Goal: Task Accomplishment & Management: Use online tool/utility

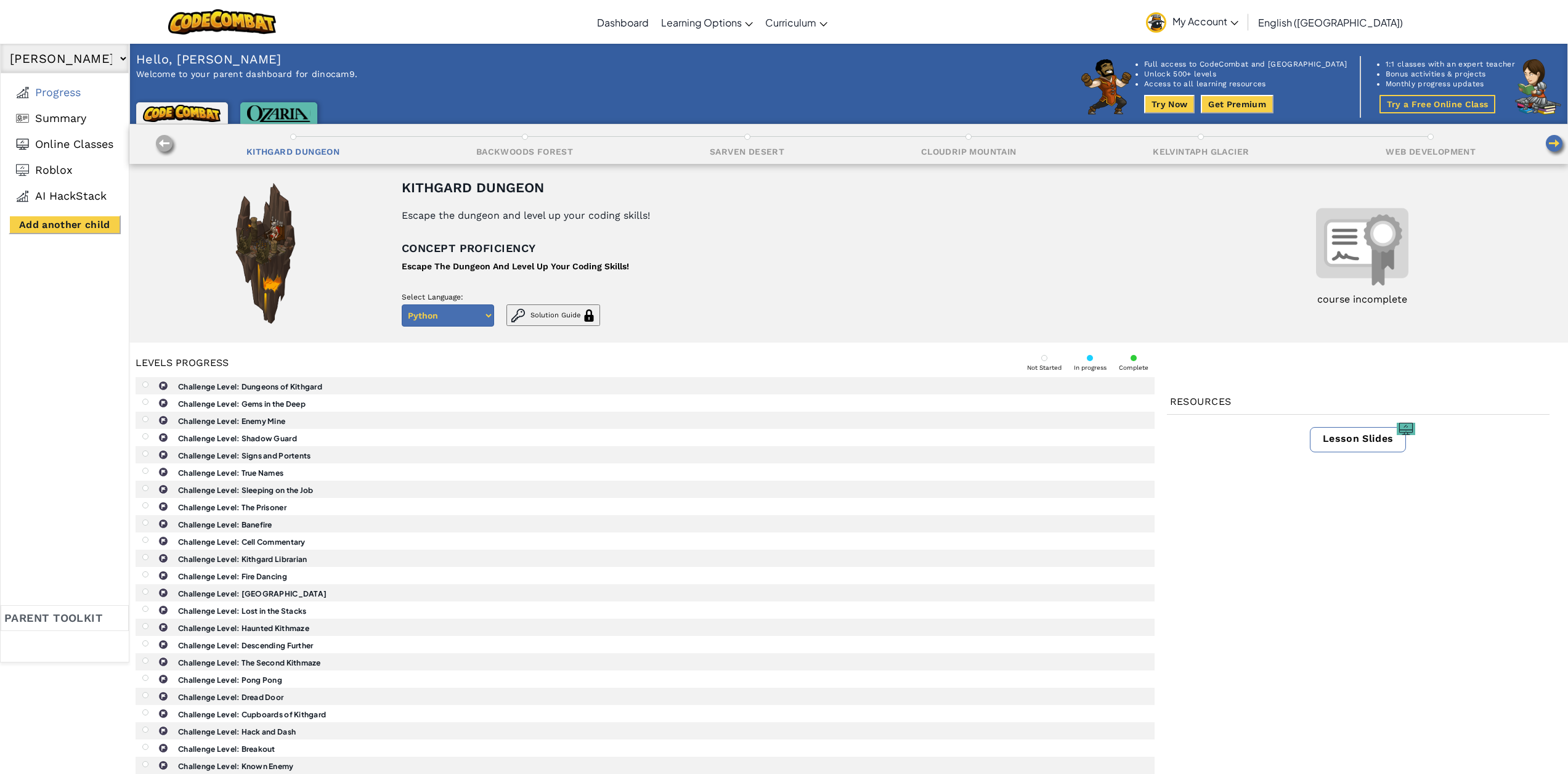
click at [1173, 138] on img at bounding box center [1555, 146] width 24 height 24
click at [165, 150] on img at bounding box center [166, 146] width 24 height 24
click at [423, 315] on select "Python Javascript" at bounding box center [447, 316] width 92 height 22
click at [402, 305] on select "Python Javascript" at bounding box center [447, 316] width 92 height 22
drag, startPoint x: 467, startPoint y: 250, endPoint x: 290, endPoint y: 257, distance: 177.1
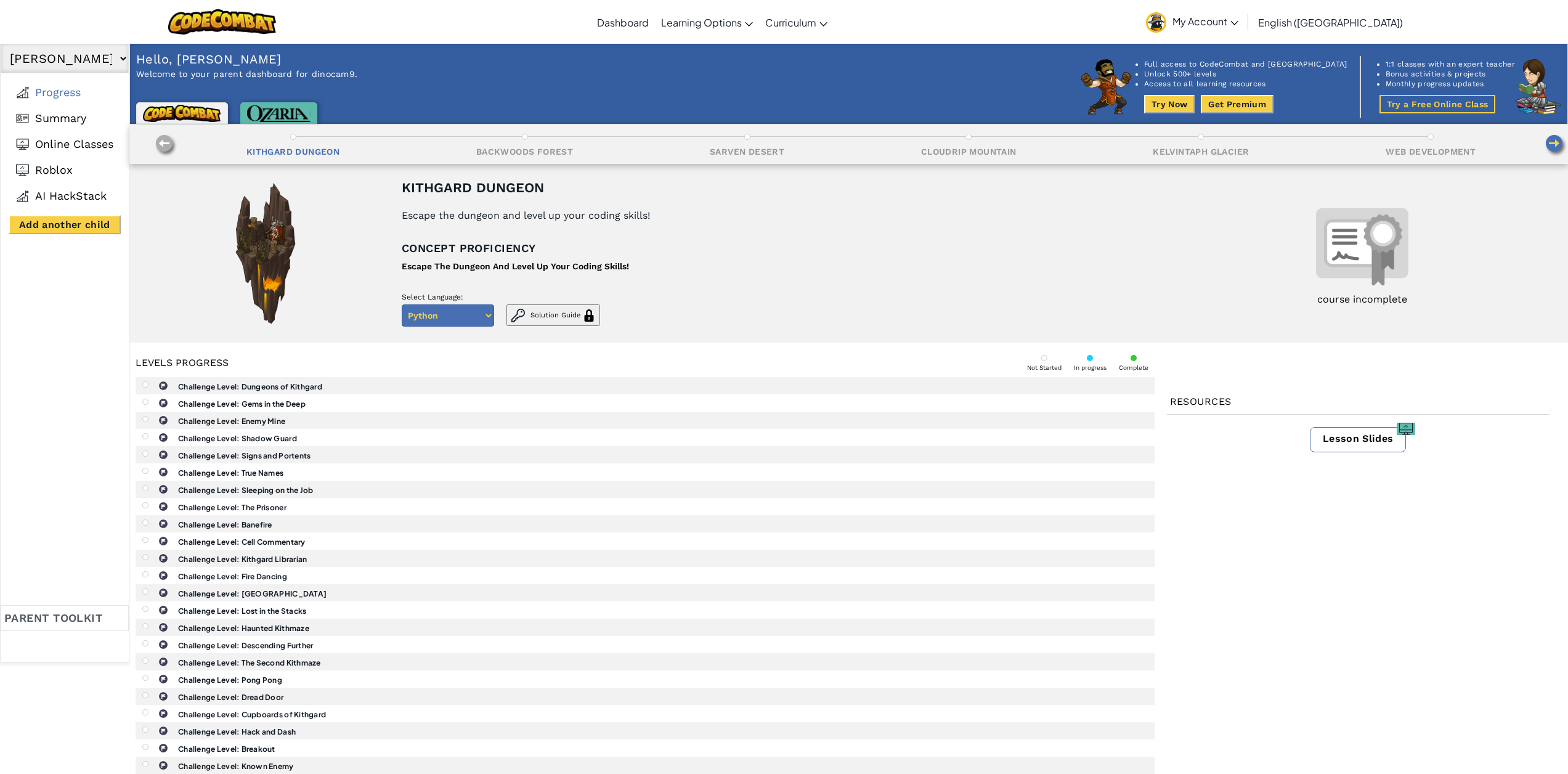
click at [438, 252] on p "Concept proficiency" at bounding box center [644, 248] width 485 height 19
click at [249, 245] on img at bounding box center [266, 253] width 77 height 154
click at [479, 188] on div "Kithgard Dungeon" at bounding box center [472, 188] width 142 height 15
click at [1173, 243] on img at bounding box center [1362, 246] width 92 height 92
click at [240, 387] on b "Challenge Level: Dungeons of Kithgard" at bounding box center [249, 386] width 144 height 9
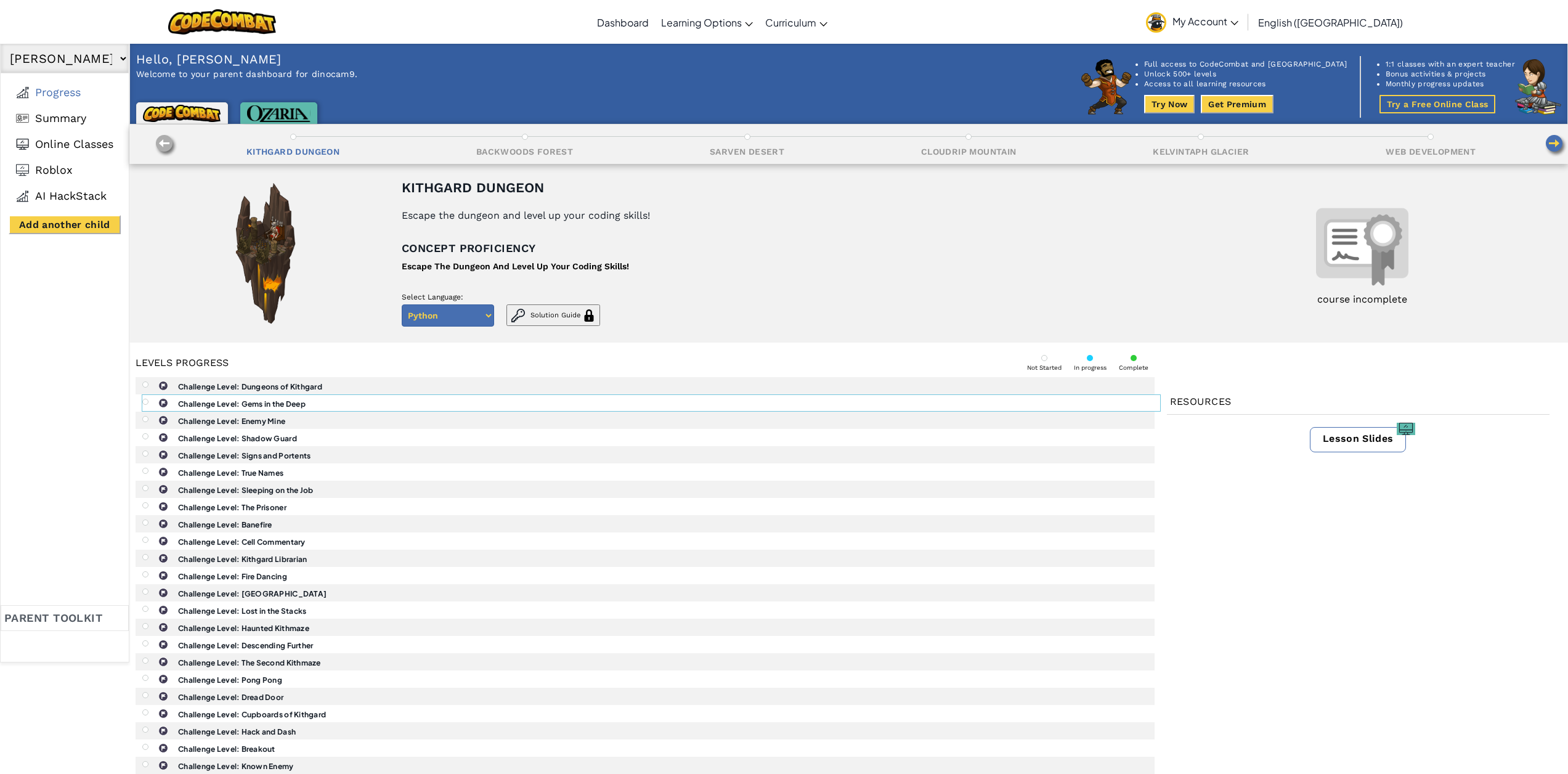
click at [232, 407] on b "Challenge Level: Gems in the Deep" at bounding box center [241, 403] width 128 height 9
click at [245, 406] on b "Challenge Level: Gems in the Deep" at bounding box center [241, 403] width 128 height 9
click at [240, 421] on b "Challenge Level: Enemy Mine" at bounding box center [231, 421] width 107 height 9
click at [146, 383] on div at bounding box center [145, 384] width 6 height 6
drag, startPoint x: 212, startPoint y: 383, endPoint x: 257, endPoint y: 319, distance: 78.2
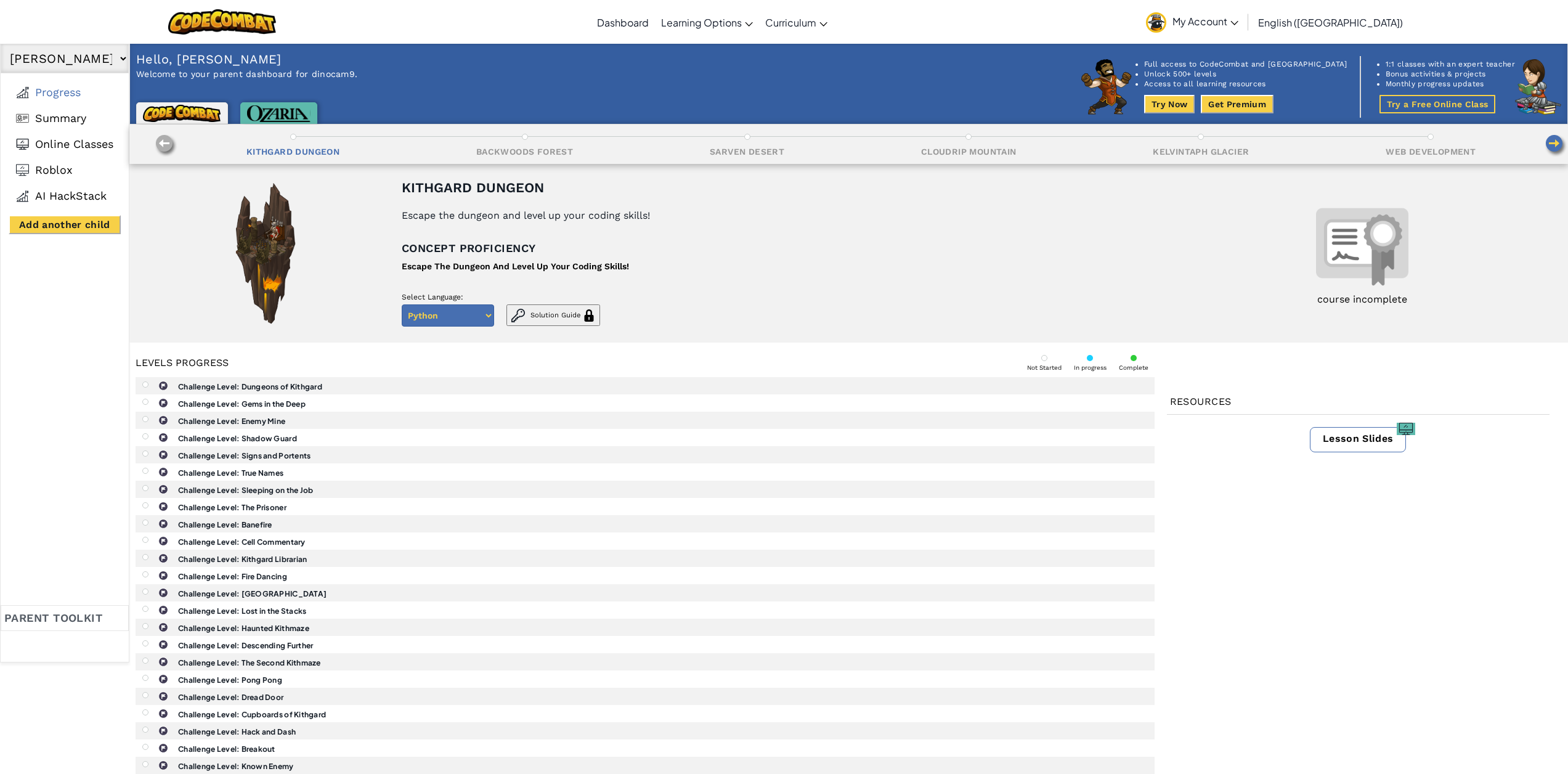
click at [212, 382] on b "Challenge Level: Dungeons of Kithgard" at bounding box center [249, 386] width 144 height 9
click at [258, 318] on img at bounding box center [266, 253] width 77 height 154
drag, startPoint x: 193, startPoint y: 283, endPoint x: 192, endPoint y: 274, distance: 9.1
click at [193, 282] on div at bounding box center [266, 253] width 248 height 154
click at [60, 60] on select "Camden Snyder No other children added" at bounding box center [64, 59] width 128 height 30
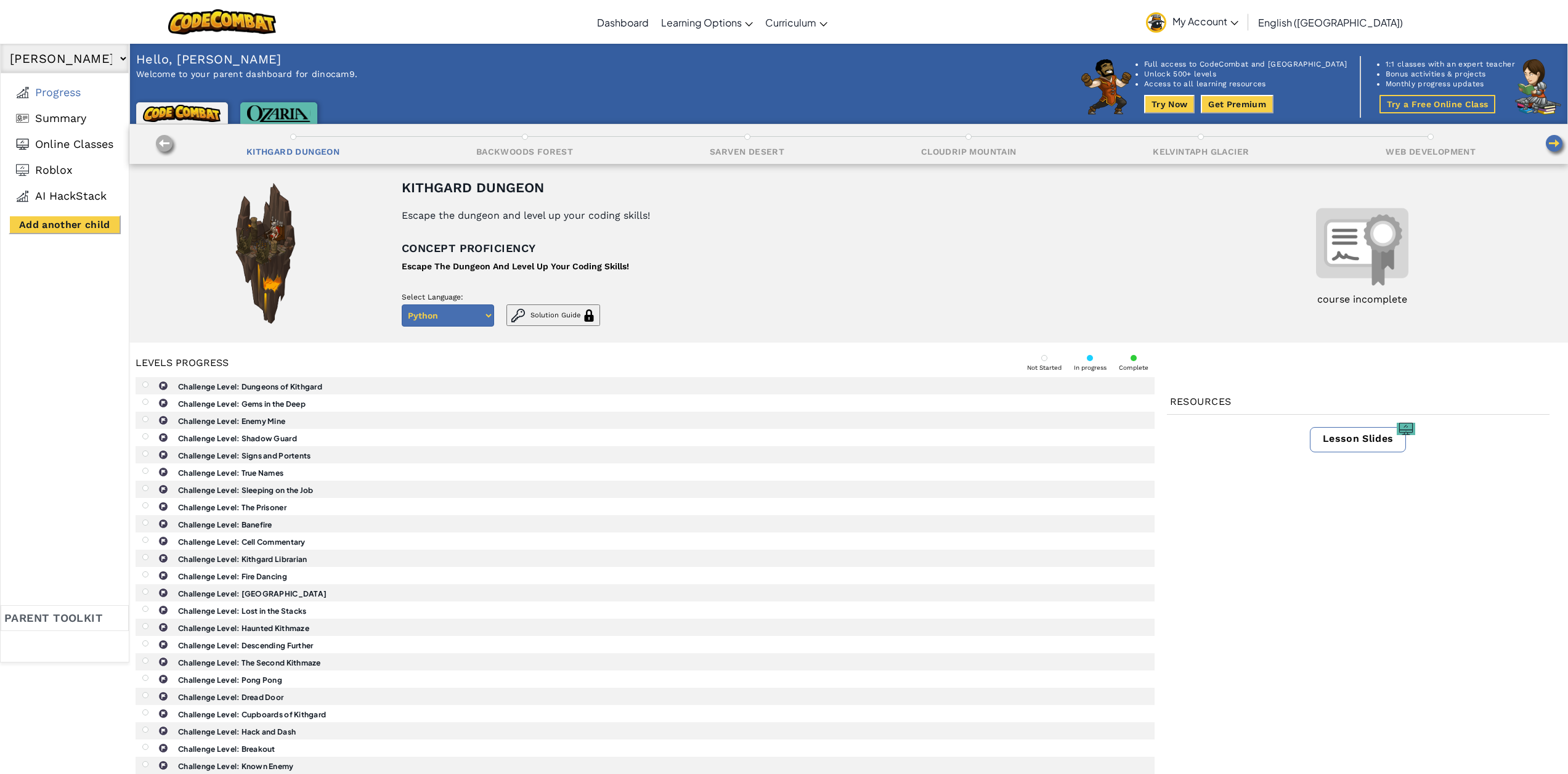
drag, startPoint x: 108, startPoint y: 62, endPoint x: 115, endPoint y: 60, distance: 7.3
click at [110, 61] on select "Camden Snyder No other children added" at bounding box center [64, 59] width 128 height 30
click at [119, 58] on select "Camden Snyder No other children added" at bounding box center [64, 59] width 128 height 30
click at [261, 20] on img at bounding box center [222, 21] width 108 height 25
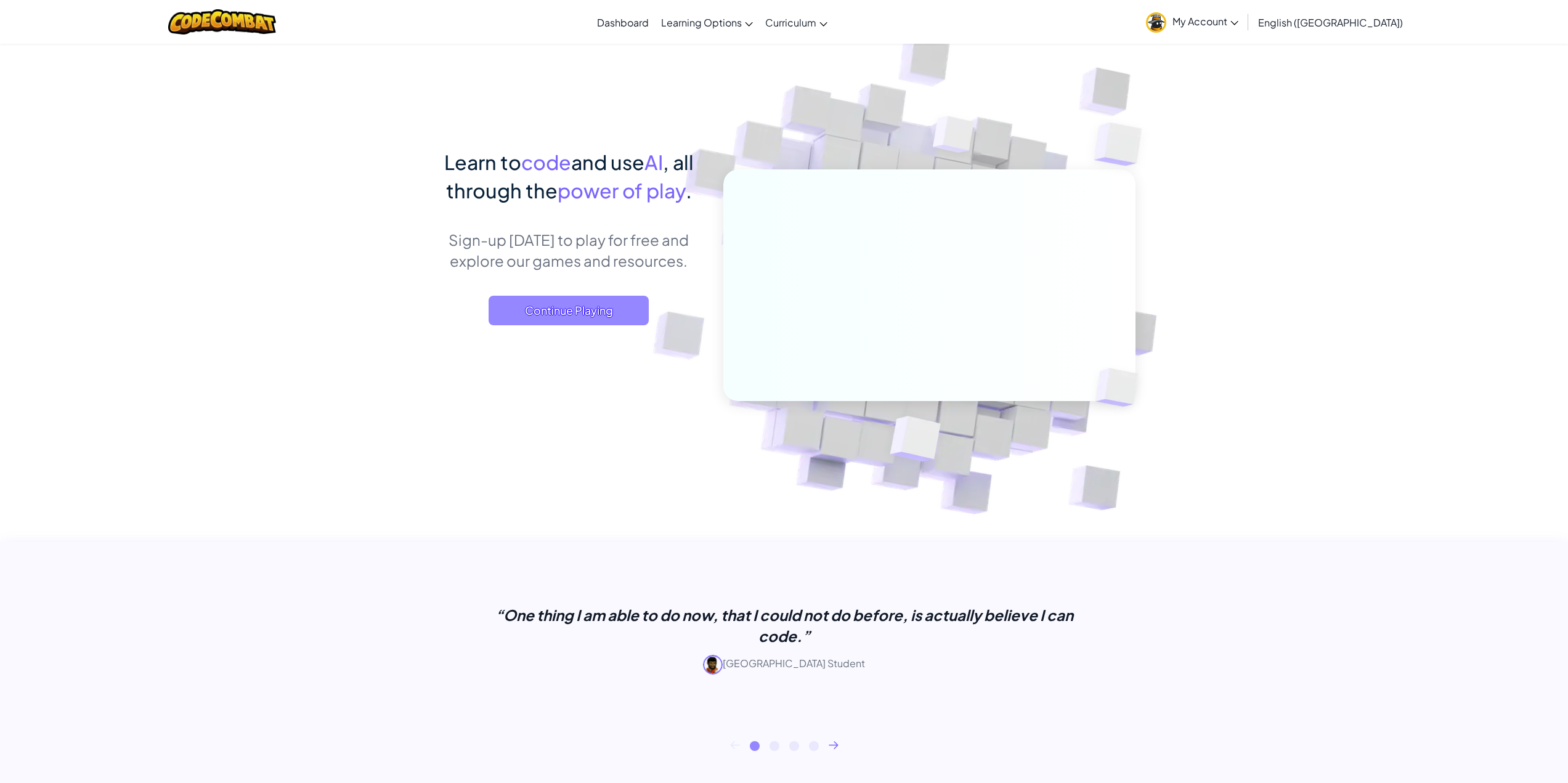
click at [561, 316] on span "Continue Playing" at bounding box center [568, 311] width 160 height 30
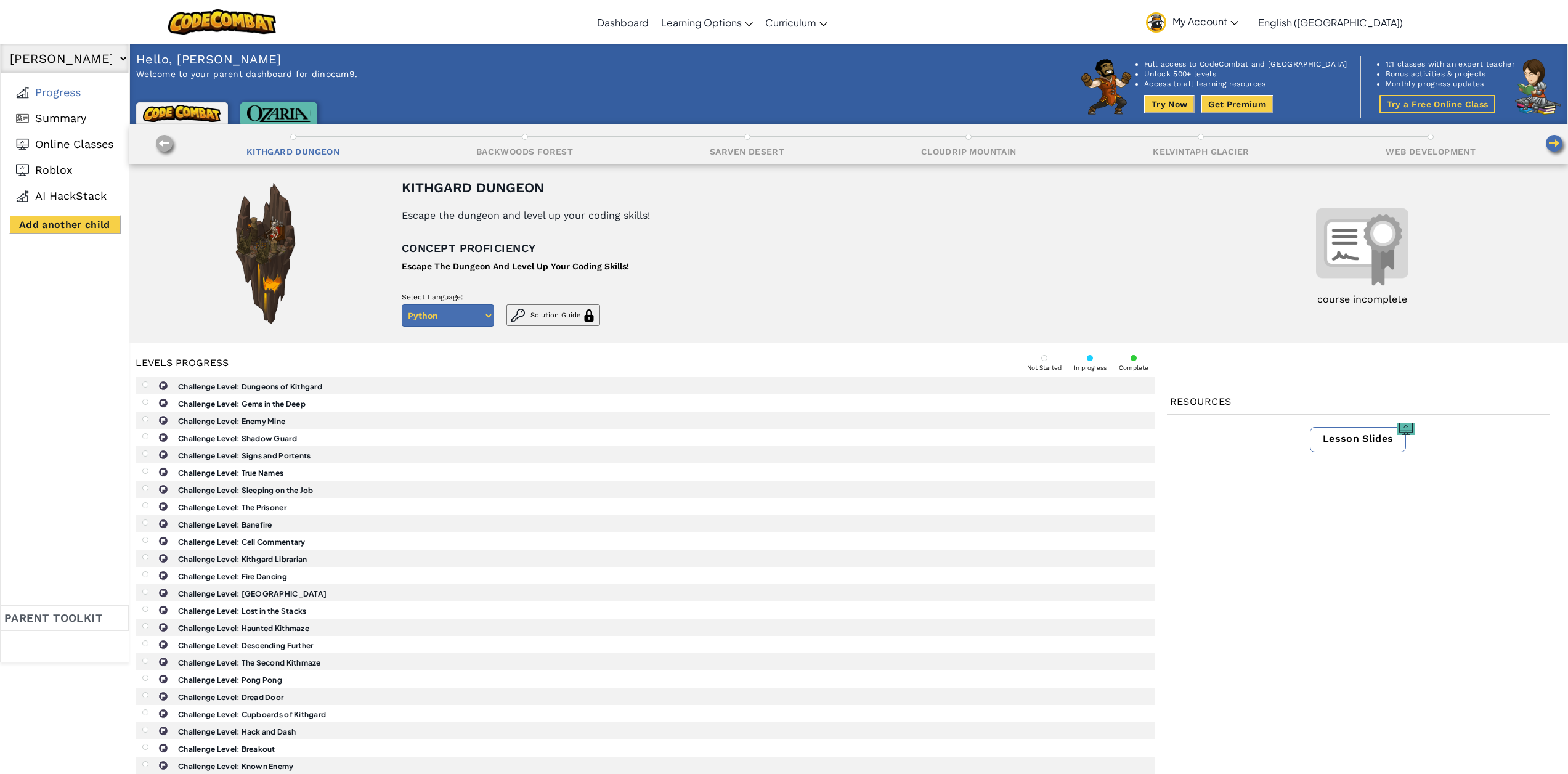
click at [198, 112] on img at bounding box center [181, 113] width 78 height 17
click at [248, 16] on img at bounding box center [222, 21] width 108 height 25
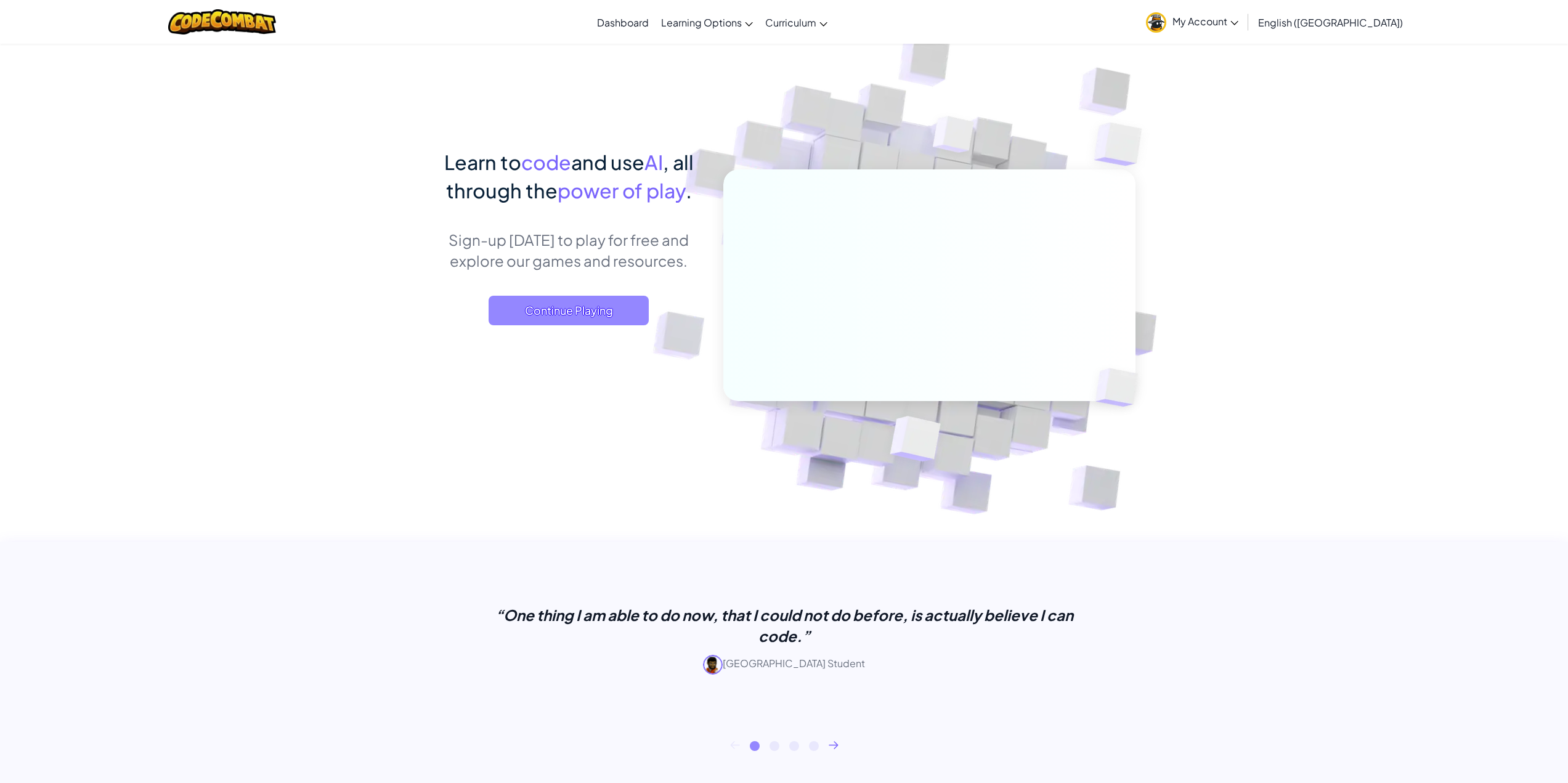
click at [548, 315] on span "Continue Playing" at bounding box center [568, 311] width 160 height 30
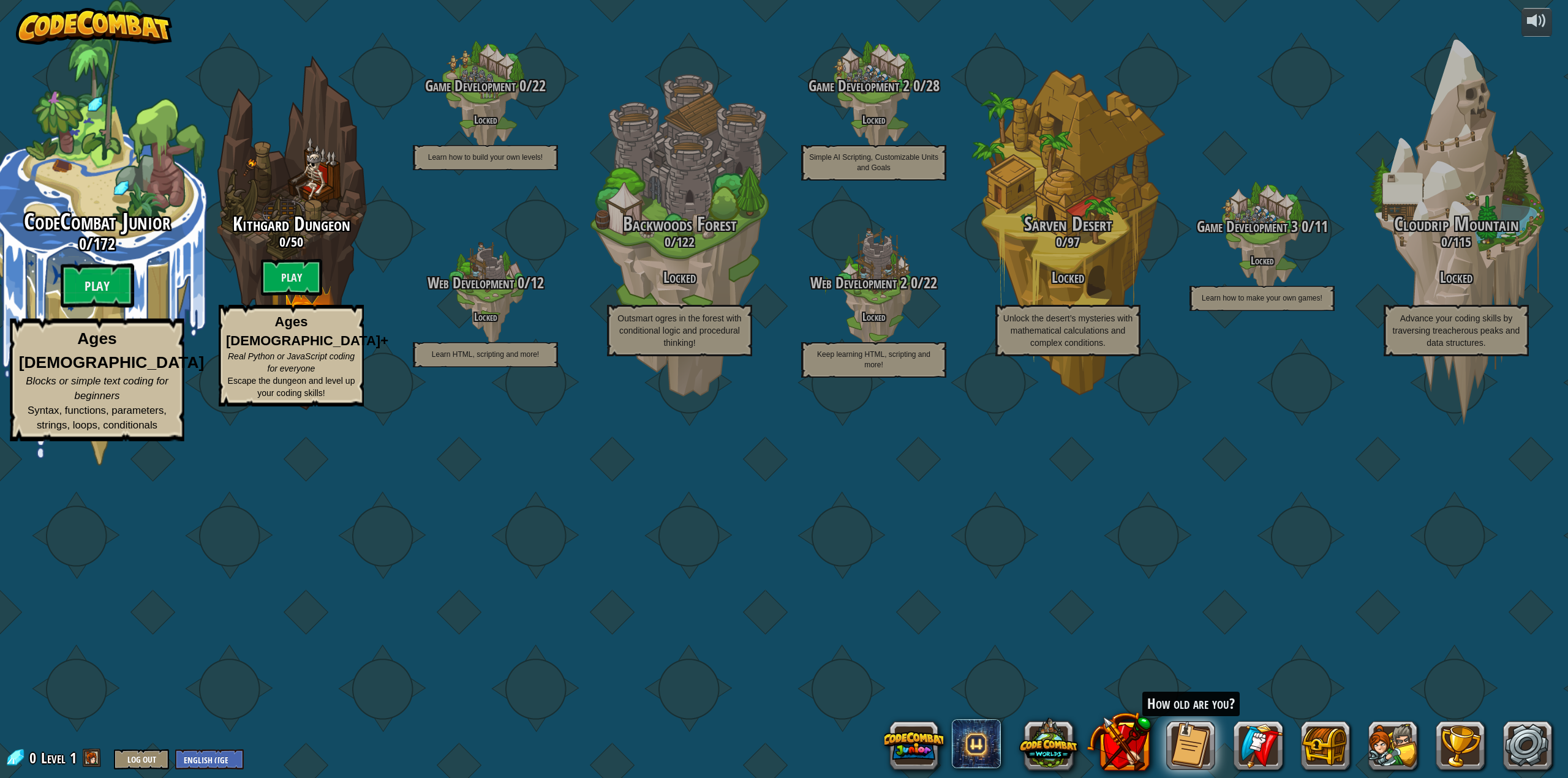
click at [111, 342] on div "CodeCombat Junior 0 / 172 Play Ages [DEMOGRAPHIC_DATA] Blocks or simple text co…" at bounding box center [97, 233] width 233 height 466
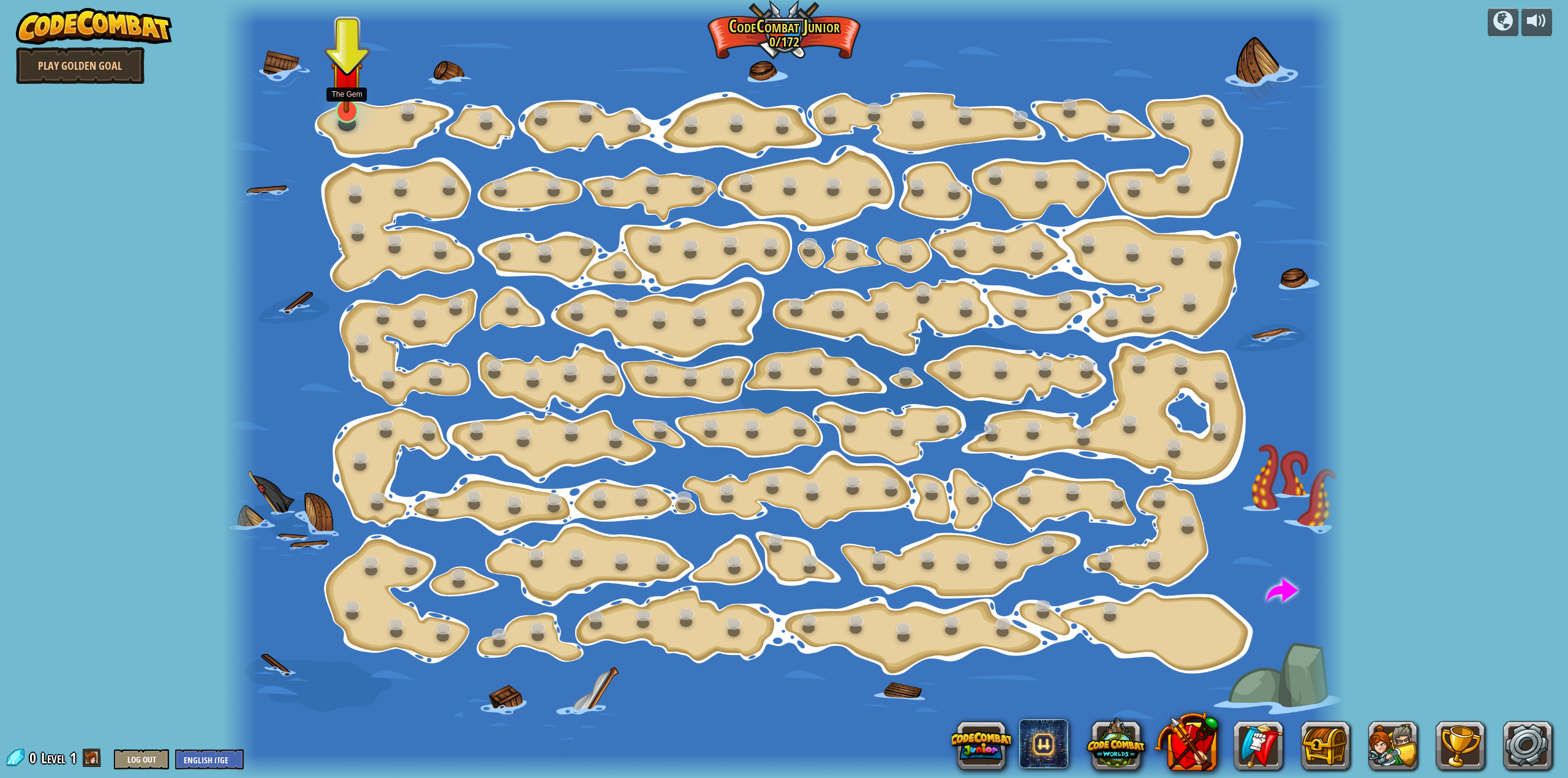
click at [343, 99] on img at bounding box center [346, 77] width 32 height 73
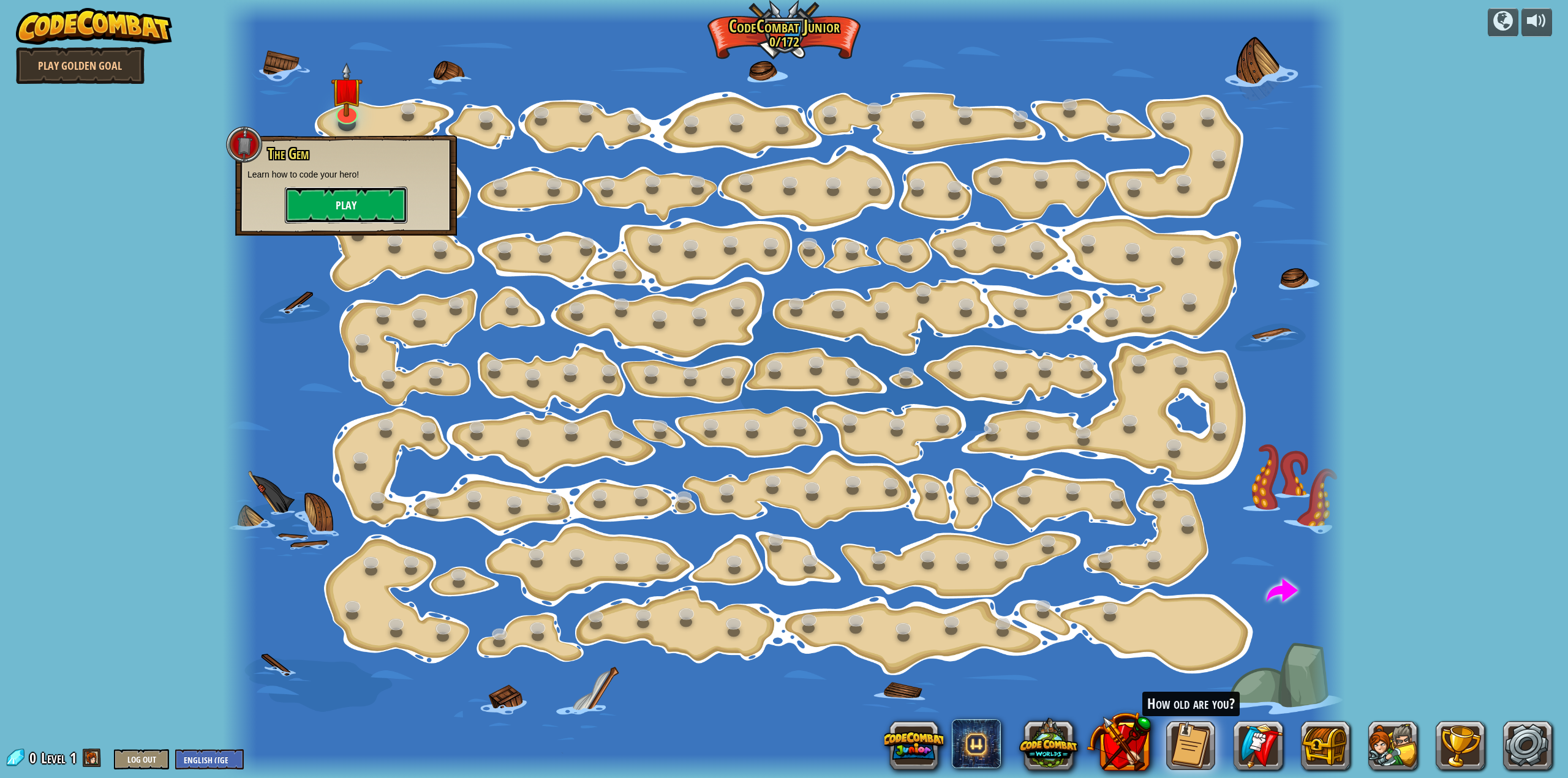
click at [346, 206] on button "Play" at bounding box center [346, 204] width 122 height 36
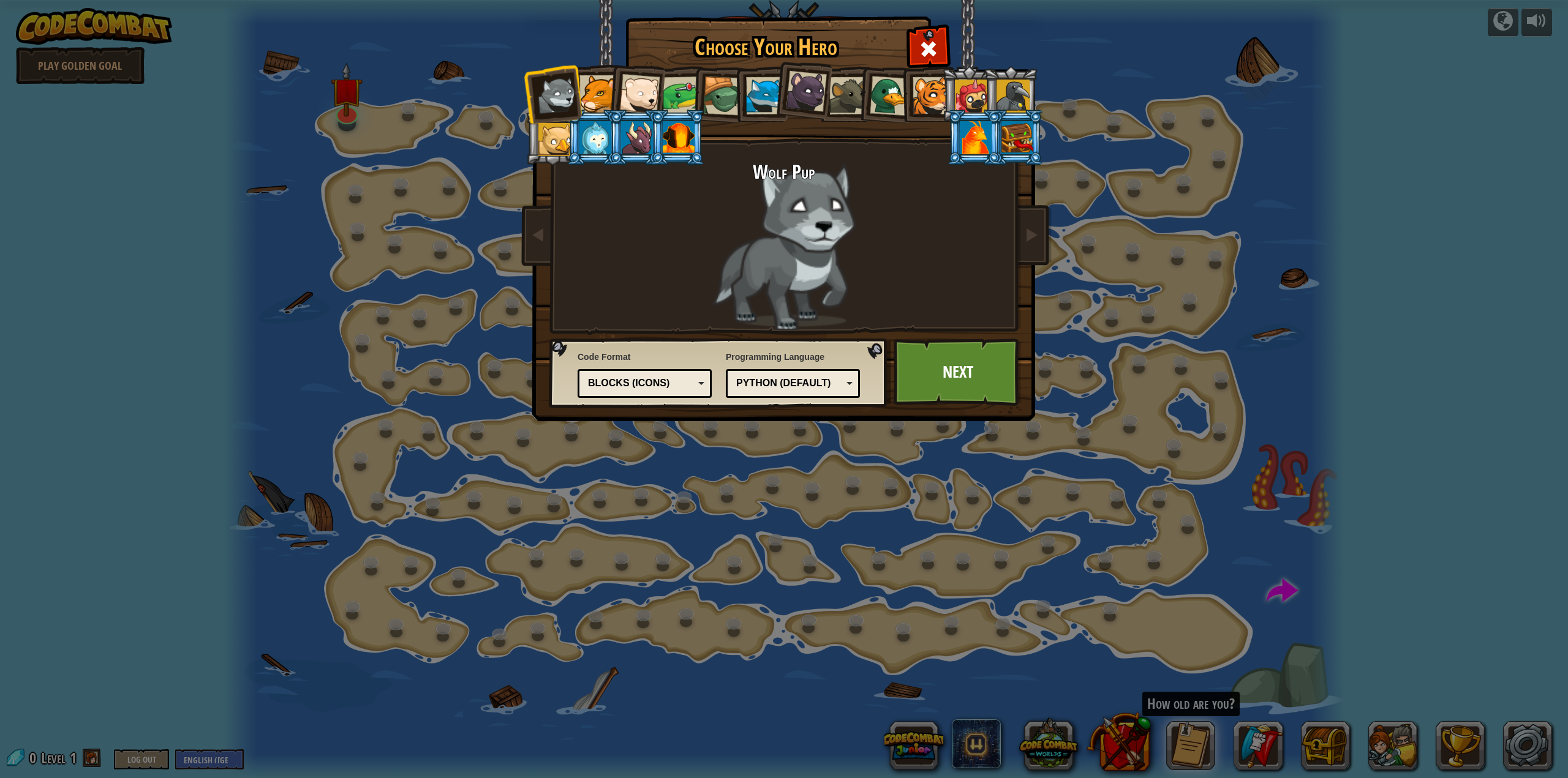
drag, startPoint x: 679, startPoint y: 381, endPoint x: 677, endPoint y: 390, distance: 9.2
click at [679, 382] on div "Blocks (Icons)" at bounding box center [640, 384] width 106 height 14
drag, startPoint x: 815, startPoint y: 380, endPoint x: 809, endPoint y: 383, distance: 6.7
click at [815, 381] on div "Python (Default)" at bounding box center [789, 384] width 106 height 14
click at [766, 500] on div "Choose Your Hero 0 Wolf Pup Cougar Polar Bear Cub Frog Turtle Blue Fox Panther …" at bounding box center [784, 389] width 1568 height 778
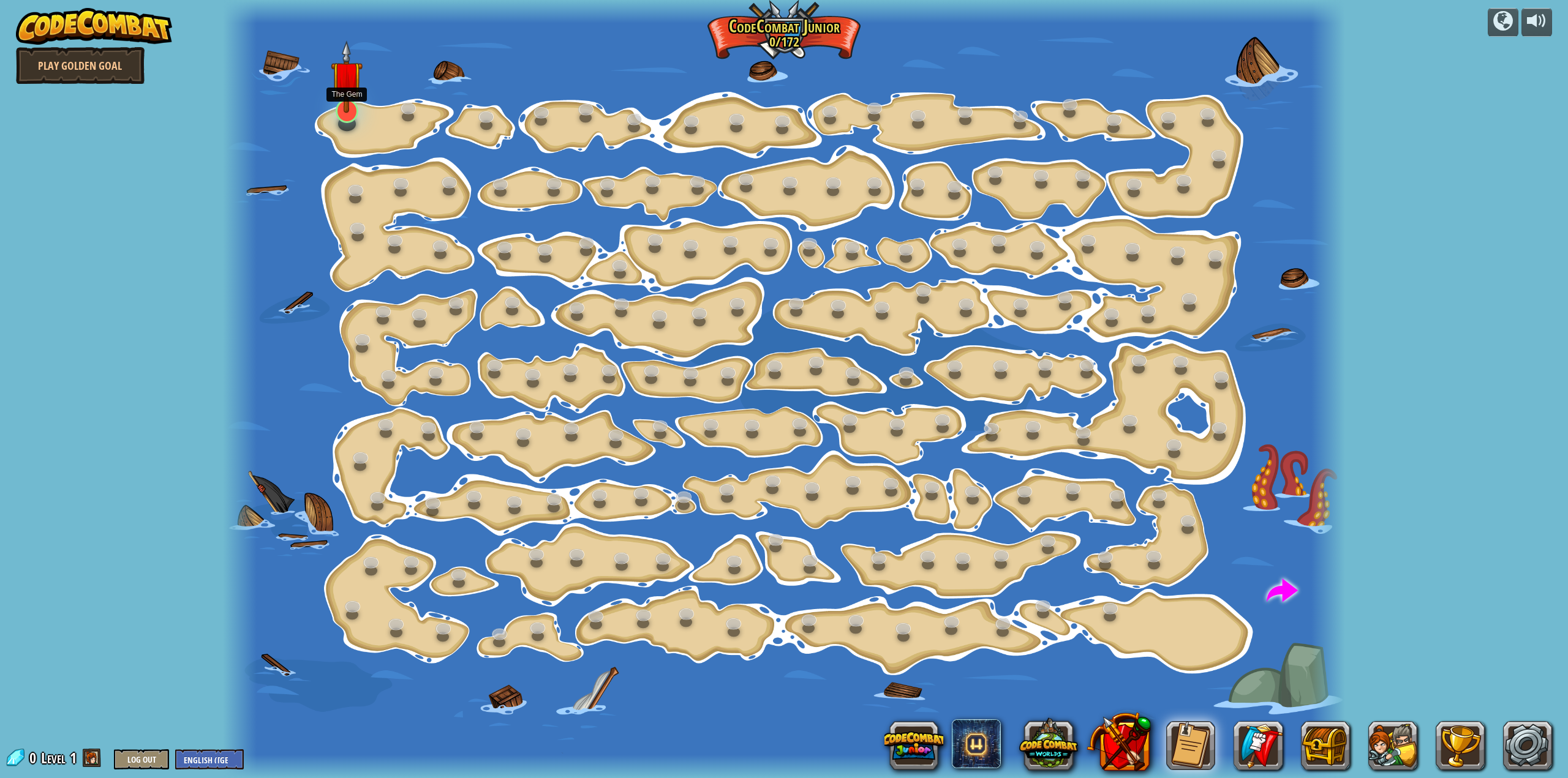
click at [348, 107] on img at bounding box center [346, 77] width 32 height 73
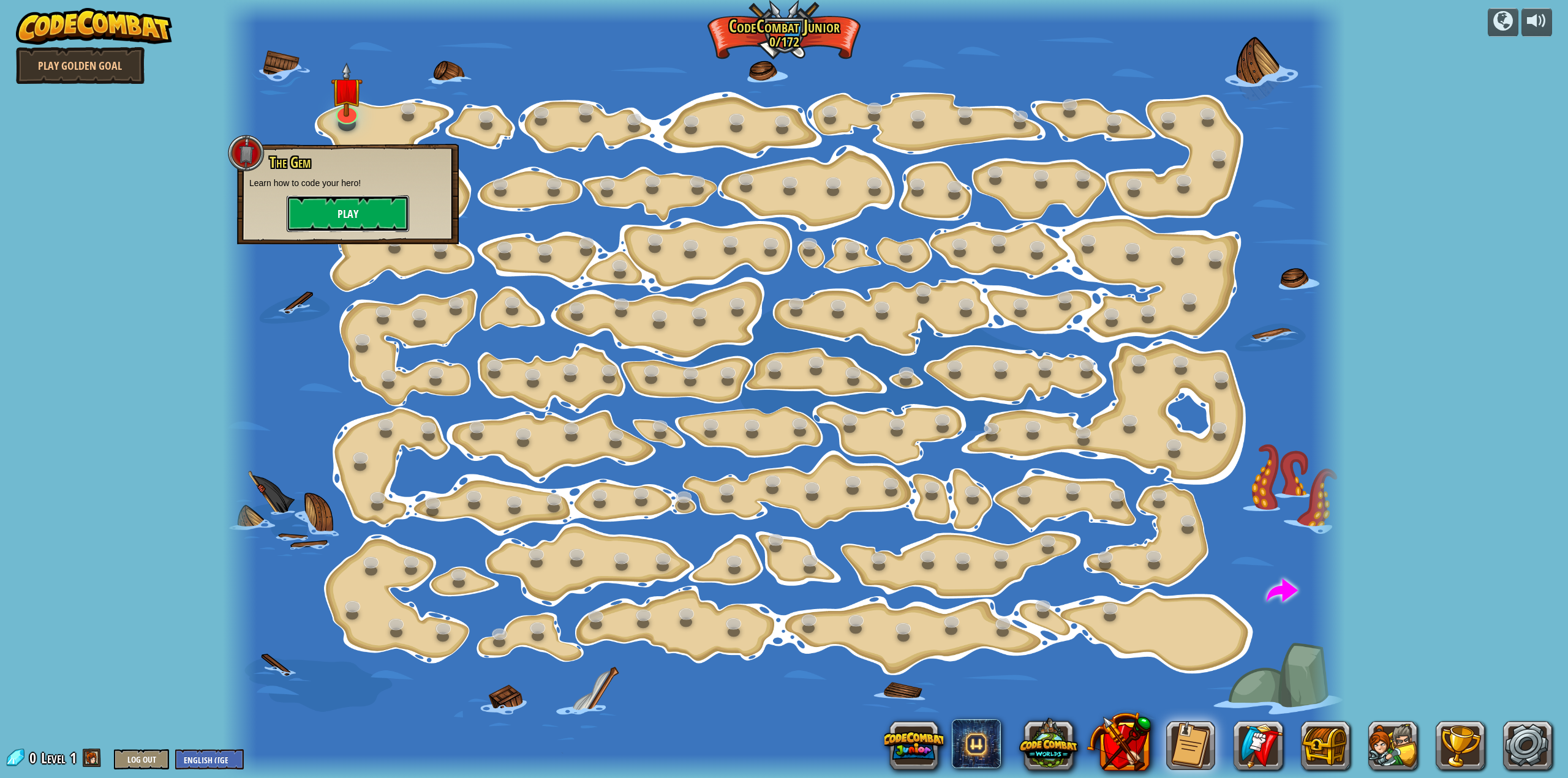
click at [358, 214] on button "Play" at bounding box center [348, 213] width 122 height 36
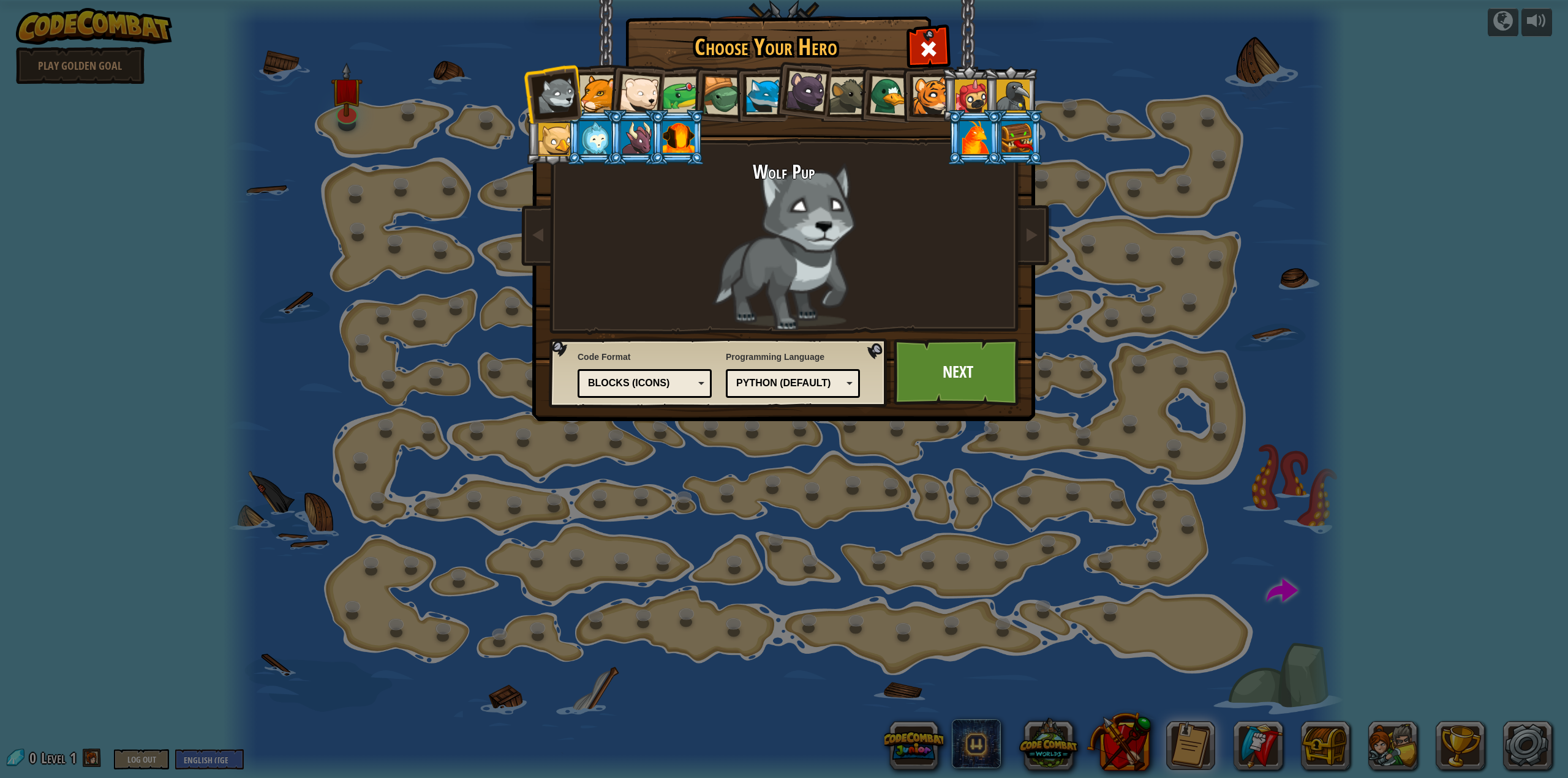
click at [854, 384] on div "Python (Default) JavaScript Lua C++ Java (Experimental) Python (Default)" at bounding box center [793, 384] width 134 height 29
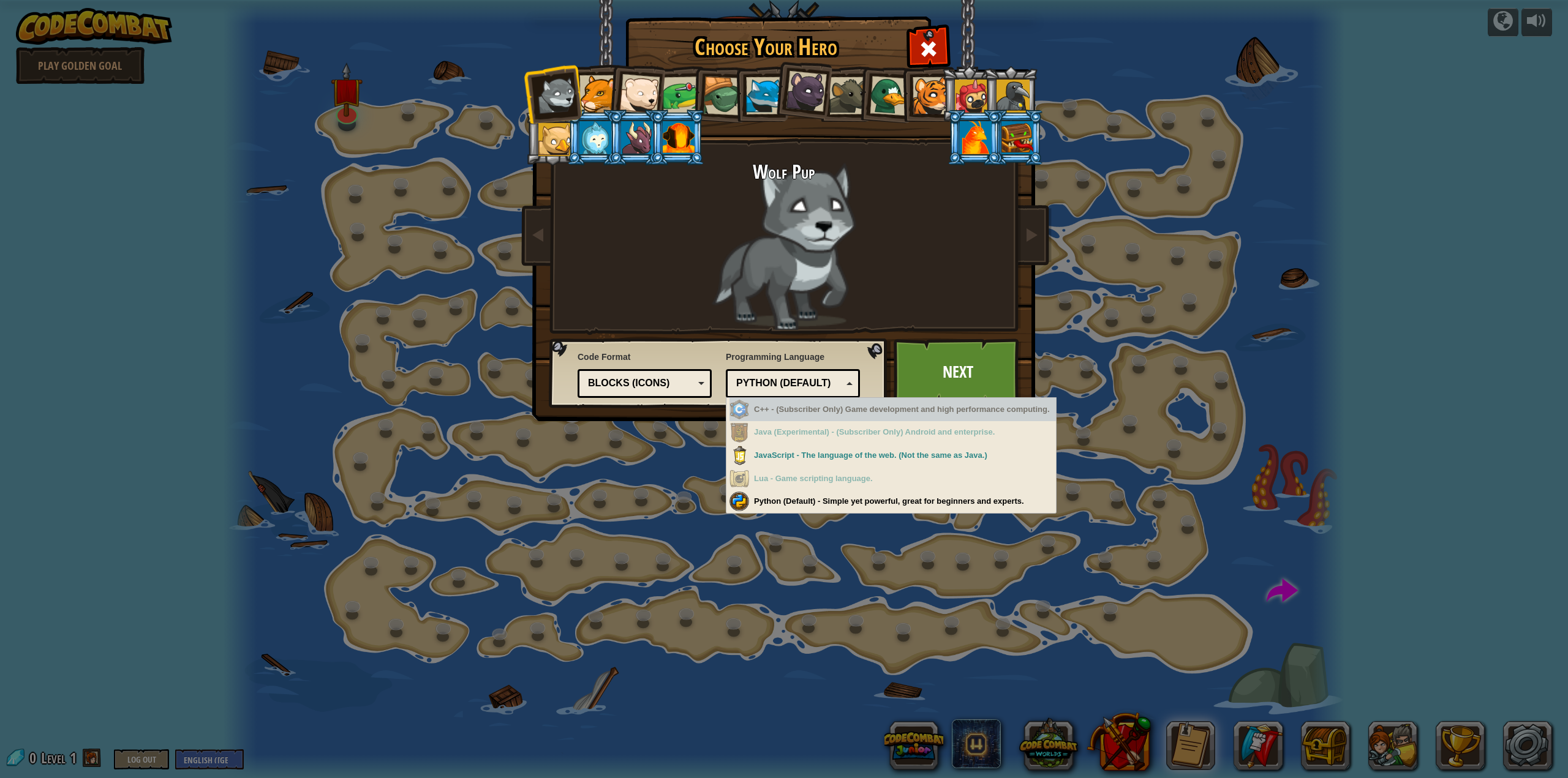
click at [794, 381] on div "Python (Default)" at bounding box center [789, 384] width 106 height 14
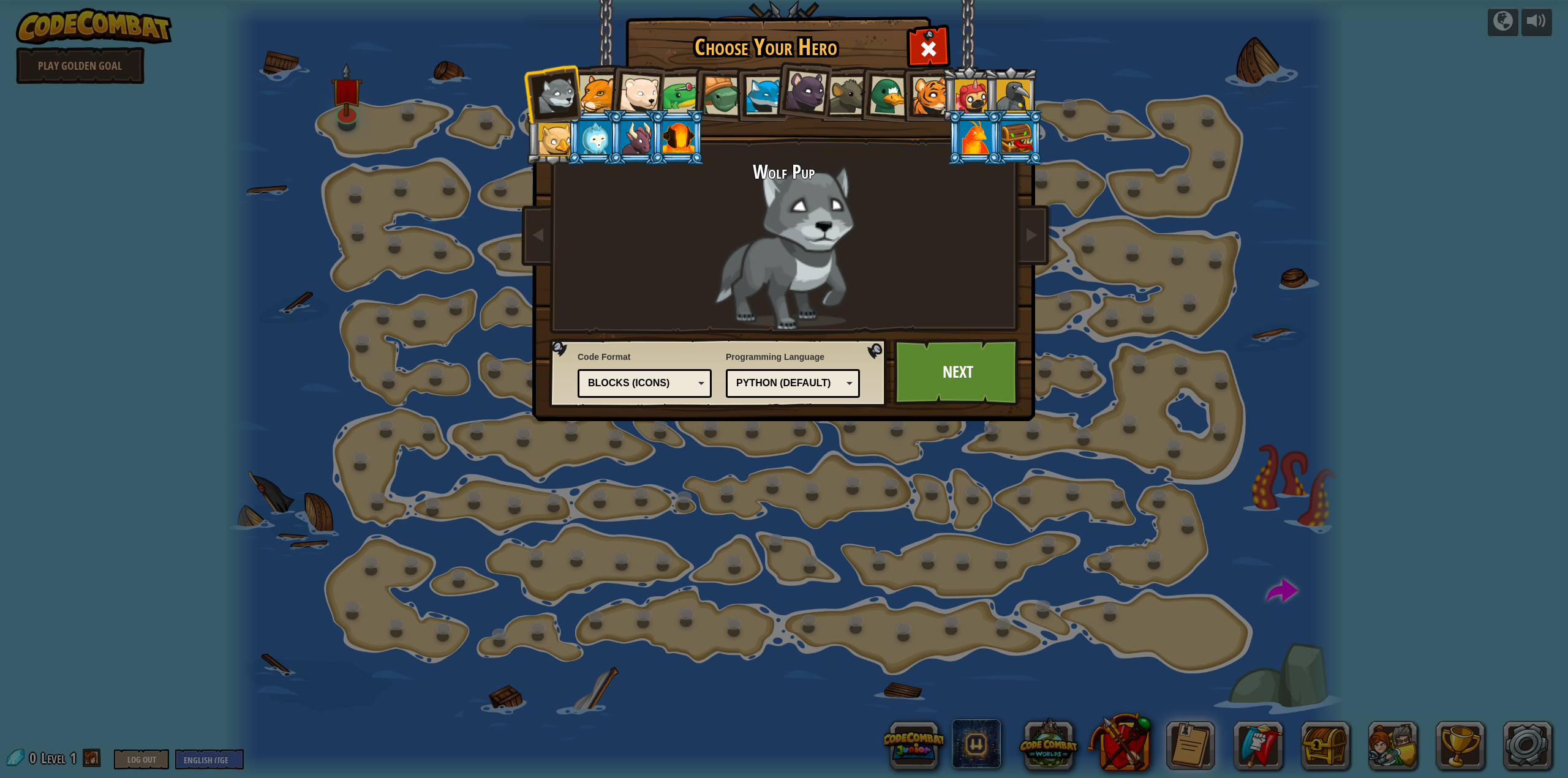
click at [599, 97] on div at bounding box center [599, 94] width 37 height 37
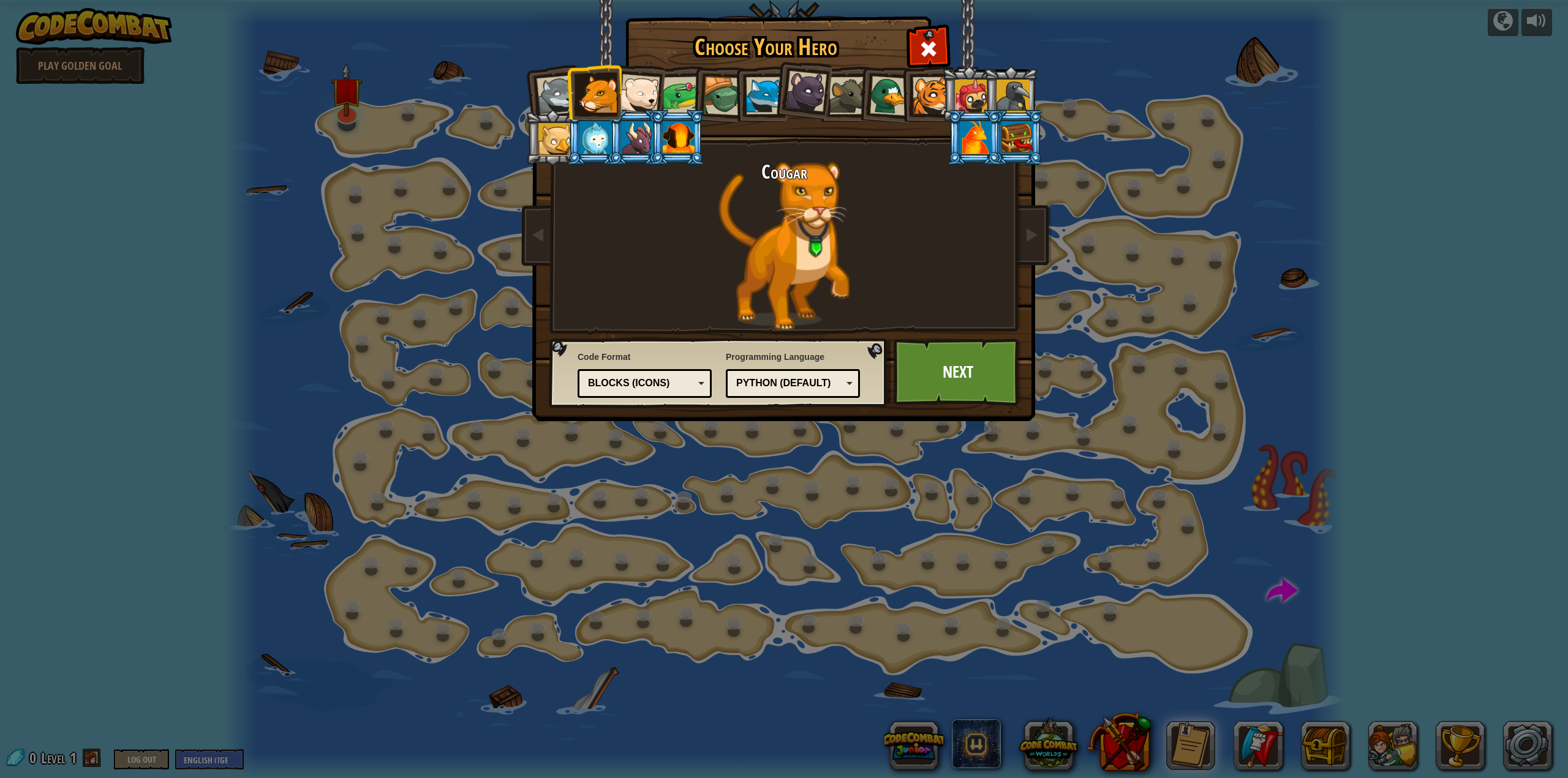
click at [640, 88] on div at bounding box center [639, 94] width 40 height 40
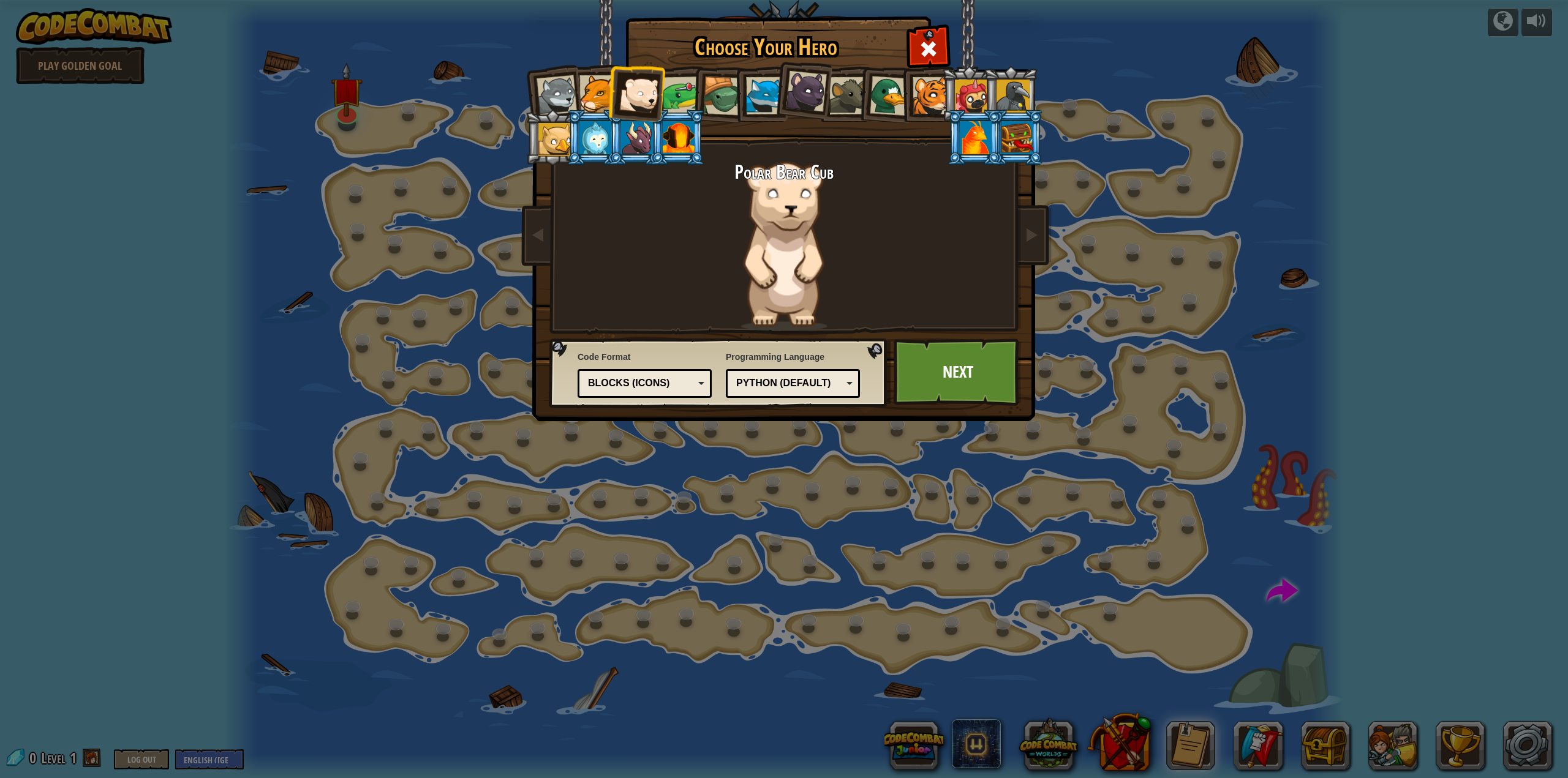
click at [693, 92] on li at bounding box center [719, 95] width 58 height 59
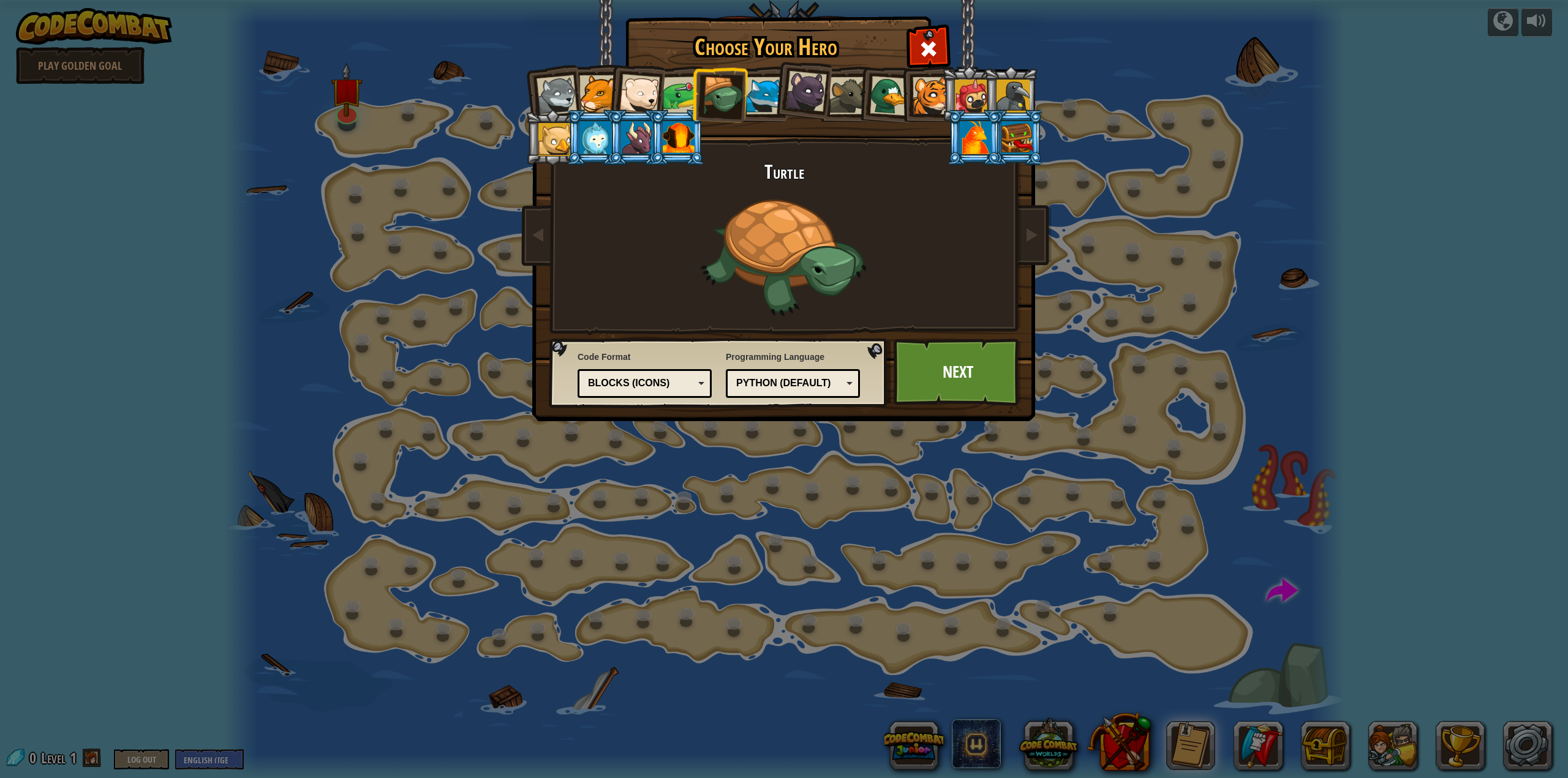
click at [679, 95] on div at bounding box center [681, 96] width 38 height 38
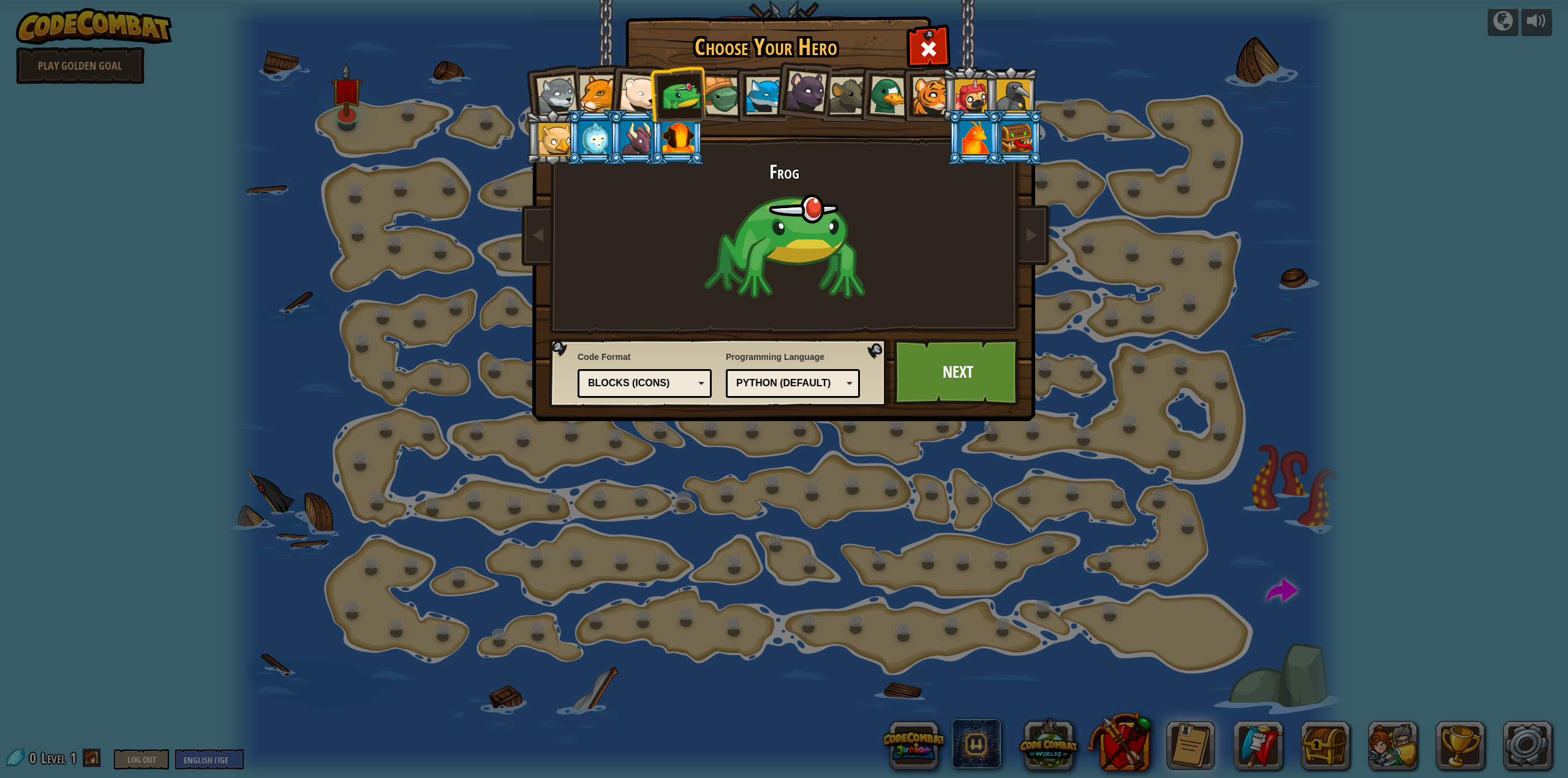
click at [767, 91] on div at bounding box center [764, 96] width 37 height 37
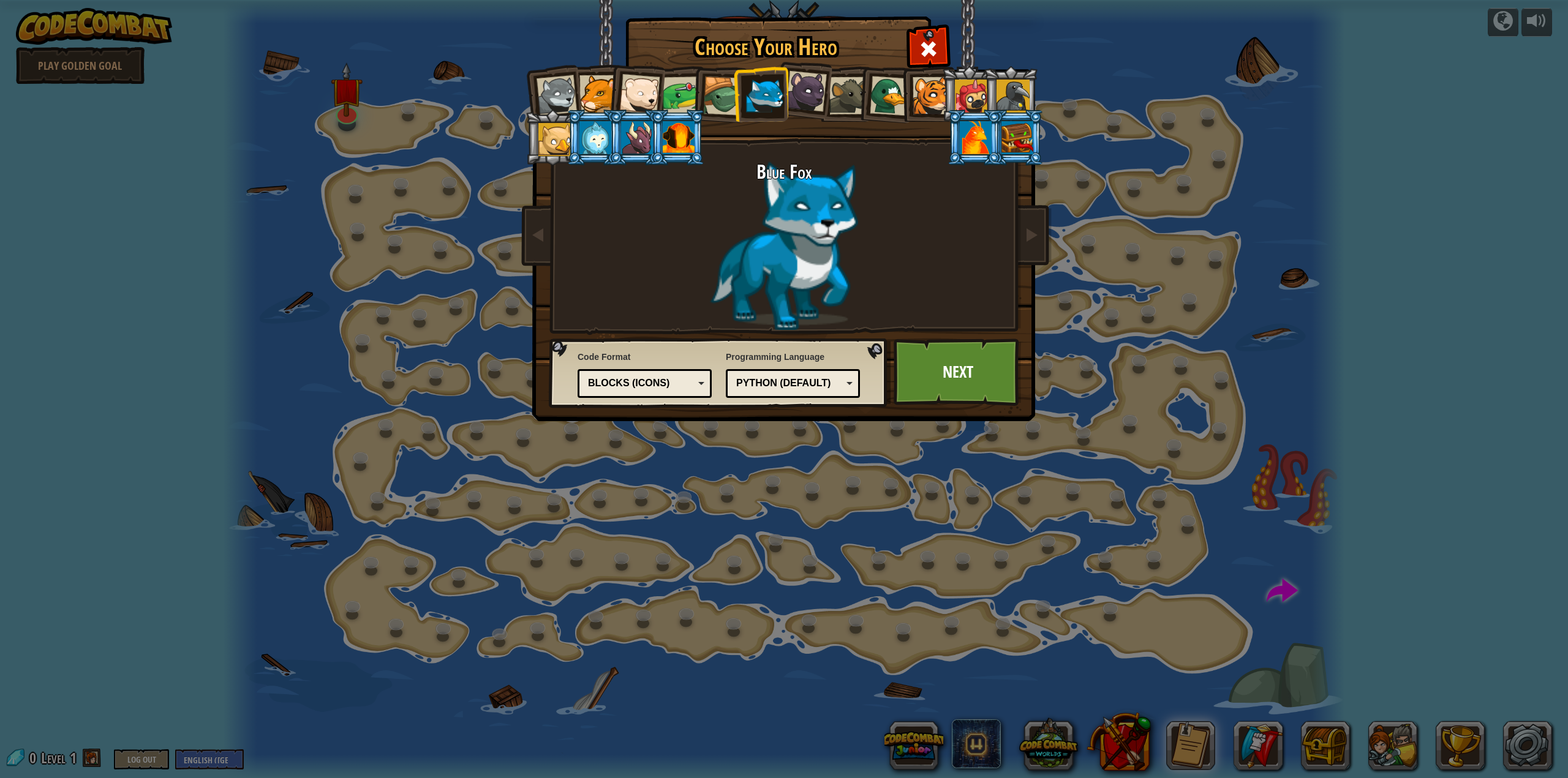
click at [810, 93] on div at bounding box center [807, 92] width 41 height 41
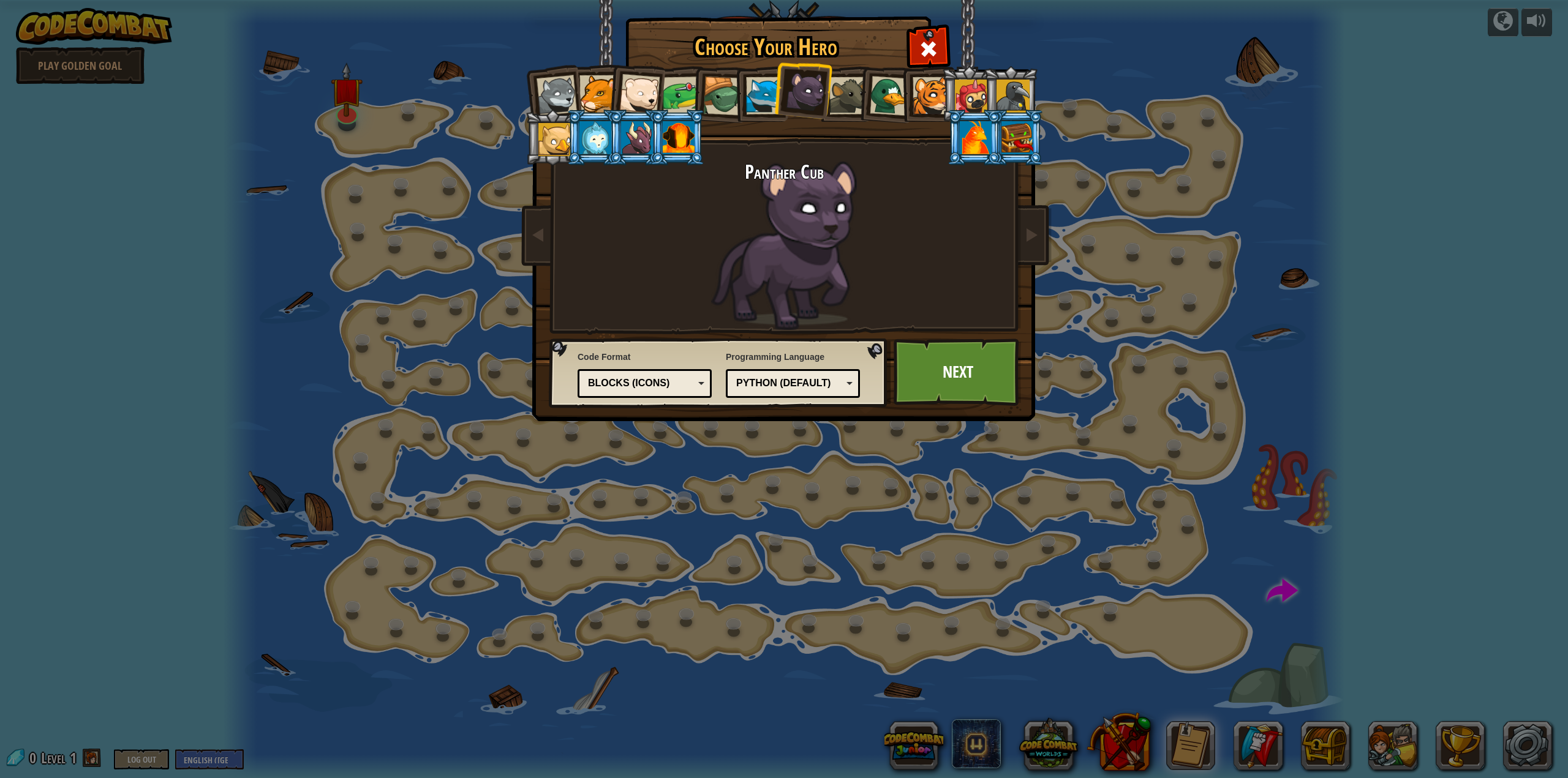
click at [843, 95] on div at bounding box center [848, 96] width 37 height 37
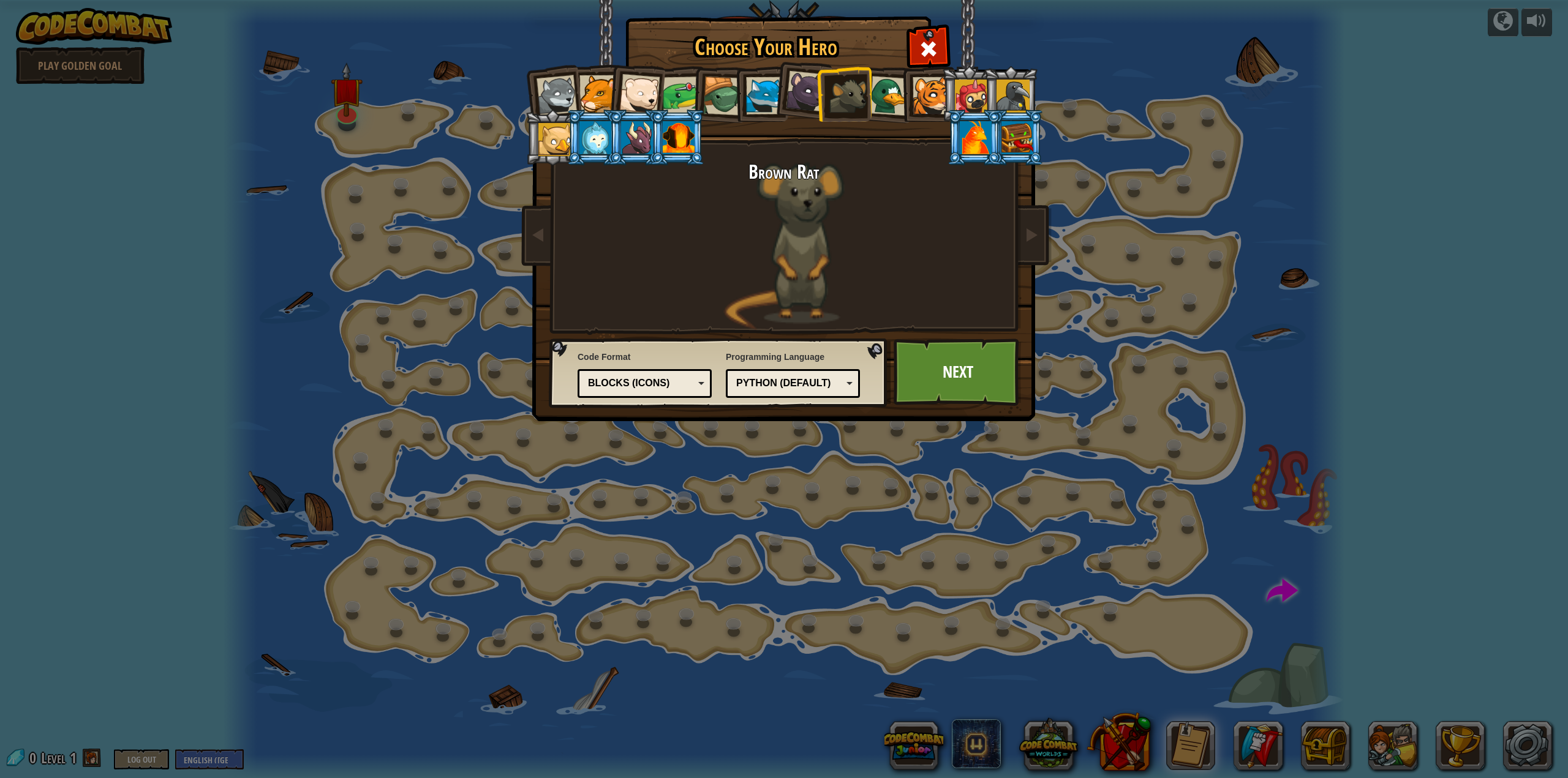
click at [897, 99] on div at bounding box center [890, 96] width 39 height 39
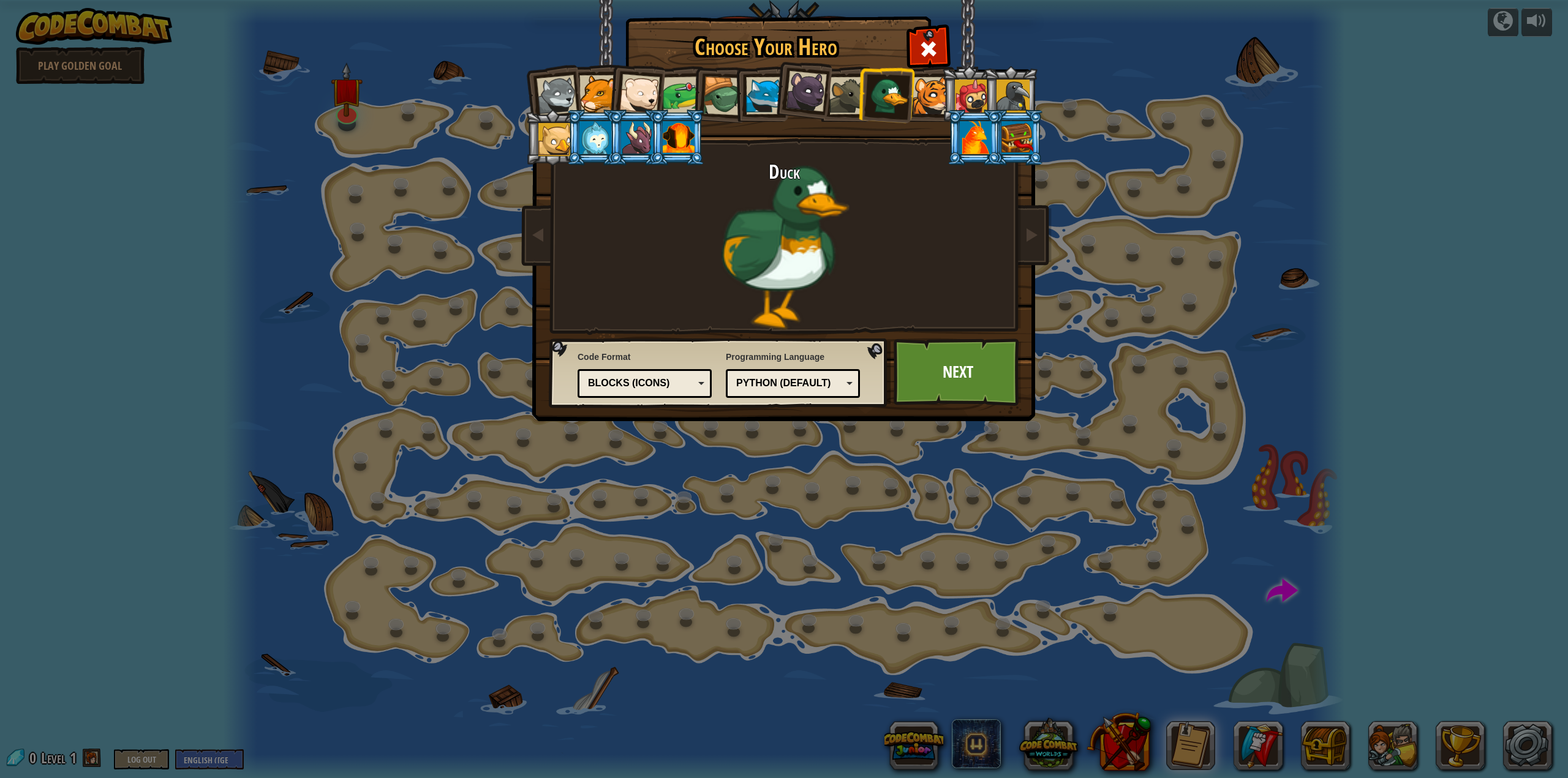
click at [940, 95] on div at bounding box center [931, 96] width 37 height 37
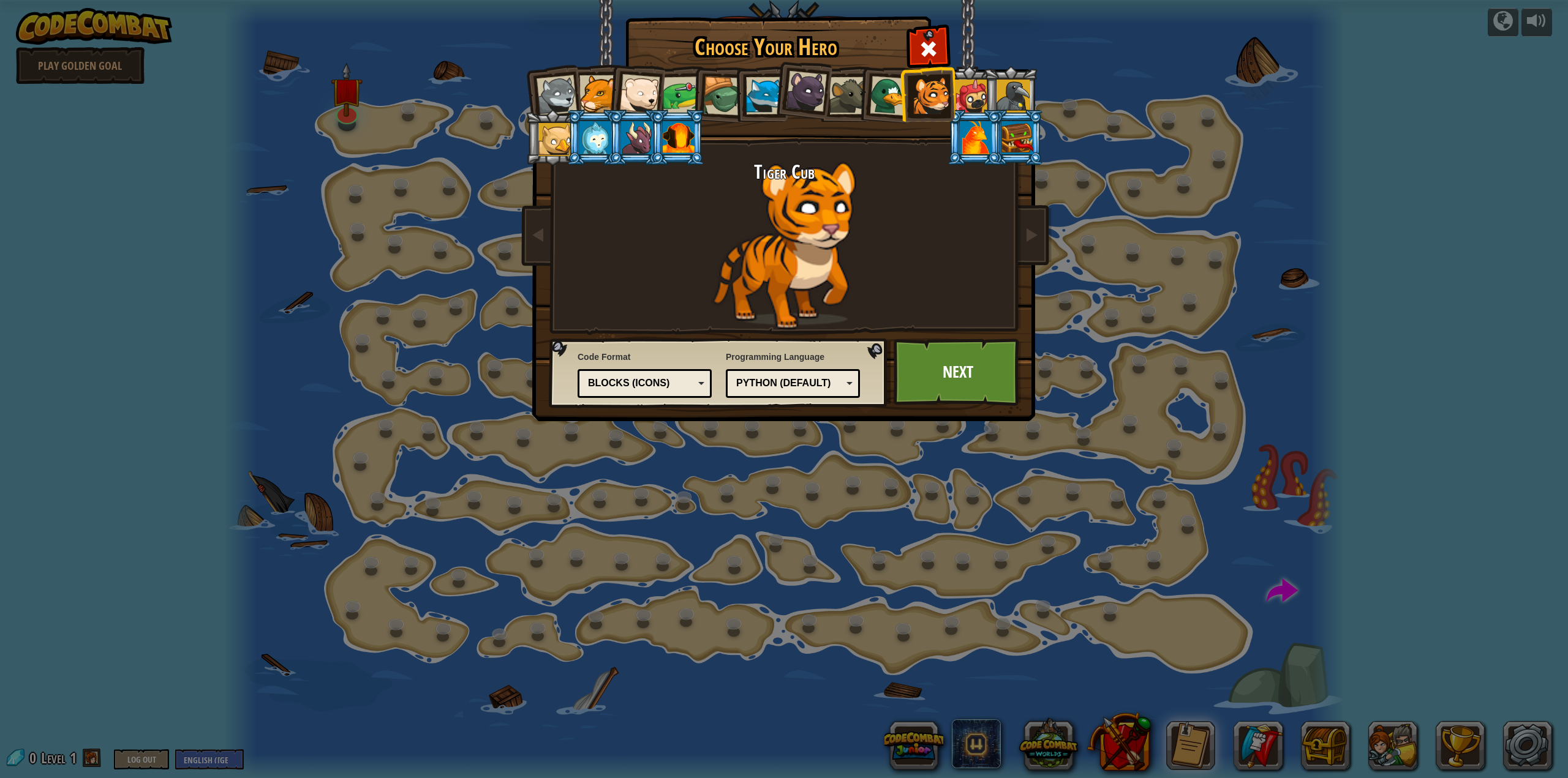
click at [966, 133] on div at bounding box center [975, 138] width 32 height 34
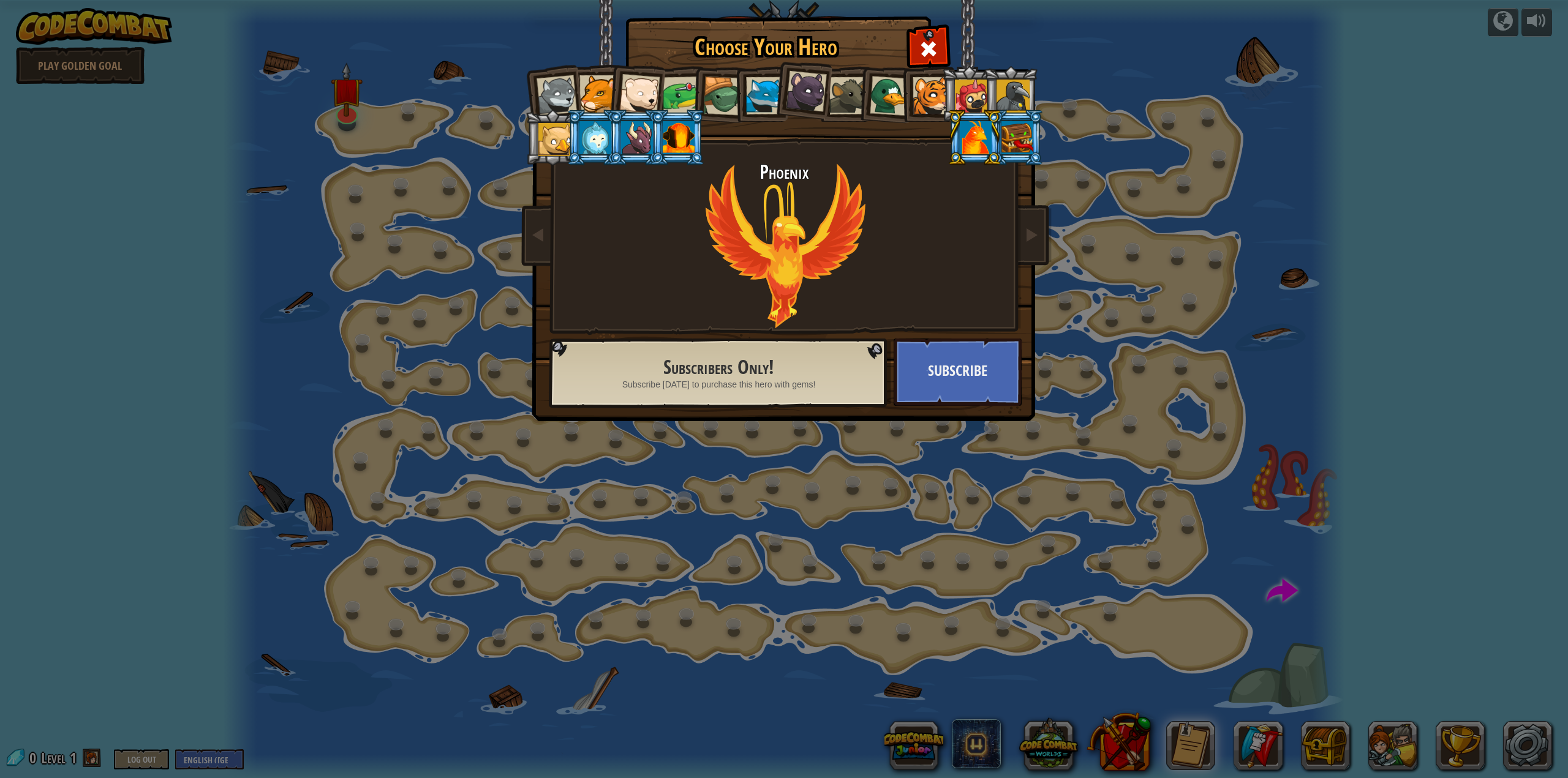
click at [932, 98] on div at bounding box center [931, 96] width 37 height 37
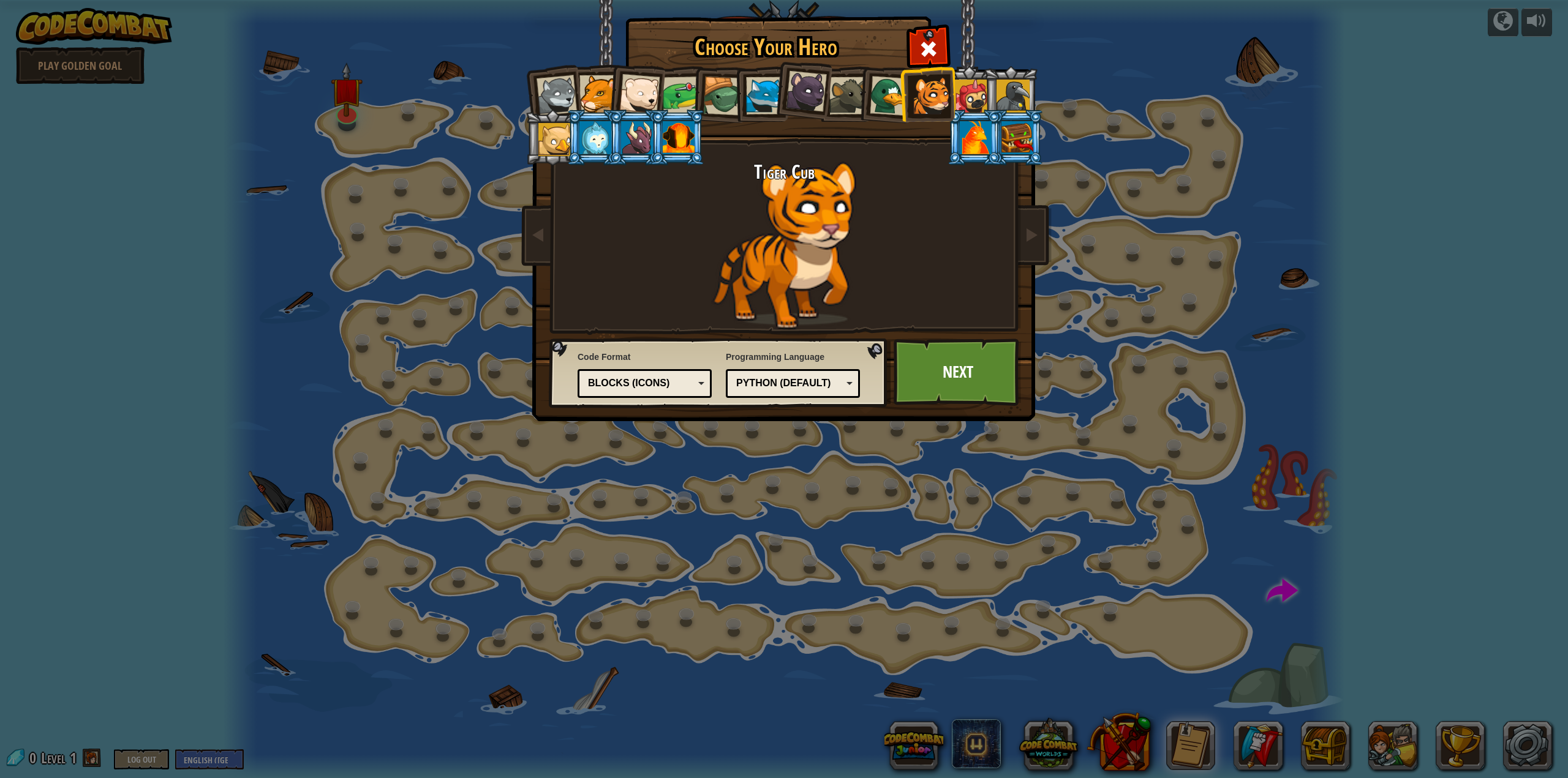
click at [661, 143] on li at bounding box center [677, 137] width 55 height 56
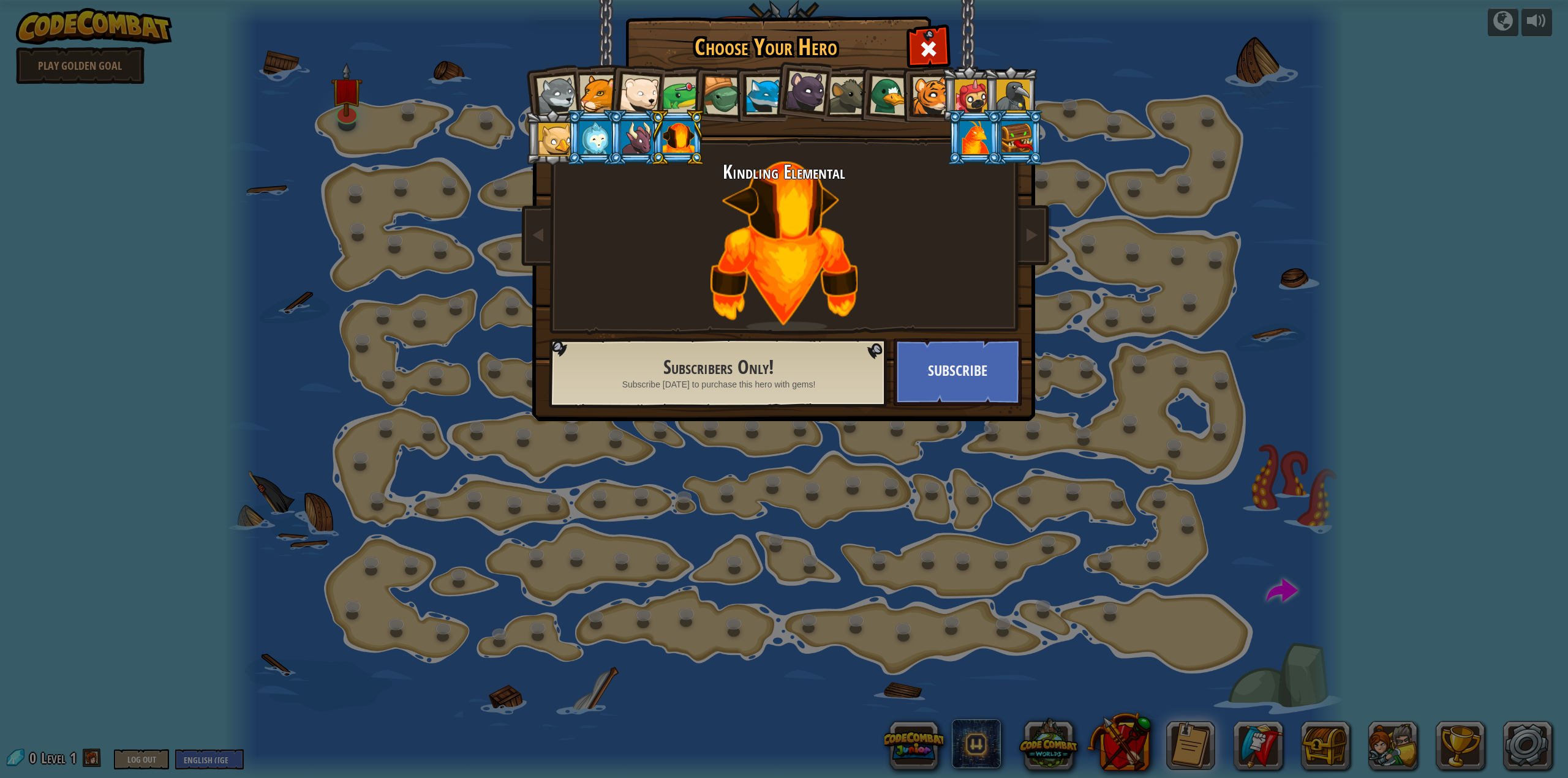
click at [930, 108] on div at bounding box center [931, 96] width 37 height 37
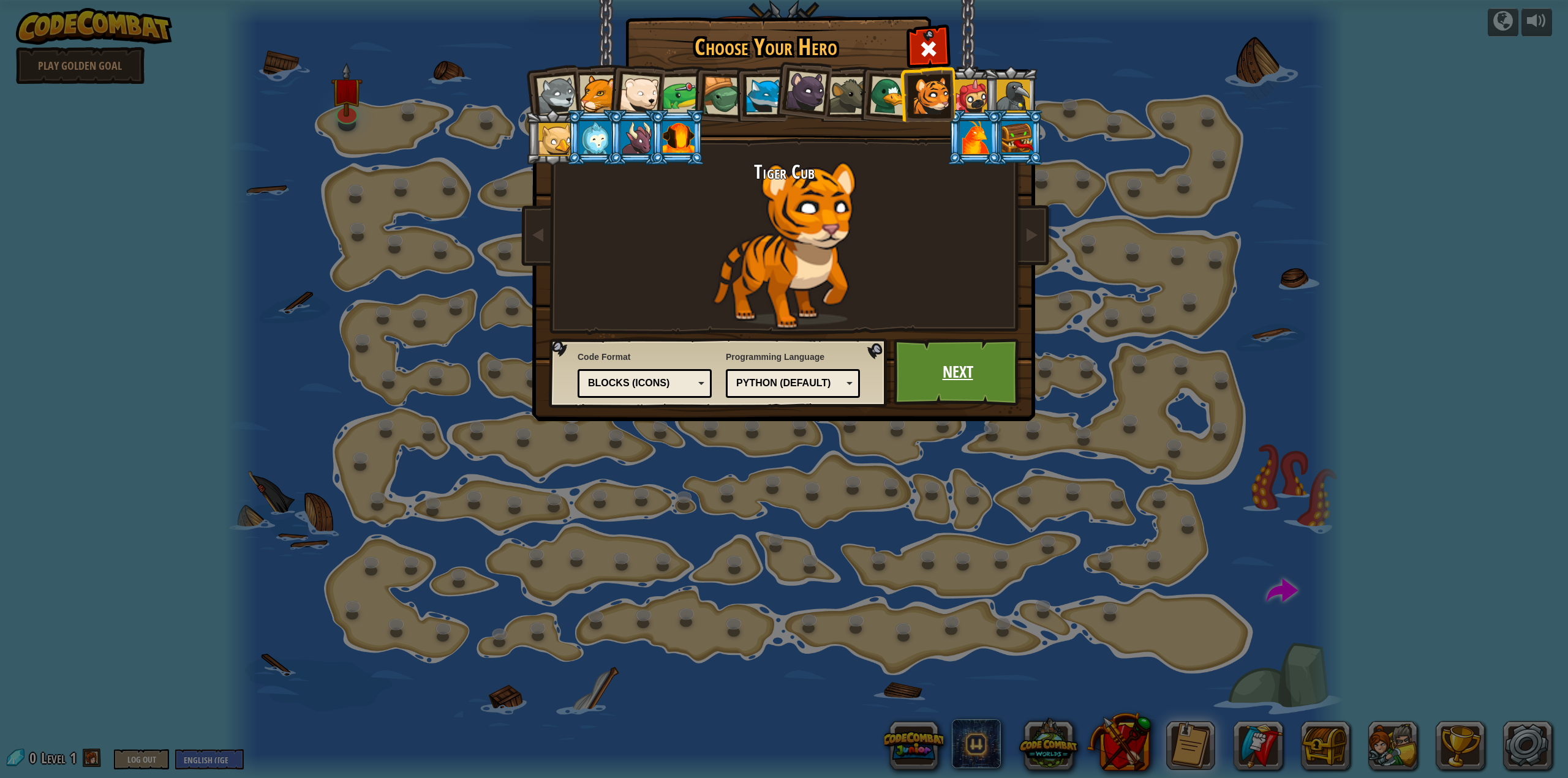
click at [947, 379] on link "Next" at bounding box center [958, 372] width 128 height 67
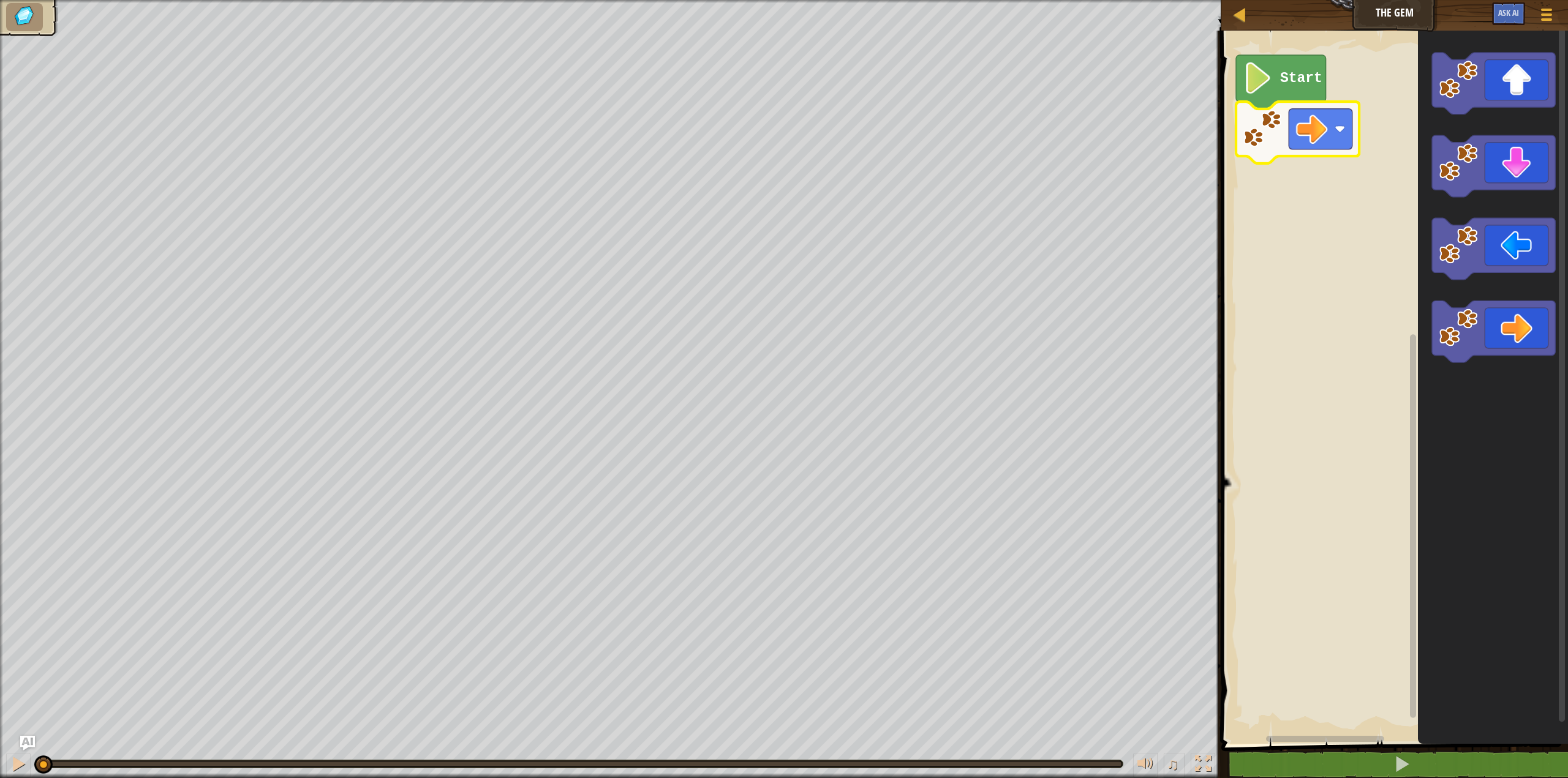
click at [1273, 92] on icon "Blockly Workspace" at bounding box center [1280, 82] width 90 height 54
click at [1266, 86] on image "Blockly Workspace" at bounding box center [1257, 78] width 30 height 32
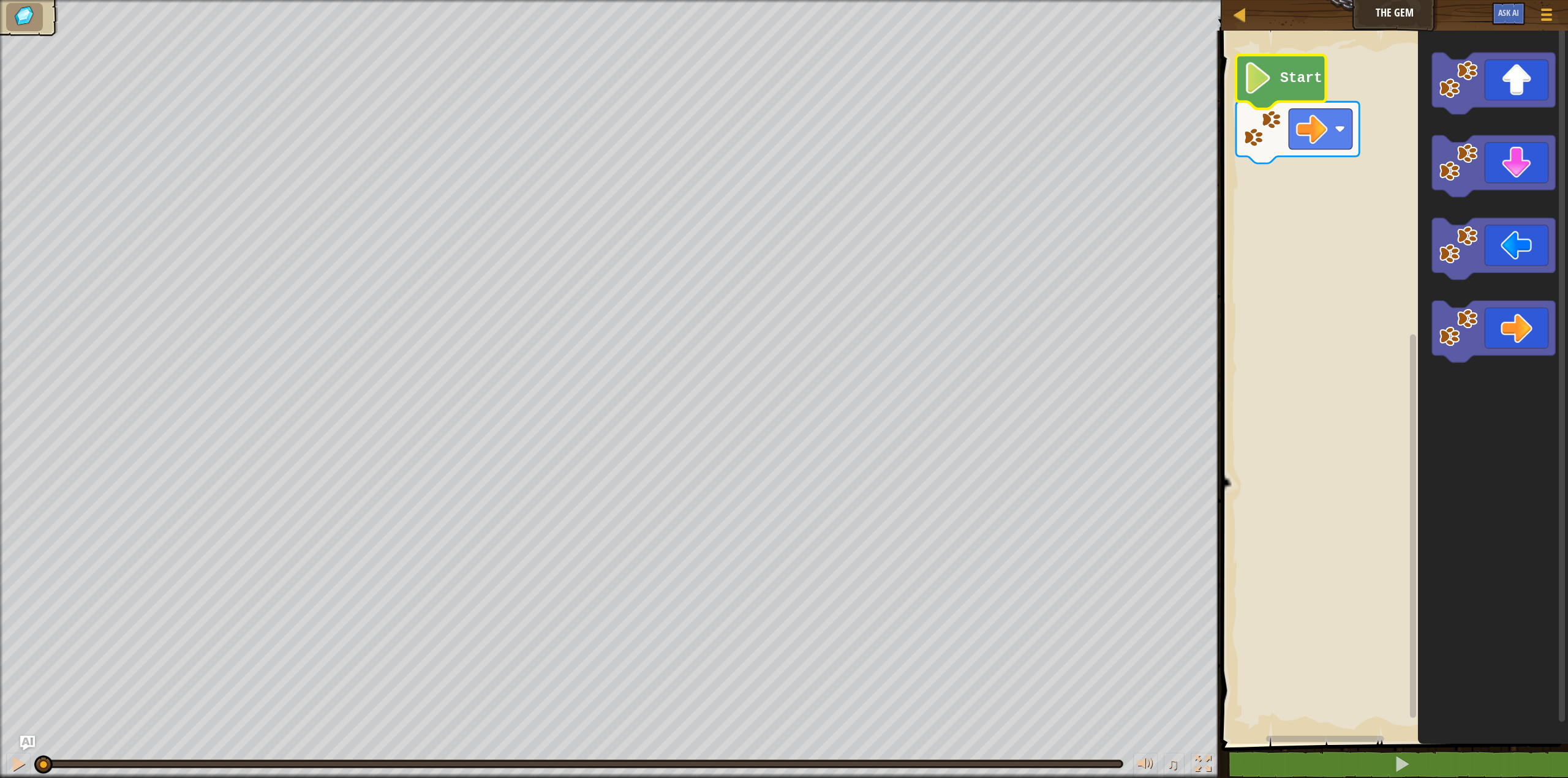
click at [1266, 86] on image "Blockly Workspace" at bounding box center [1257, 78] width 30 height 32
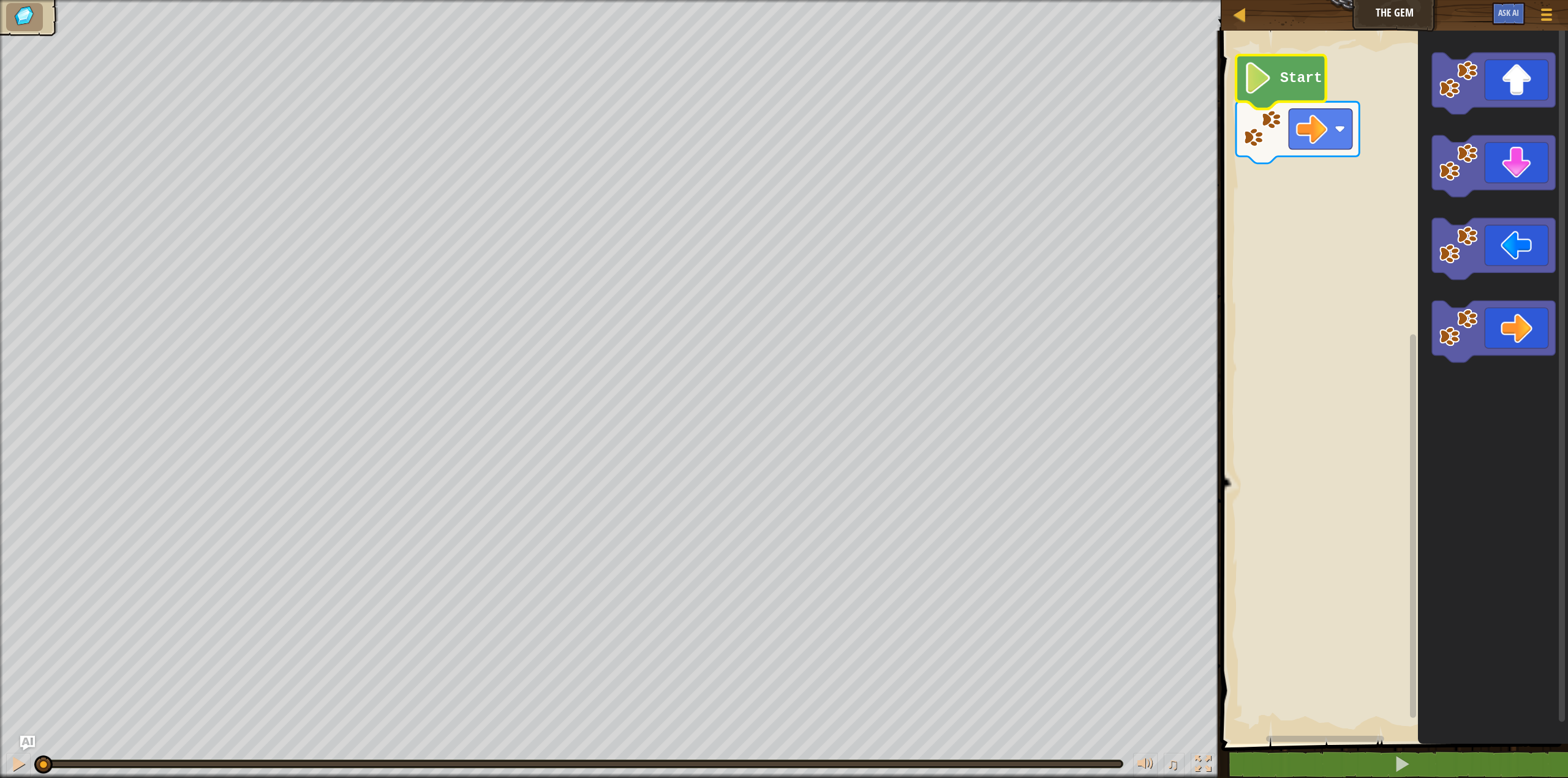
click at [1266, 86] on image "Blockly Workspace" at bounding box center [1257, 78] width 30 height 32
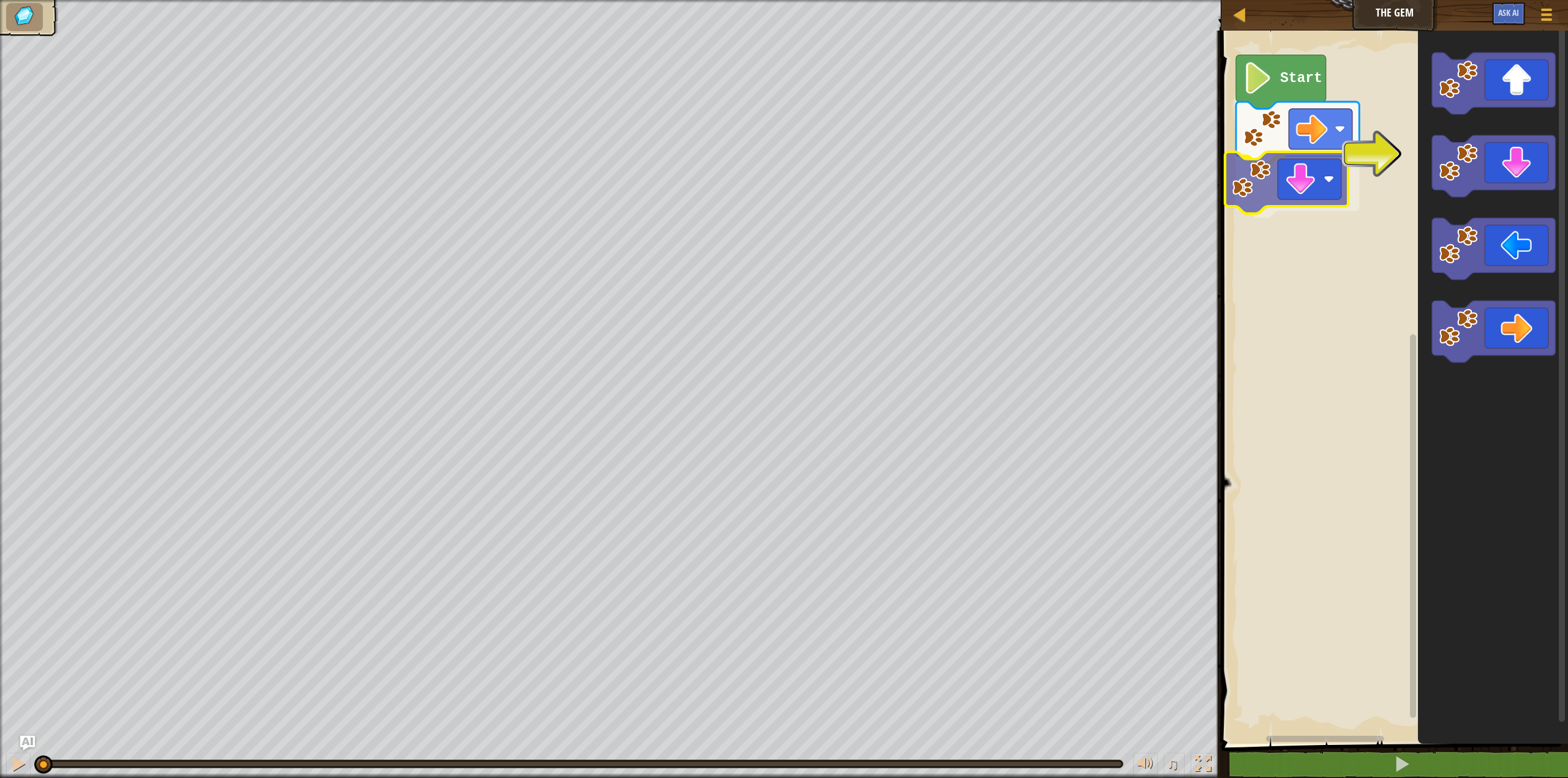
click at [1329, 190] on div "Start" at bounding box center [1392, 385] width 350 height 720
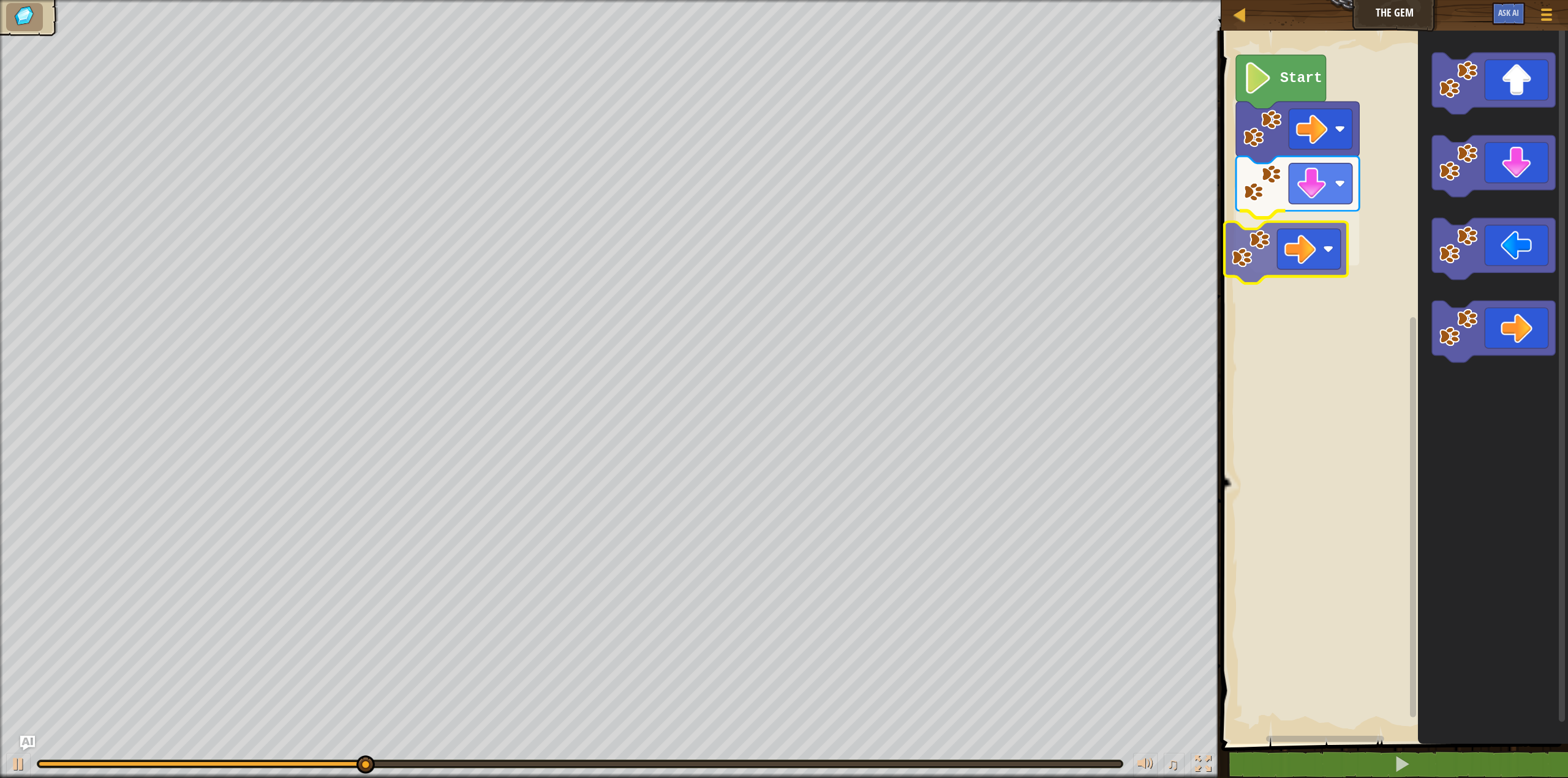
click at [1238, 242] on div "Start" at bounding box center [1392, 385] width 350 height 720
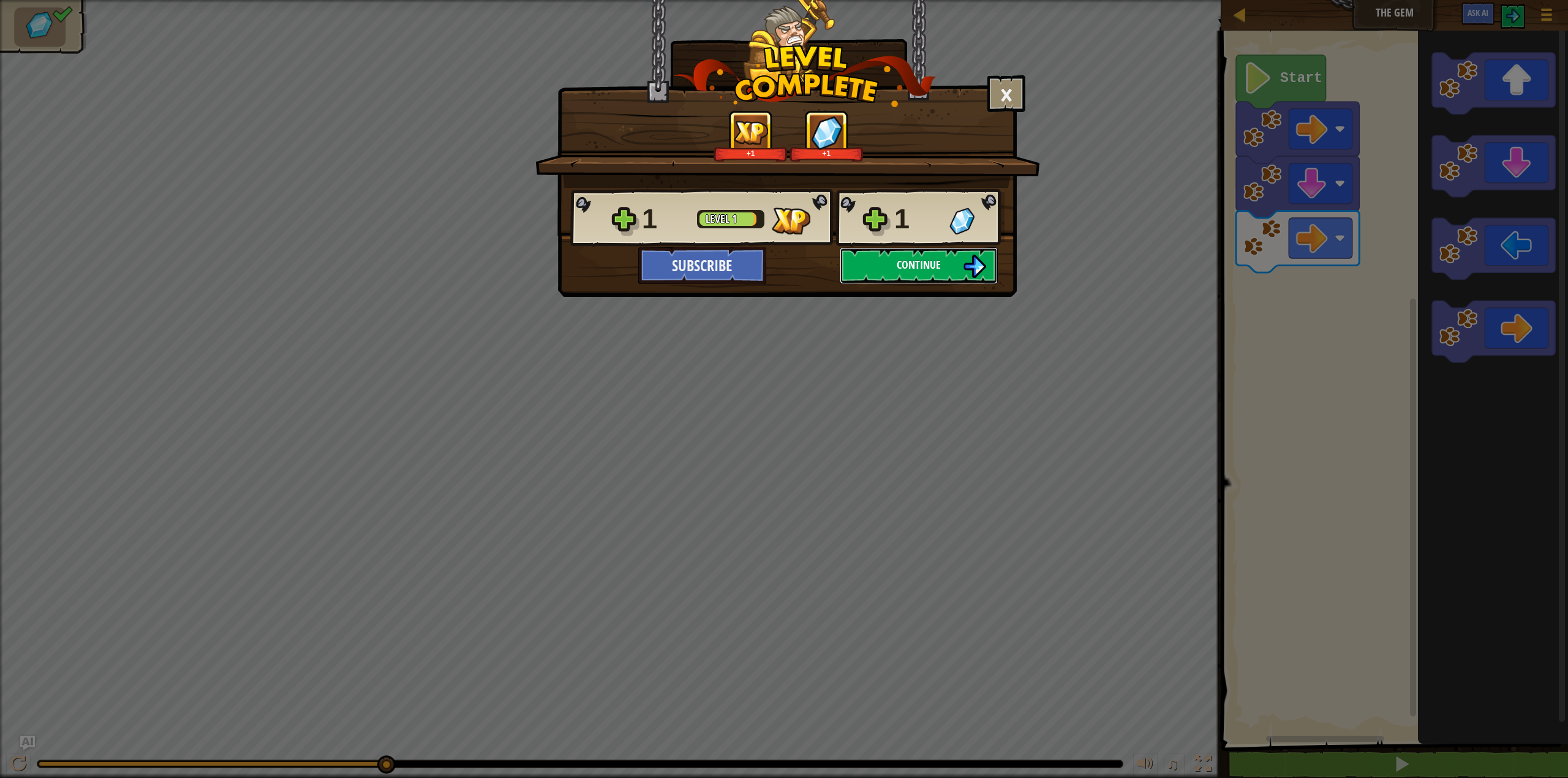
click at [943, 261] on button "Continue" at bounding box center [919, 265] width 158 height 36
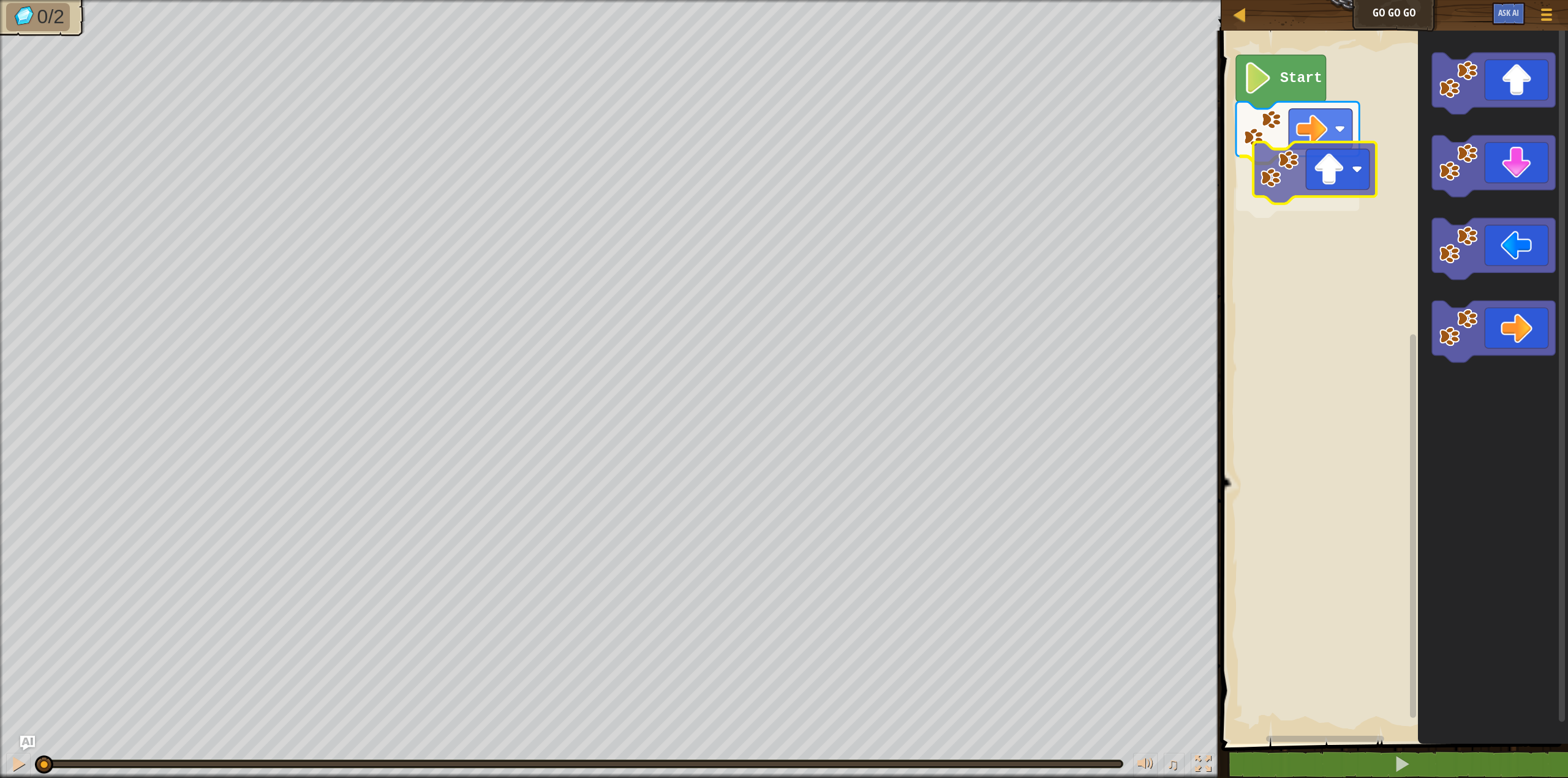
click at [1299, 163] on div "Start" at bounding box center [1392, 385] width 350 height 720
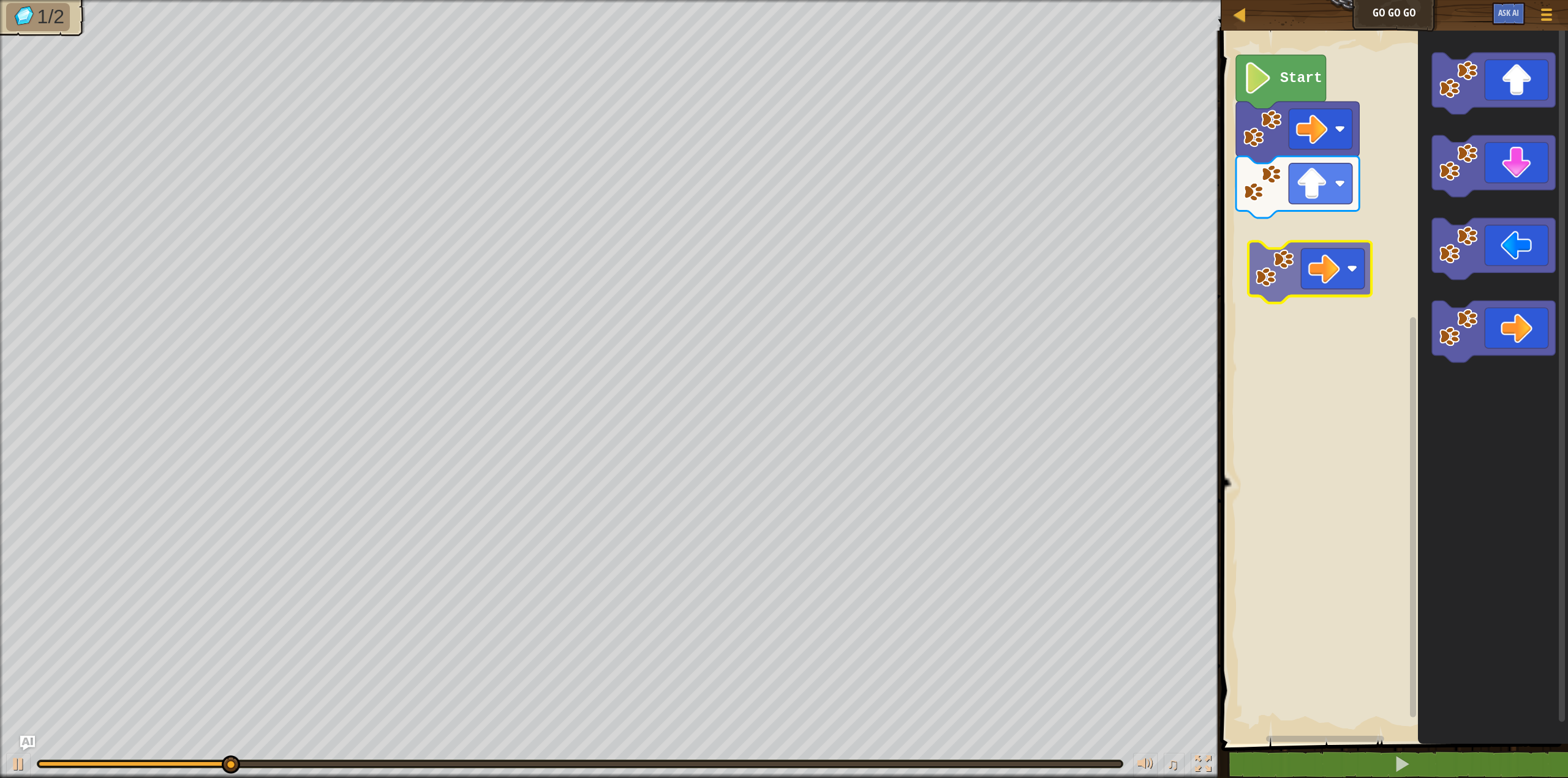
click at [1275, 264] on div "Start" at bounding box center [1392, 385] width 350 height 720
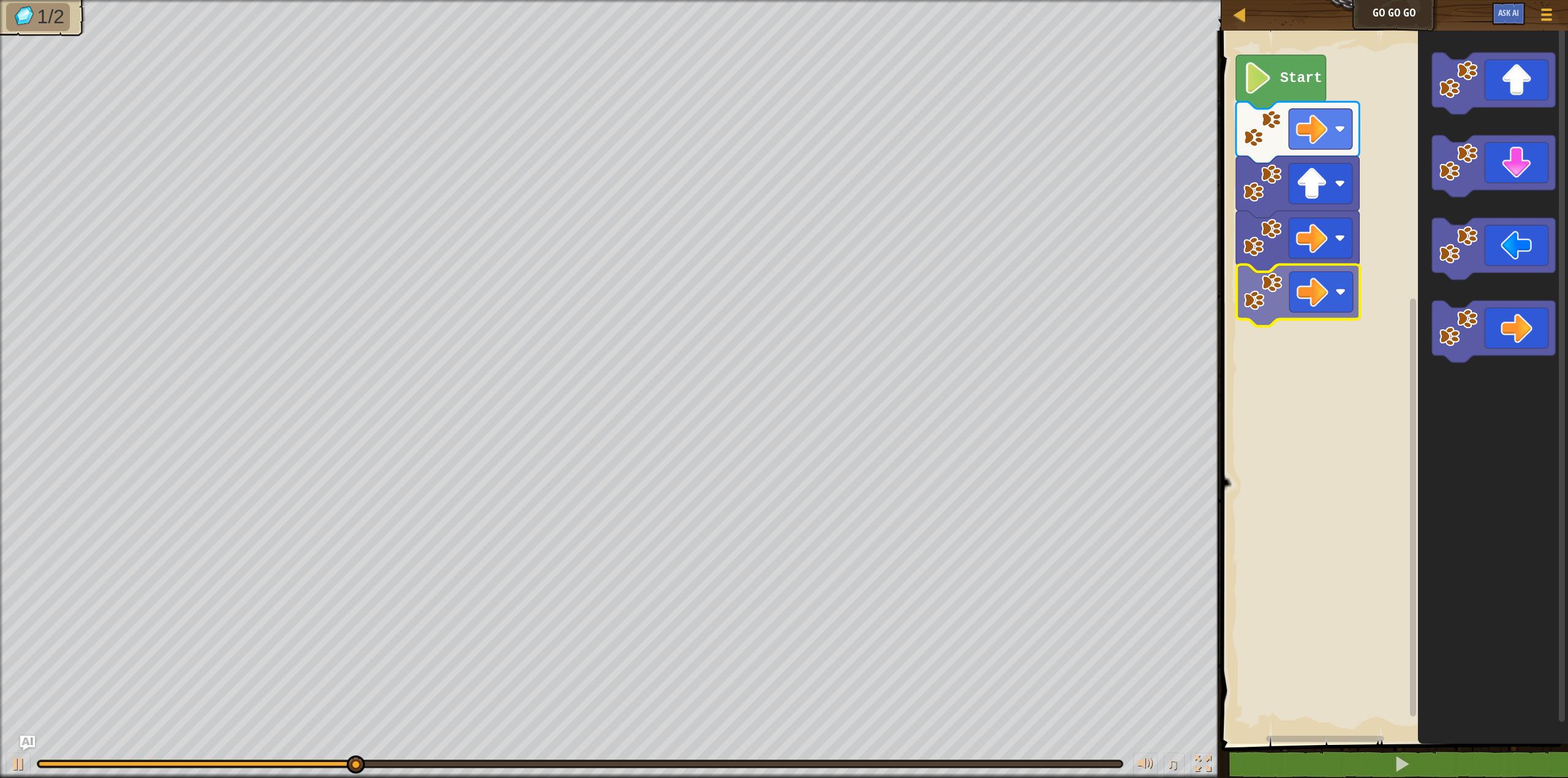
click at [1260, 305] on div "Start" at bounding box center [1392, 385] width 350 height 720
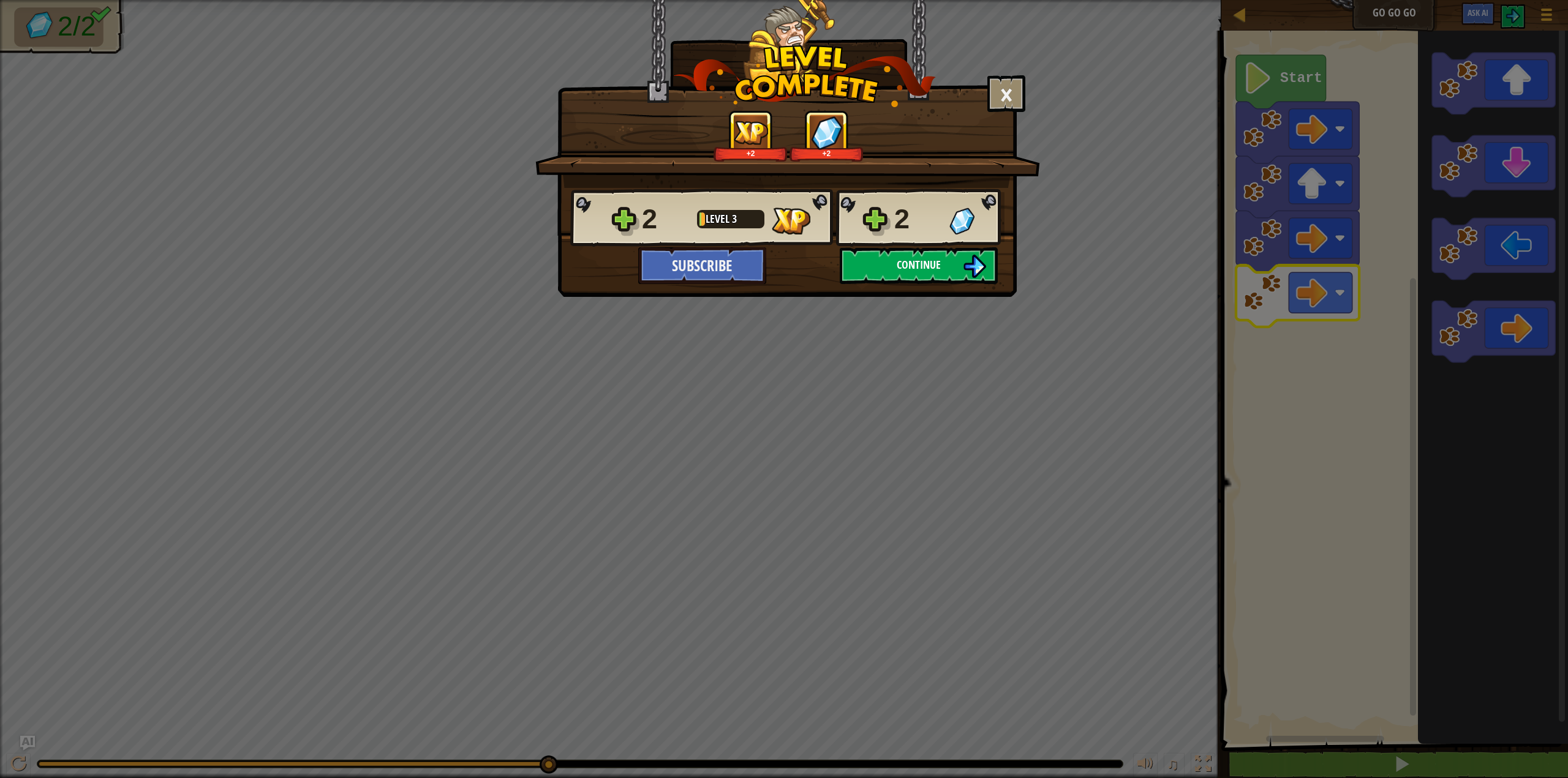
click at [942, 264] on button "Continue" at bounding box center [919, 265] width 158 height 36
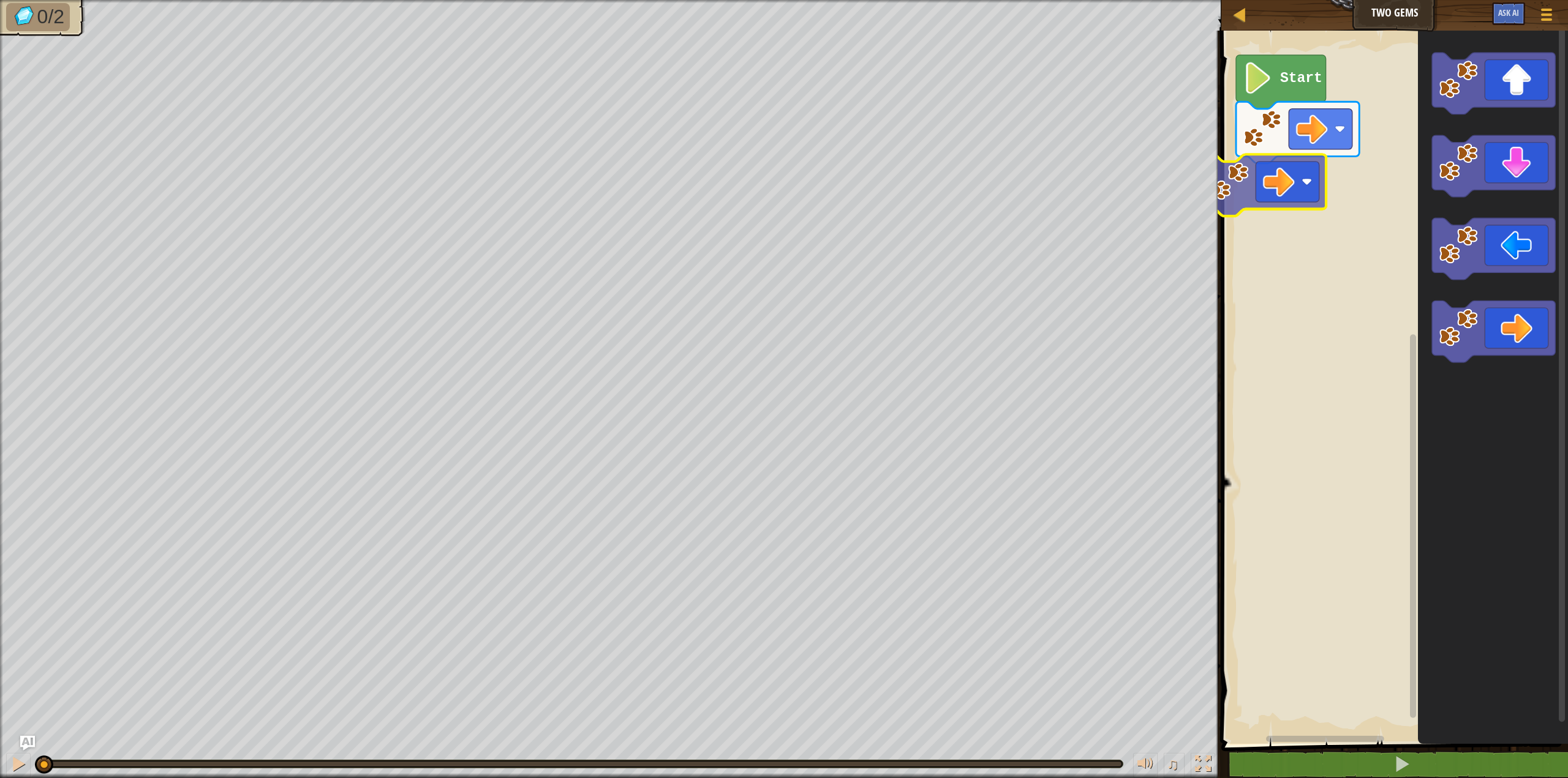
click at [1222, 180] on div "Start" at bounding box center [1392, 385] width 350 height 720
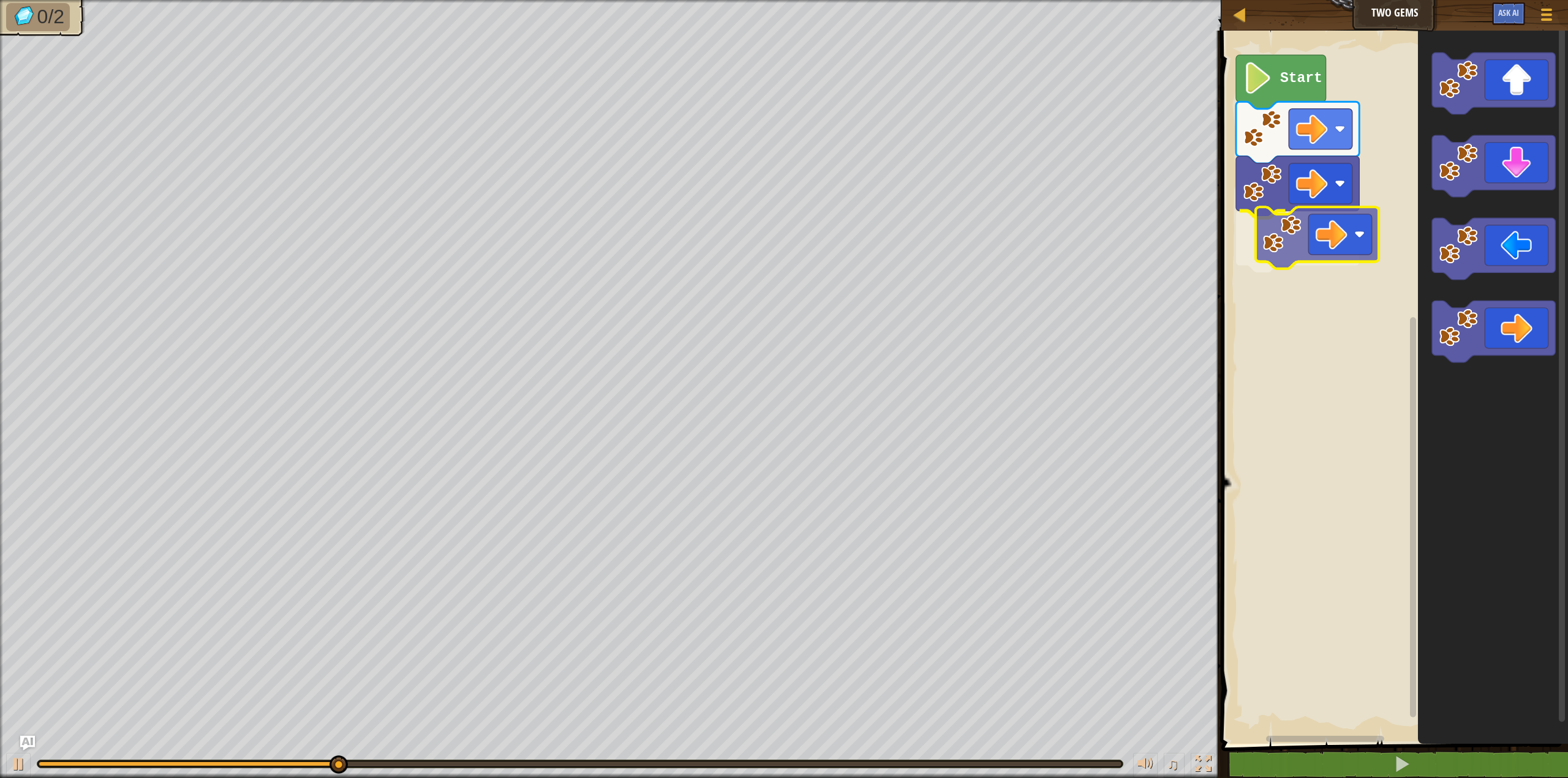
click at [1280, 237] on div "Start" at bounding box center [1392, 385] width 350 height 720
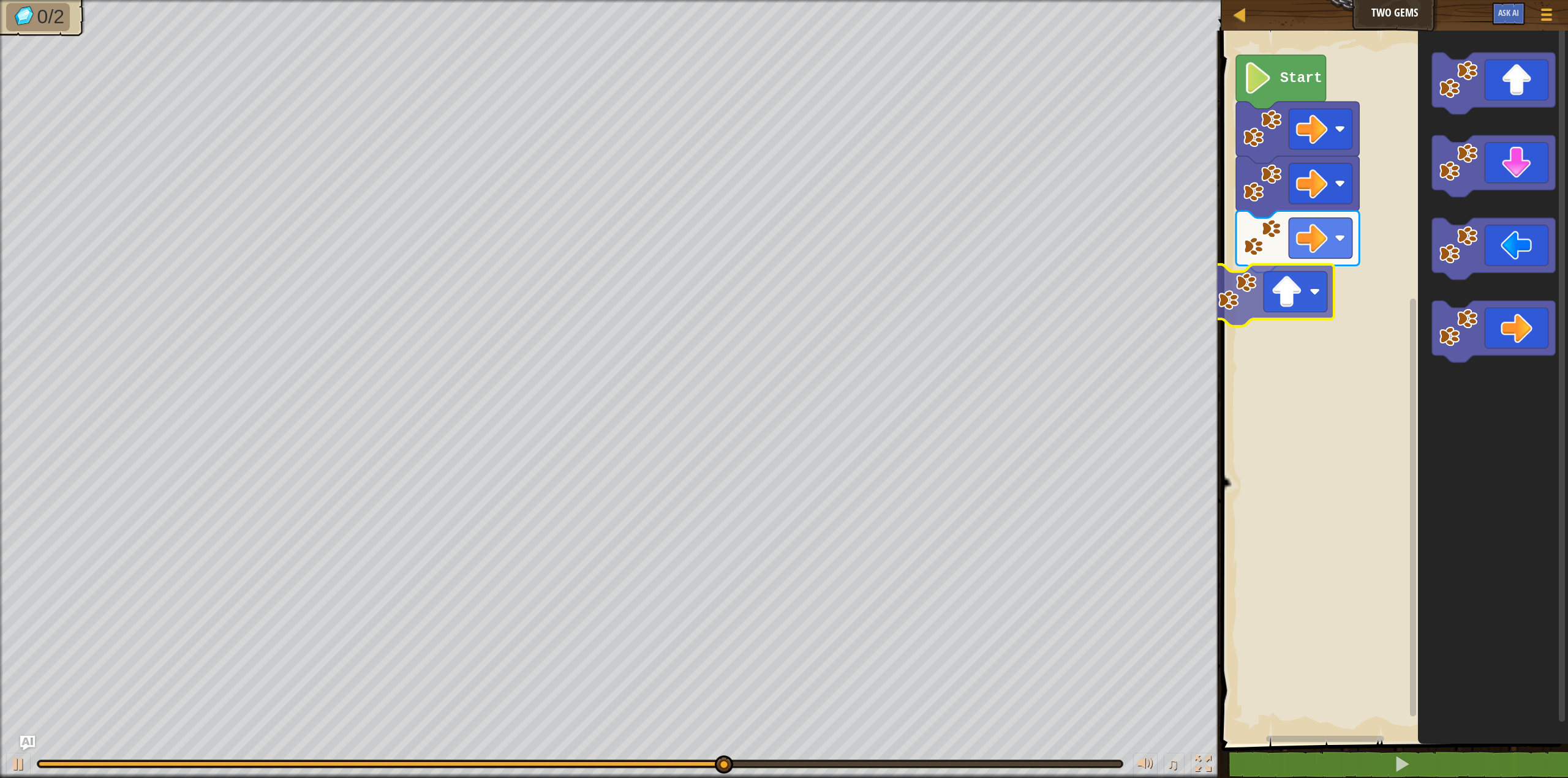
click at [1231, 313] on div "Start" at bounding box center [1392, 385] width 350 height 720
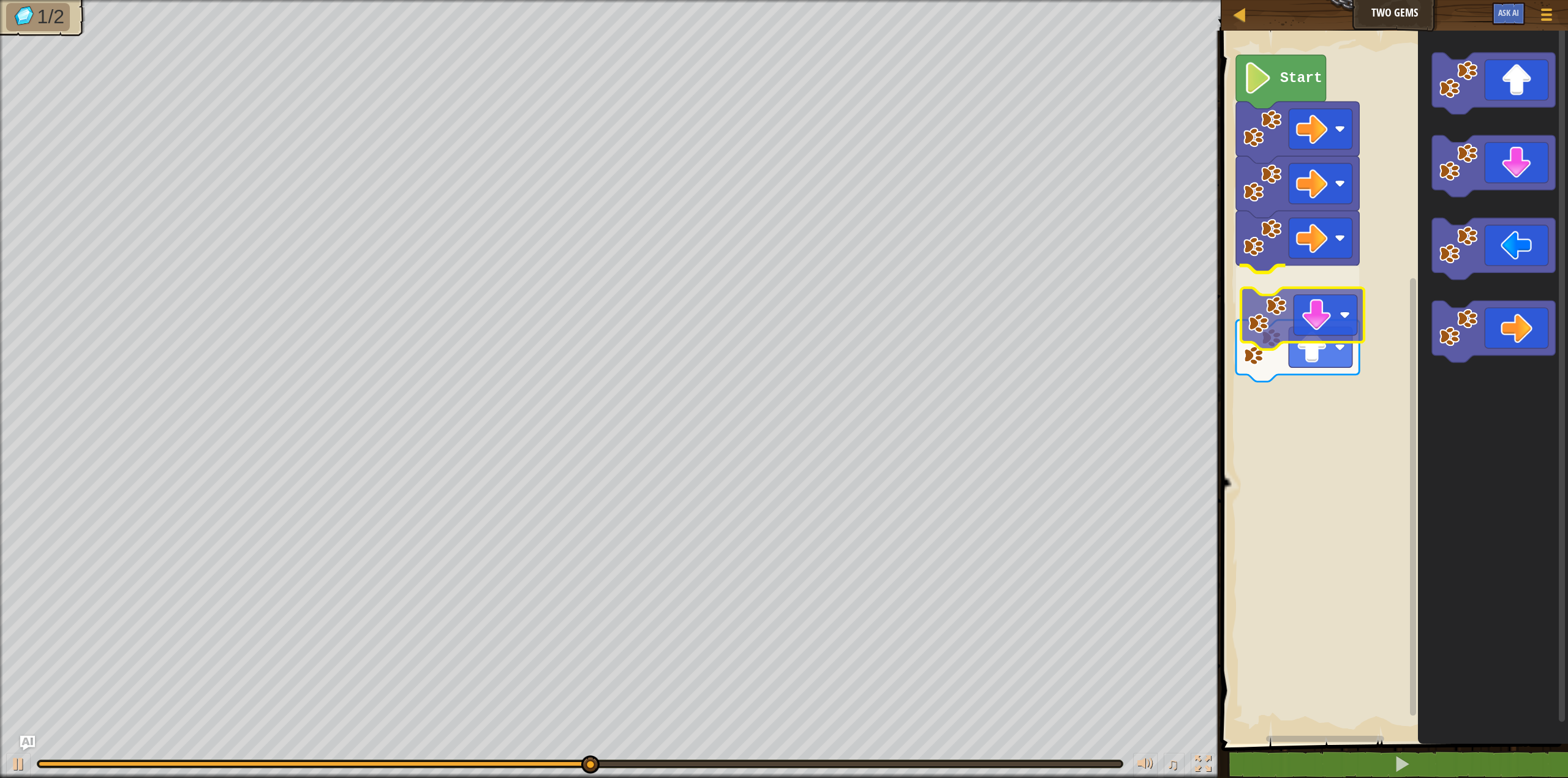
click at [1297, 348] on div "Start" at bounding box center [1392, 385] width 350 height 720
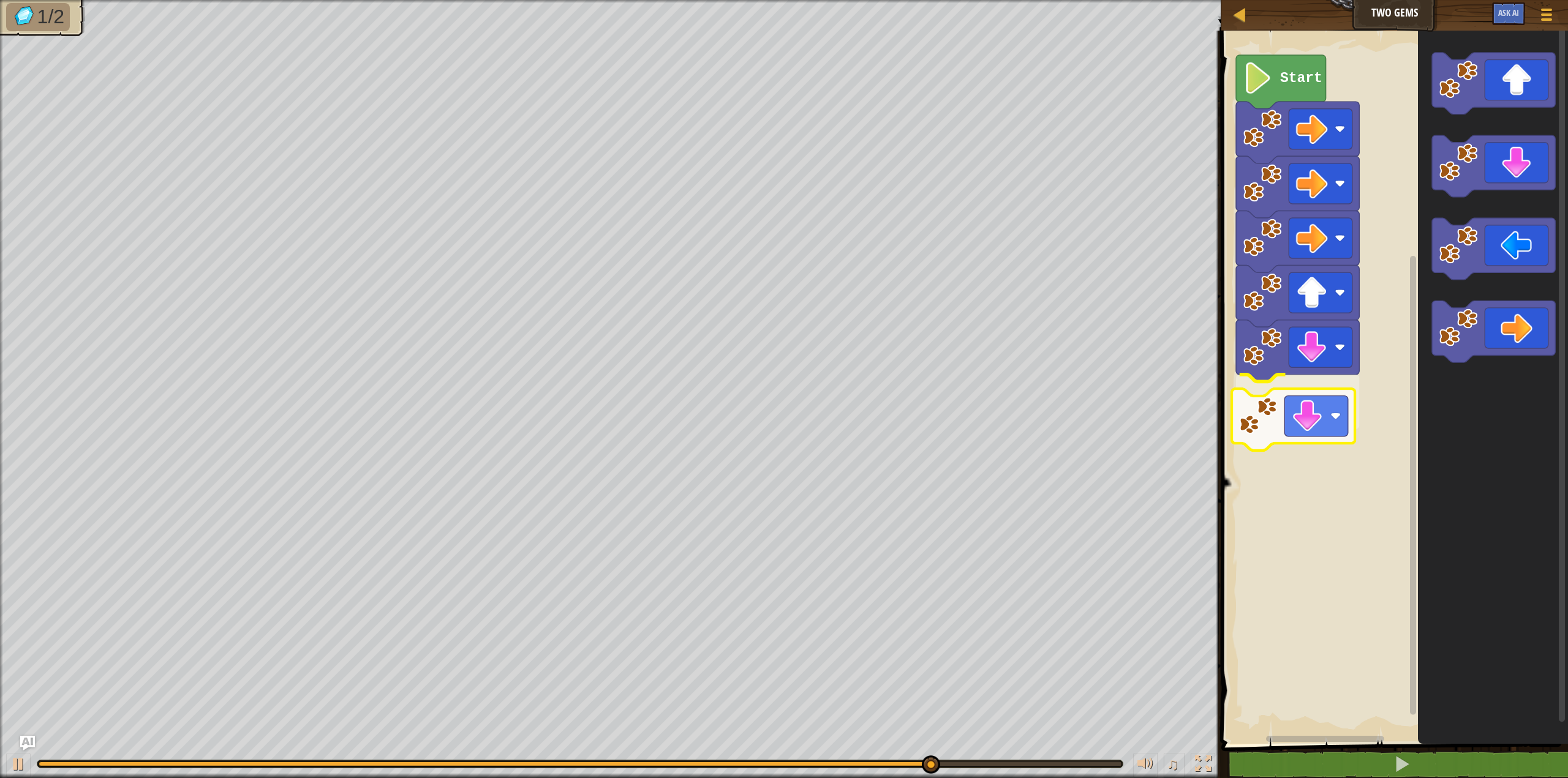
click at [1268, 416] on div "Start" at bounding box center [1392, 385] width 350 height 720
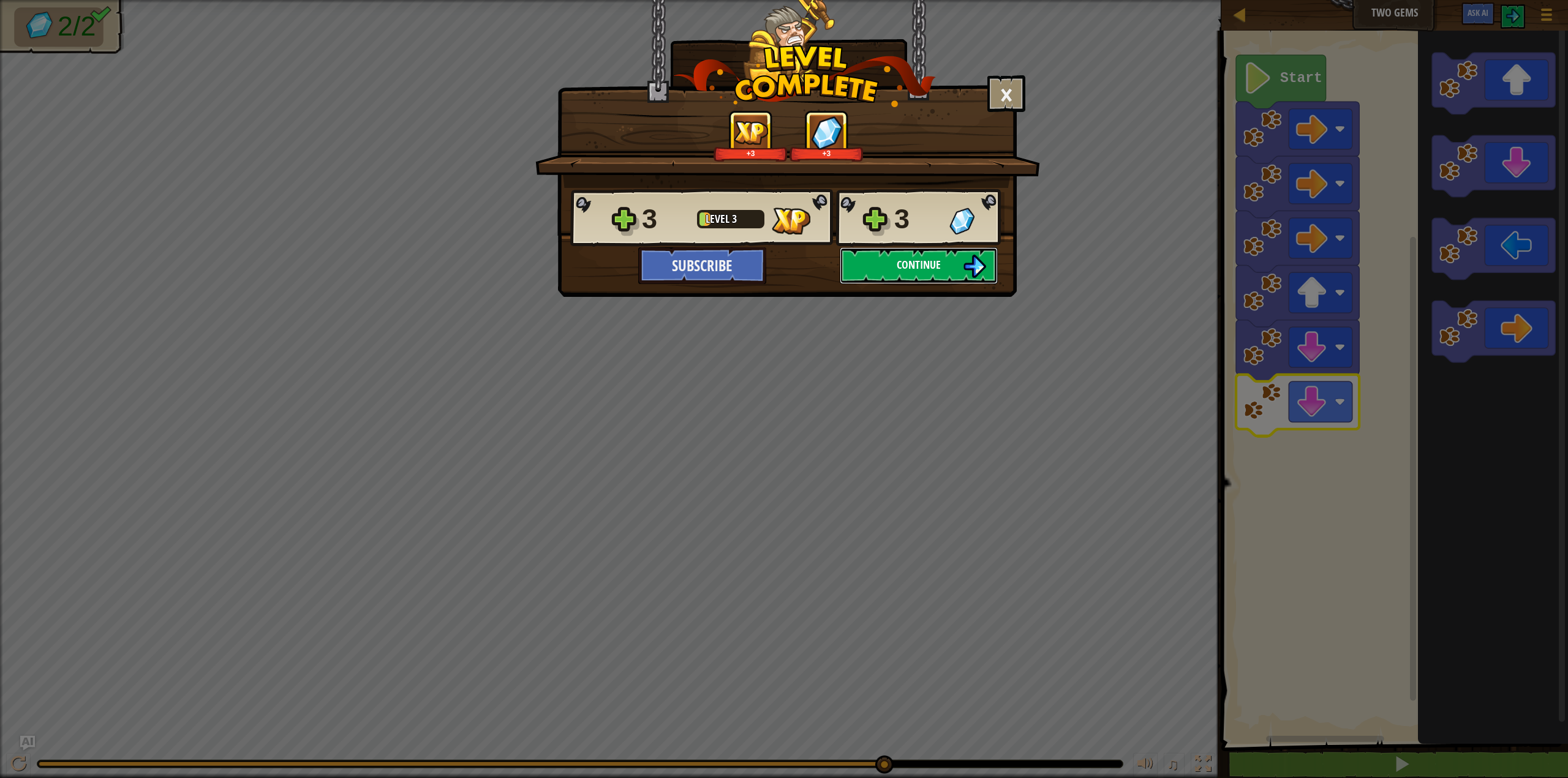
click at [906, 270] on span "Continue" at bounding box center [918, 265] width 44 height 16
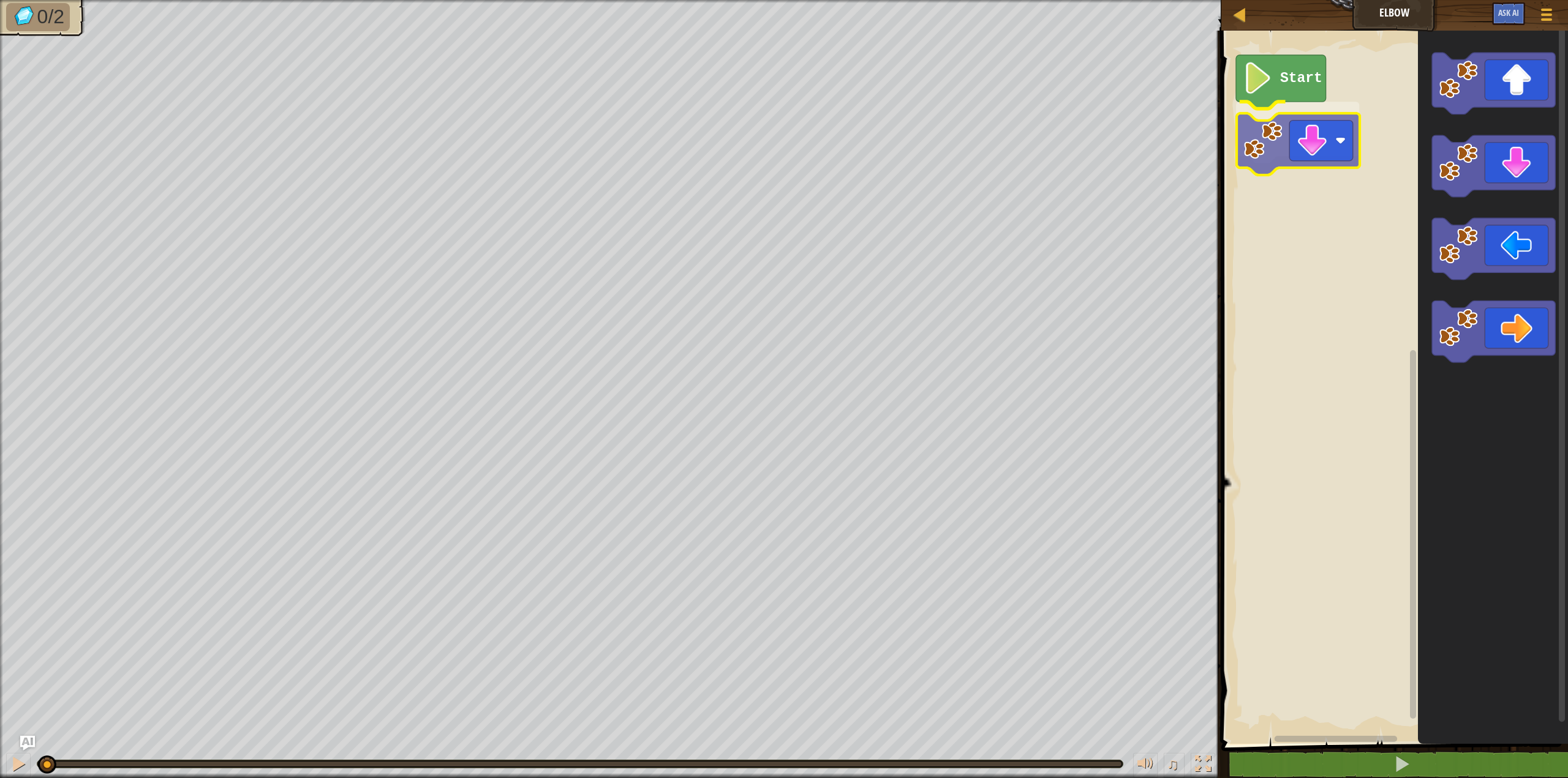
click at [1274, 138] on div "Start" at bounding box center [1392, 385] width 350 height 720
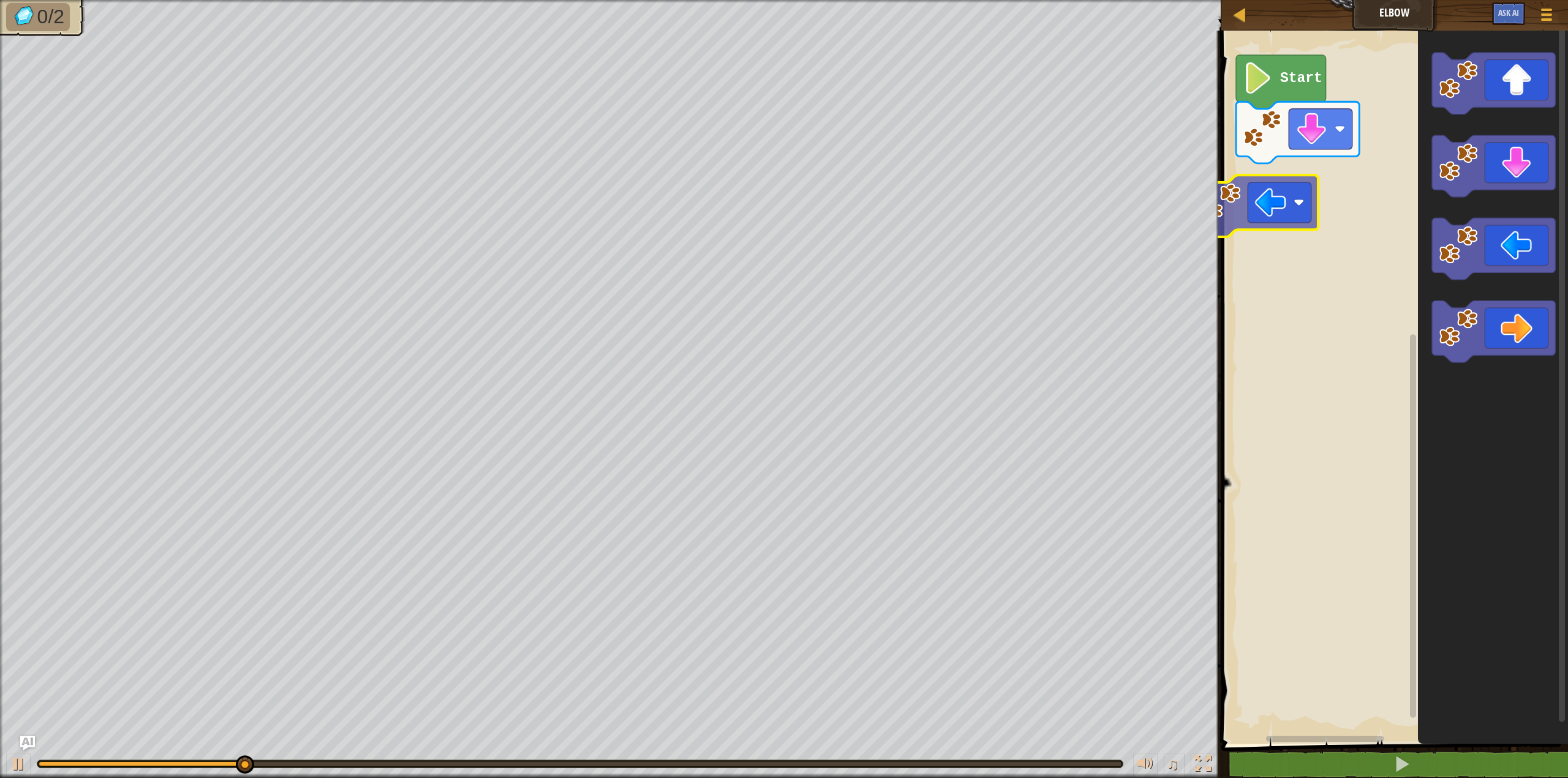
click at [1254, 217] on div "Start" at bounding box center [1392, 385] width 350 height 720
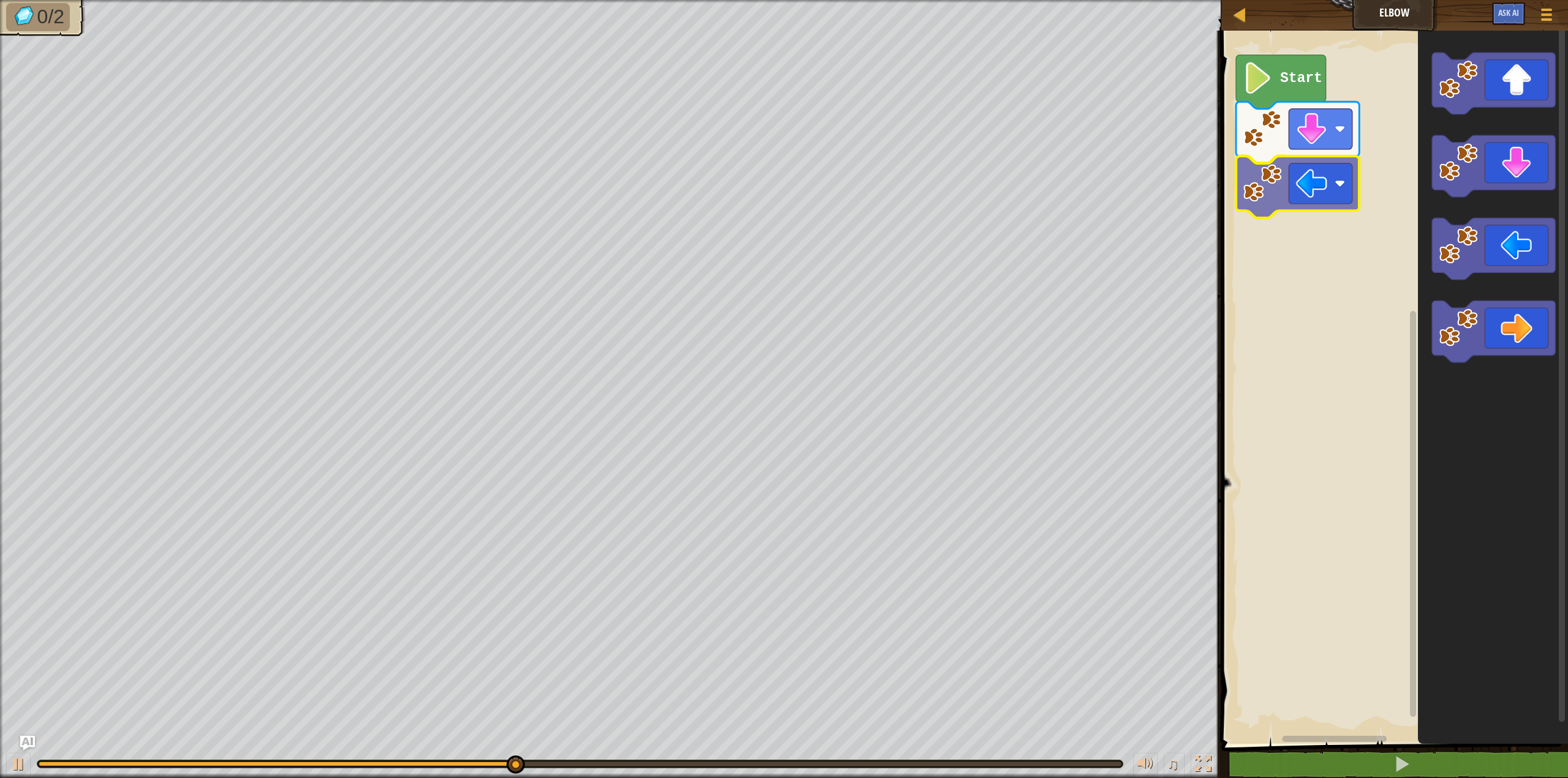
click at [1303, 209] on div "Start" at bounding box center [1392, 385] width 350 height 720
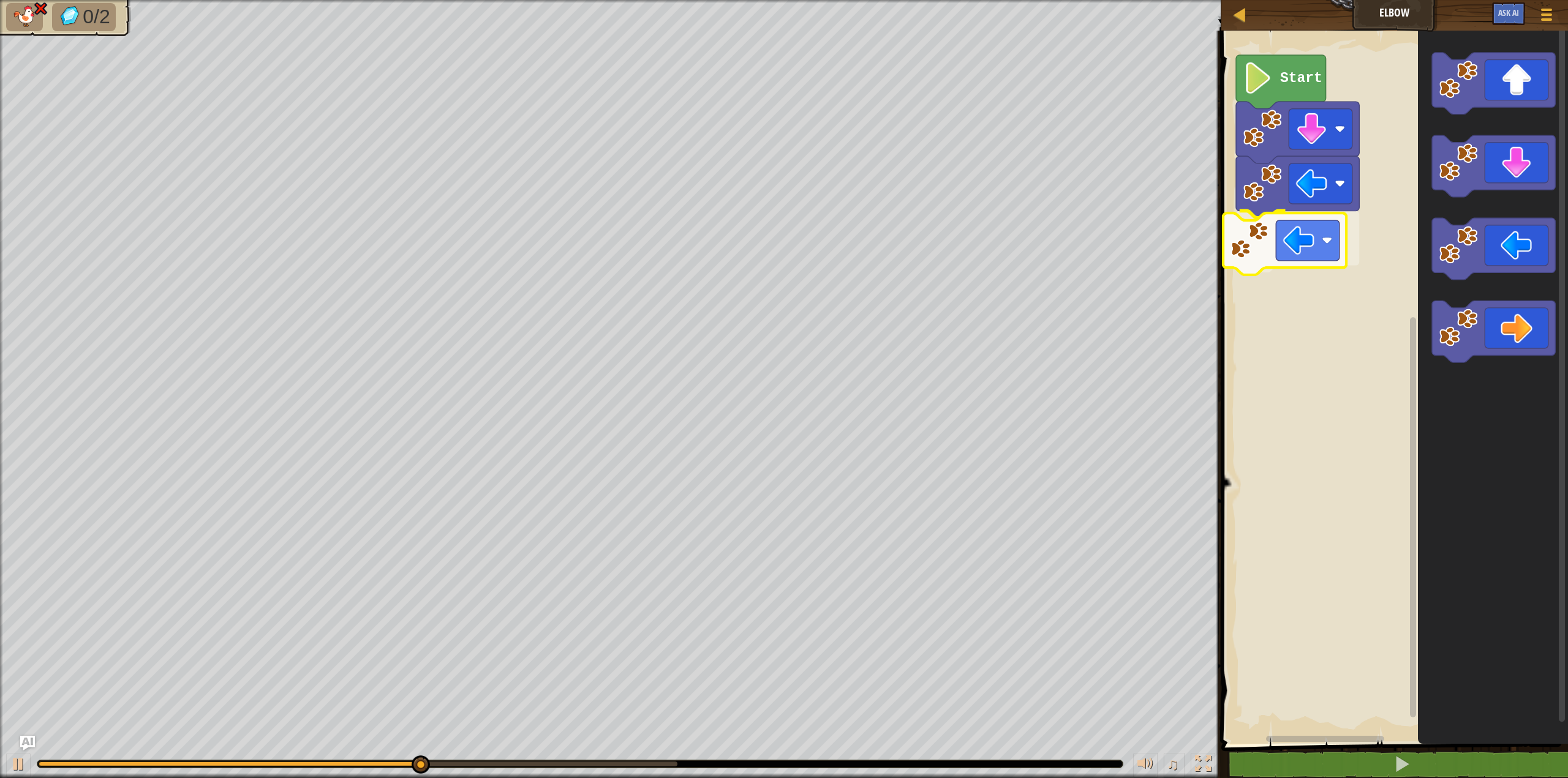
click at [1260, 245] on div "Start" at bounding box center [1392, 385] width 350 height 720
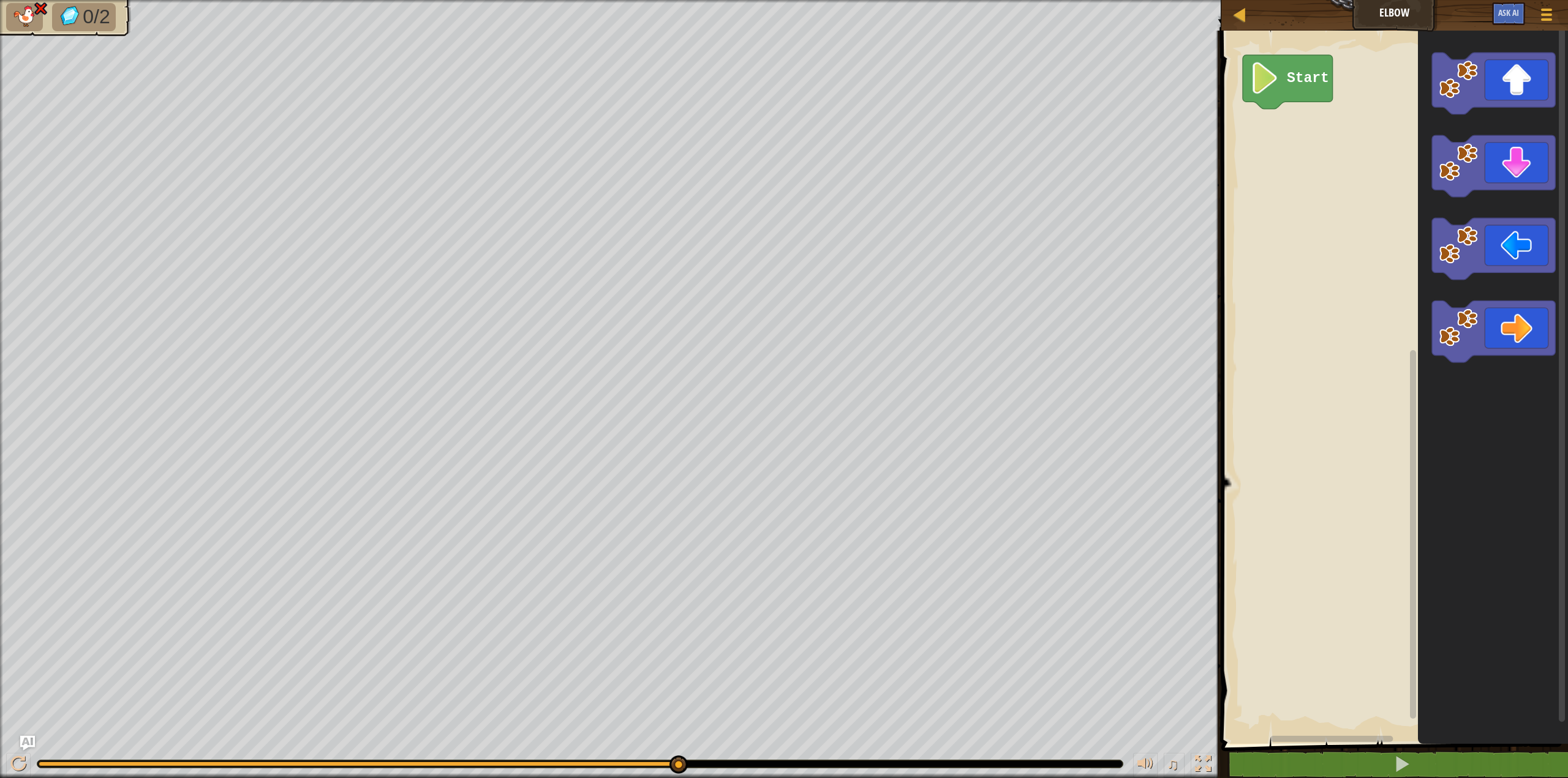
click at [81, 30] on li "0/2" at bounding box center [84, 17] width 64 height 29
click at [1300, 87] on icon "Blockly Workspace" at bounding box center [1287, 82] width 90 height 54
click at [1288, 140] on div "Start" at bounding box center [1392, 385] width 350 height 720
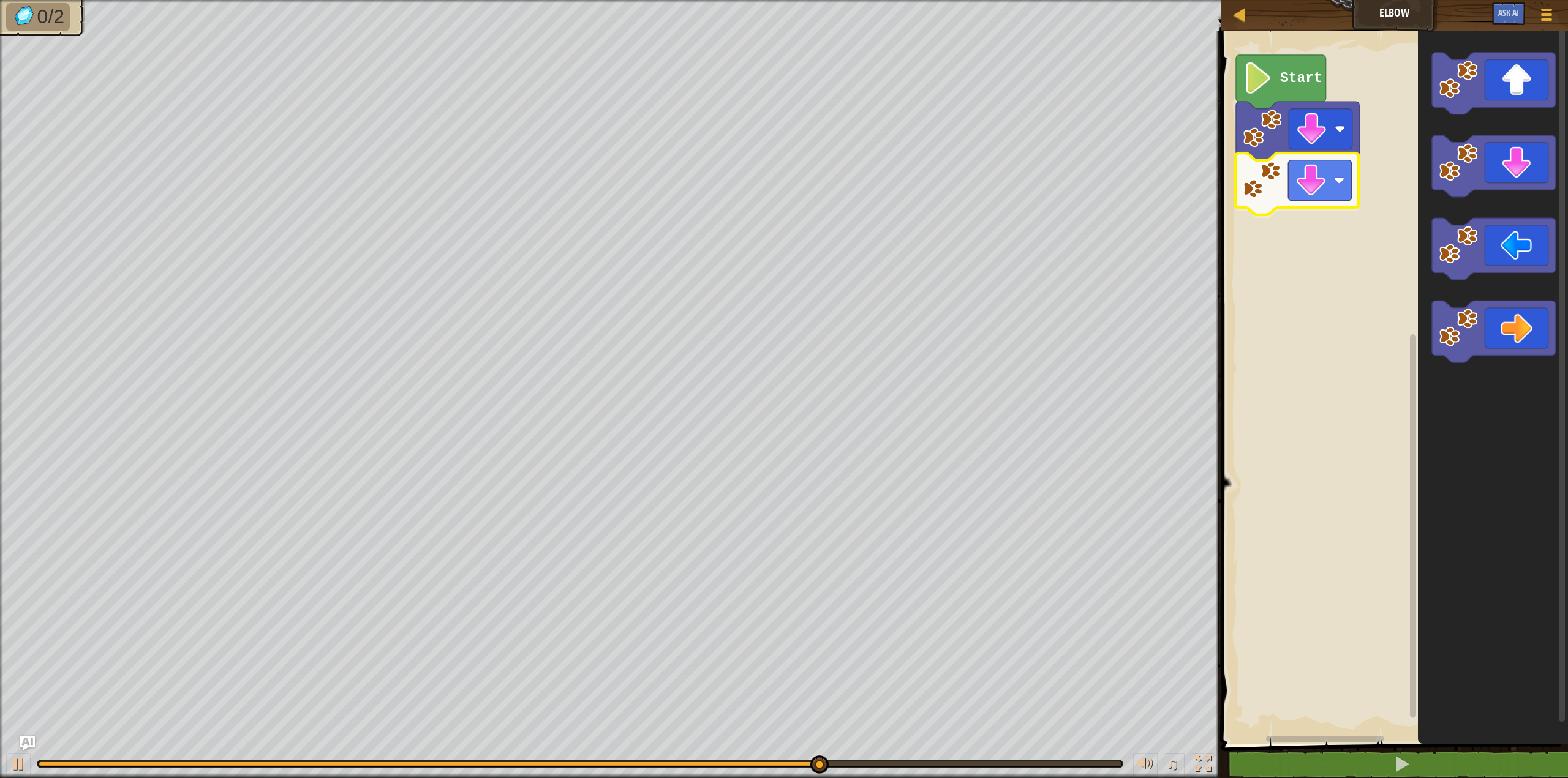
click at [1276, 196] on div "Start" at bounding box center [1392, 385] width 350 height 720
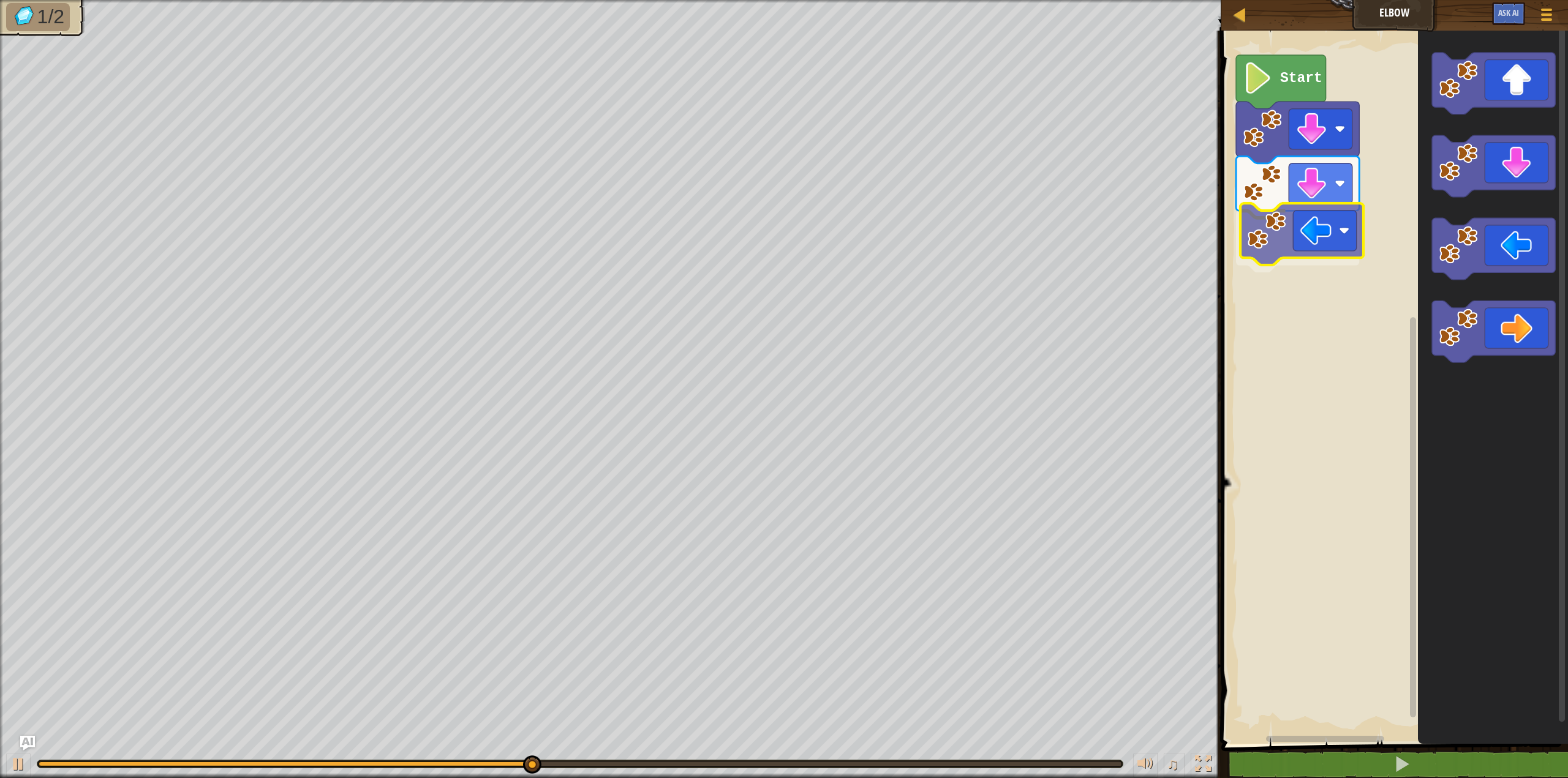
click at [1306, 240] on div "Start" at bounding box center [1392, 385] width 350 height 720
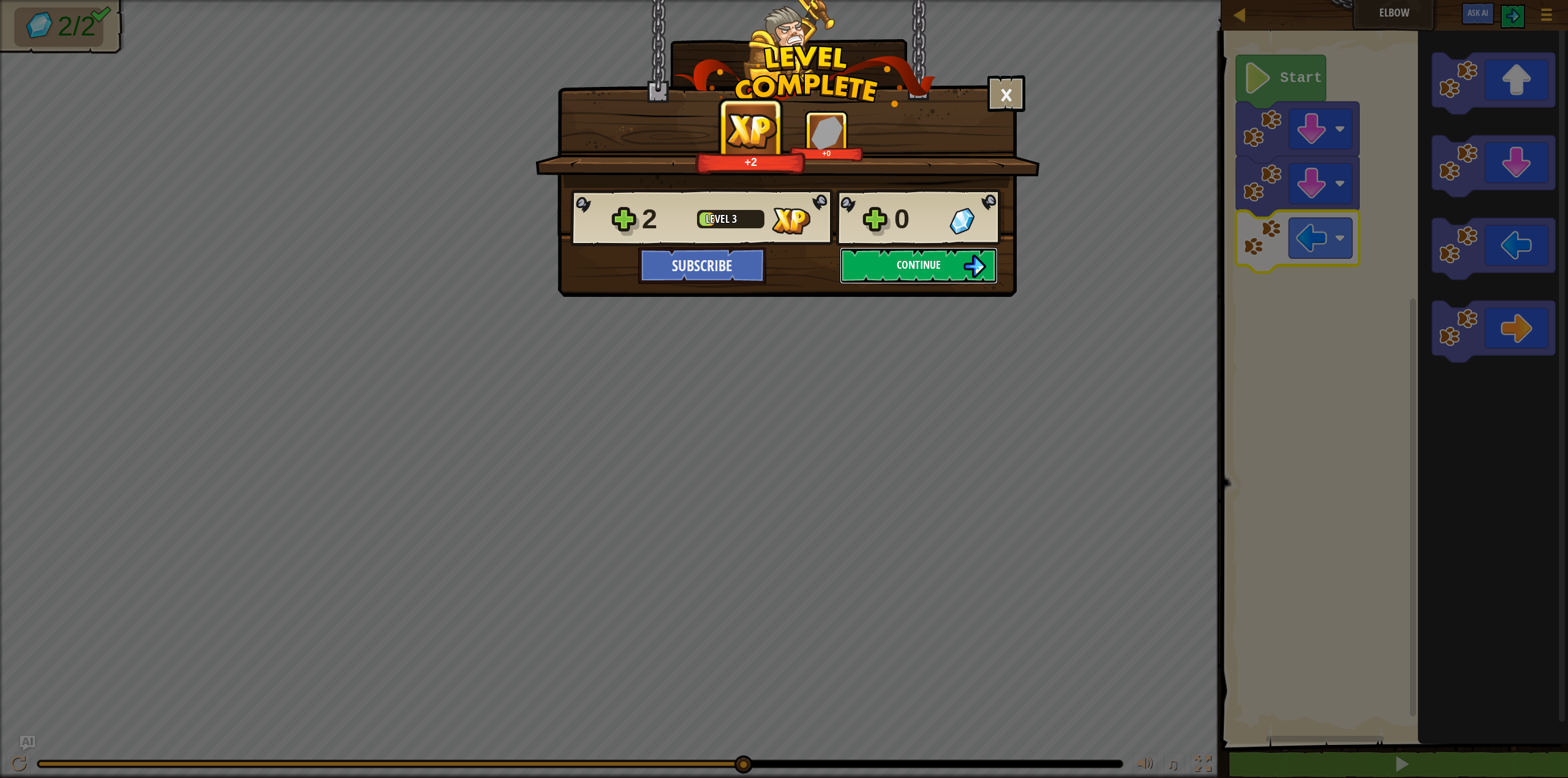
click at [906, 269] on span "Continue" at bounding box center [918, 265] width 44 height 16
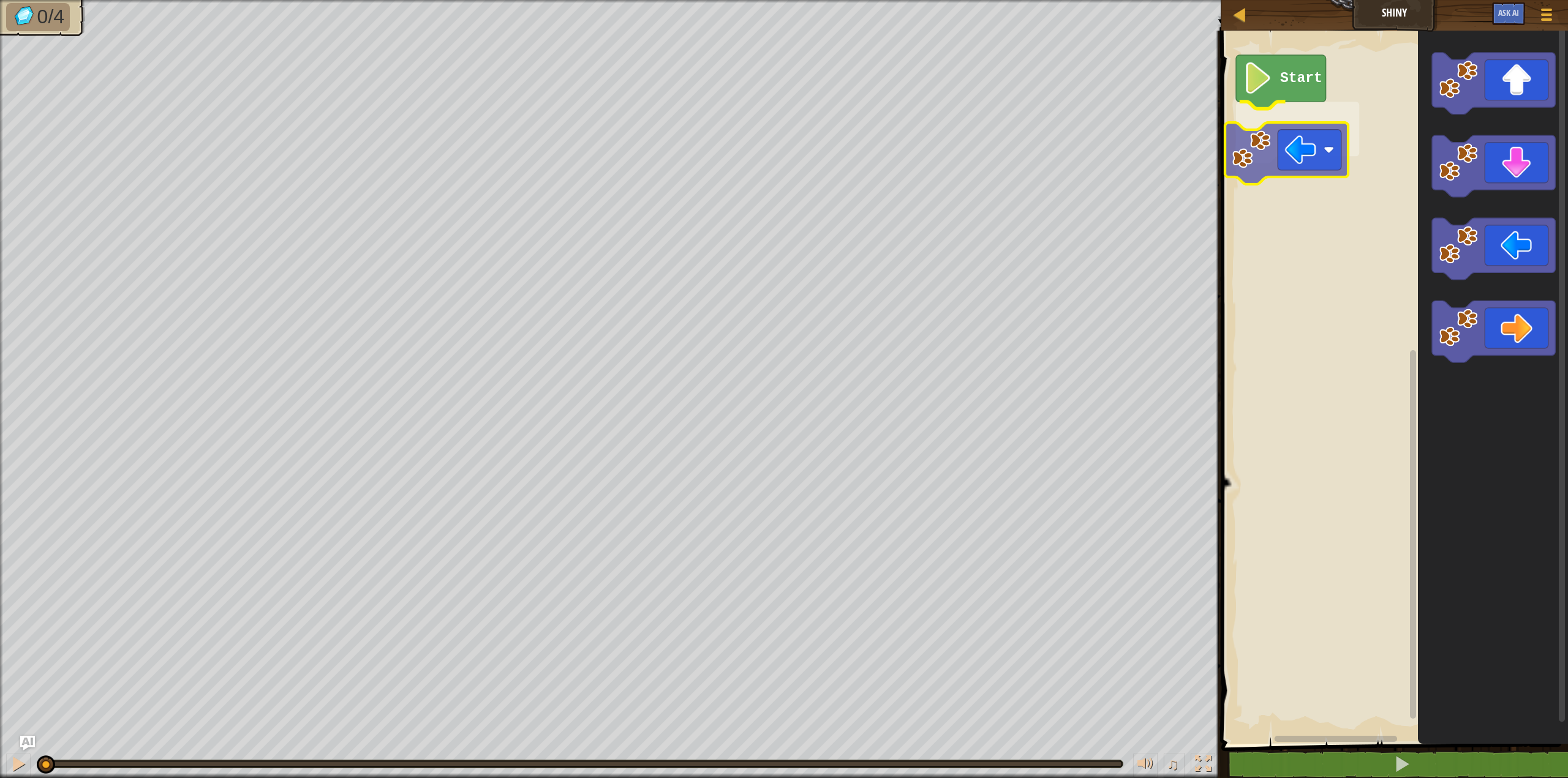
click at [1248, 146] on div "Start" at bounding box center [1392, 385] width 350 height 720
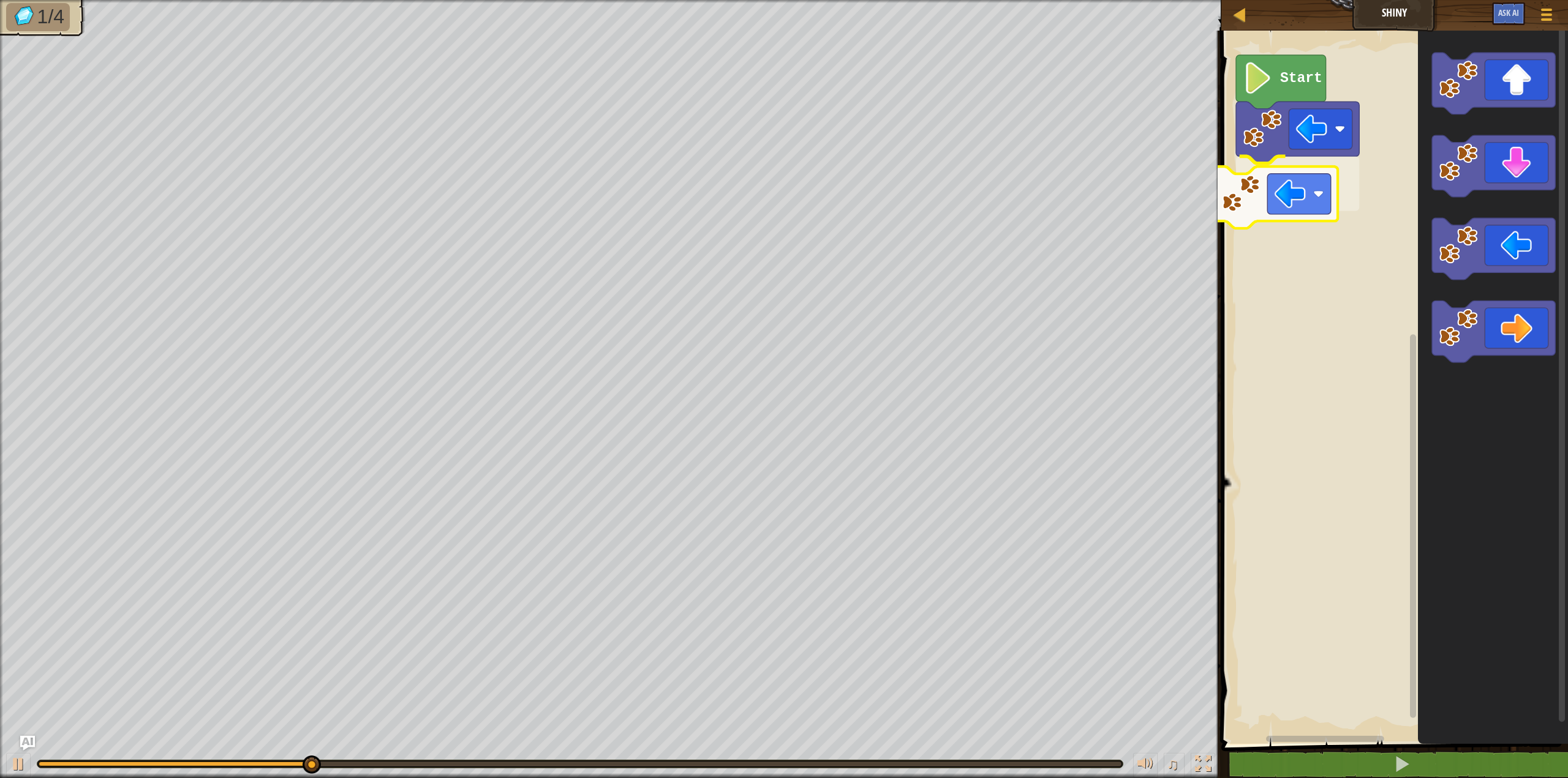
click at [1246, 220] on div "Start" at bounding box center [1392, 385] width 350 height 720
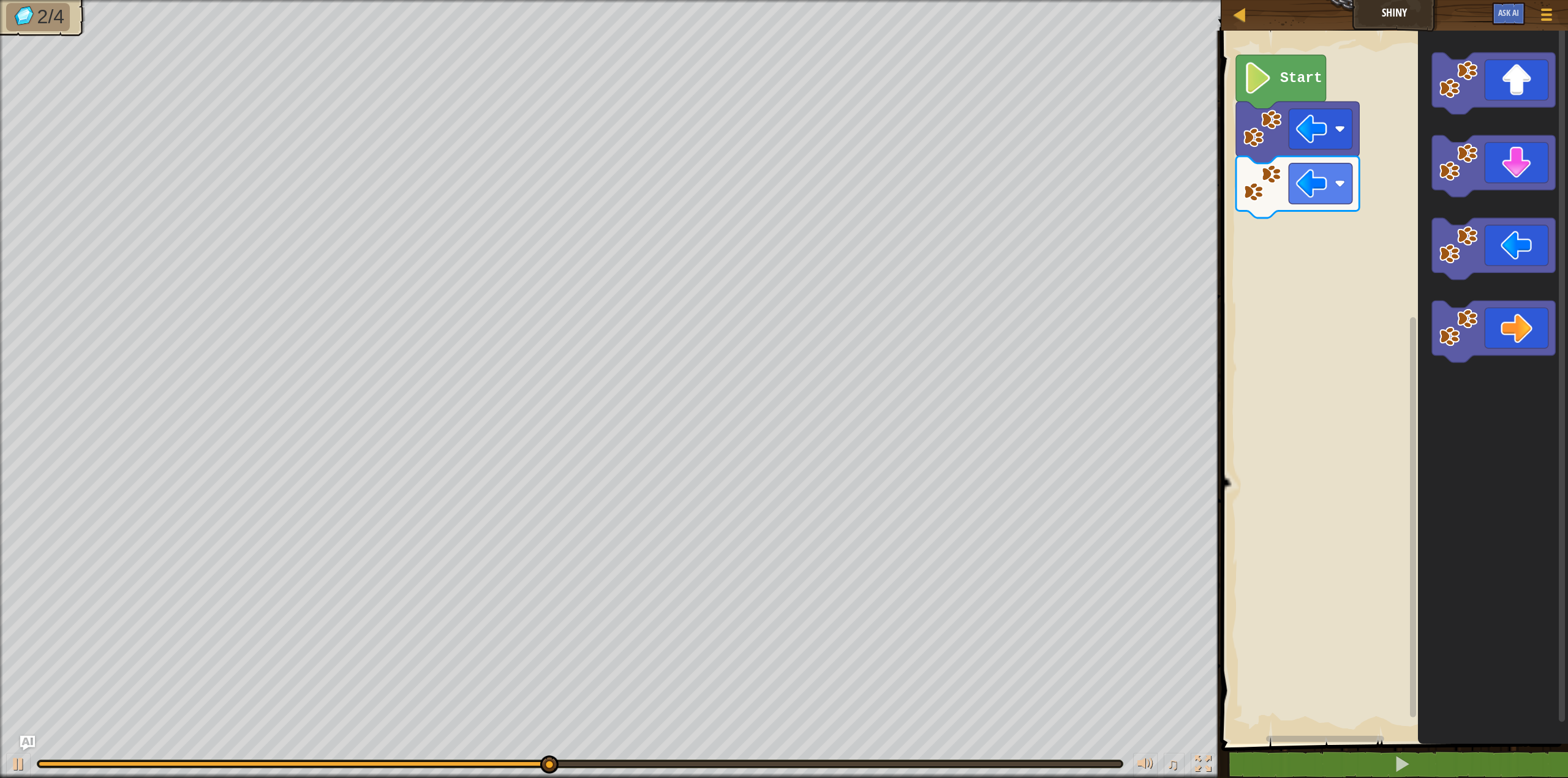
click at [1383, 200] on div "Start" at bounding box center [1392, 385] width 350 height 720
click at [1270, 242] on div "Start" at bounding box center [1392, 385] width 350 height 720
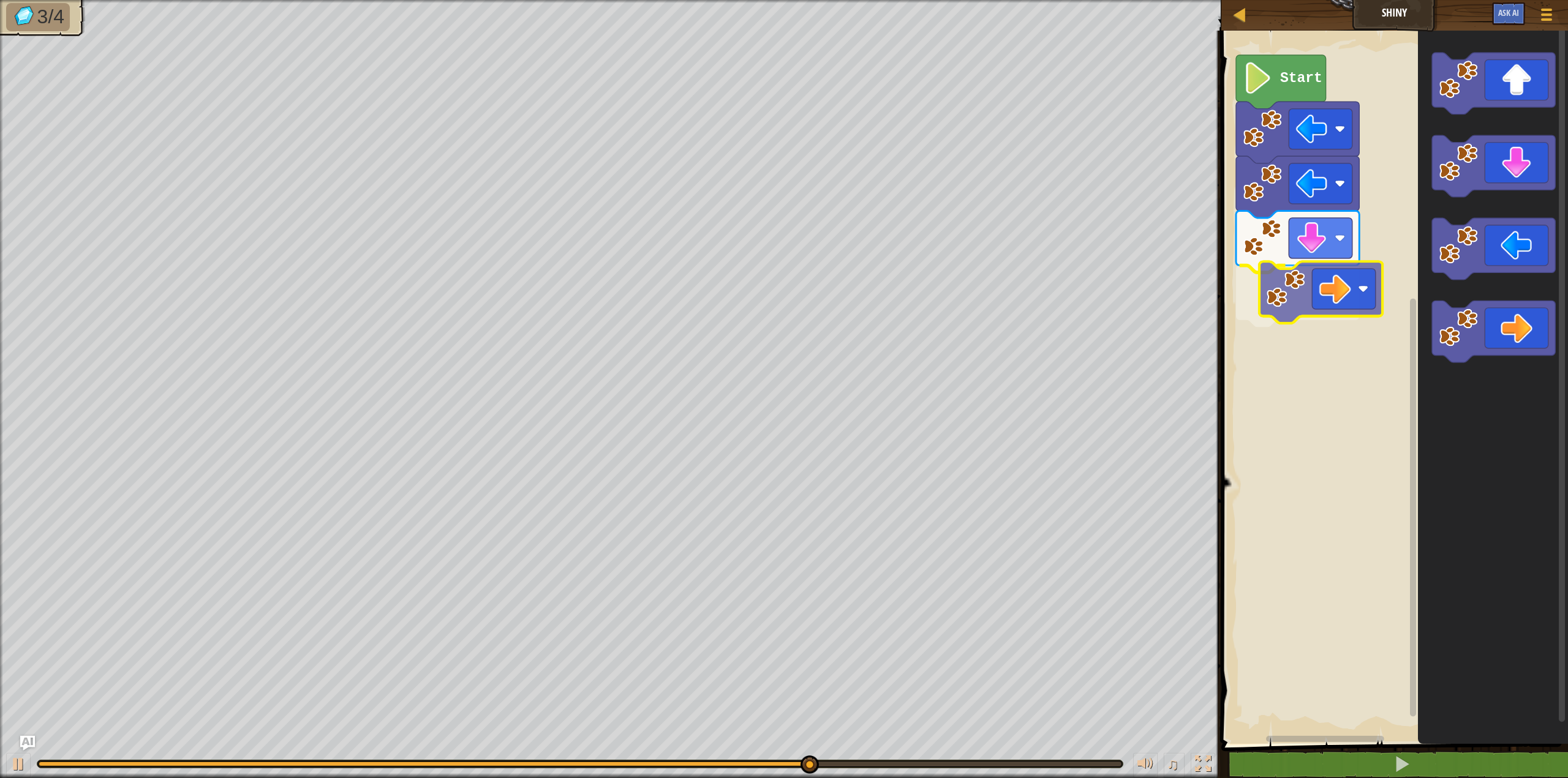
click at [1276, 289] on div "Start" at bounding box center [1392, 385] width 350 height 720
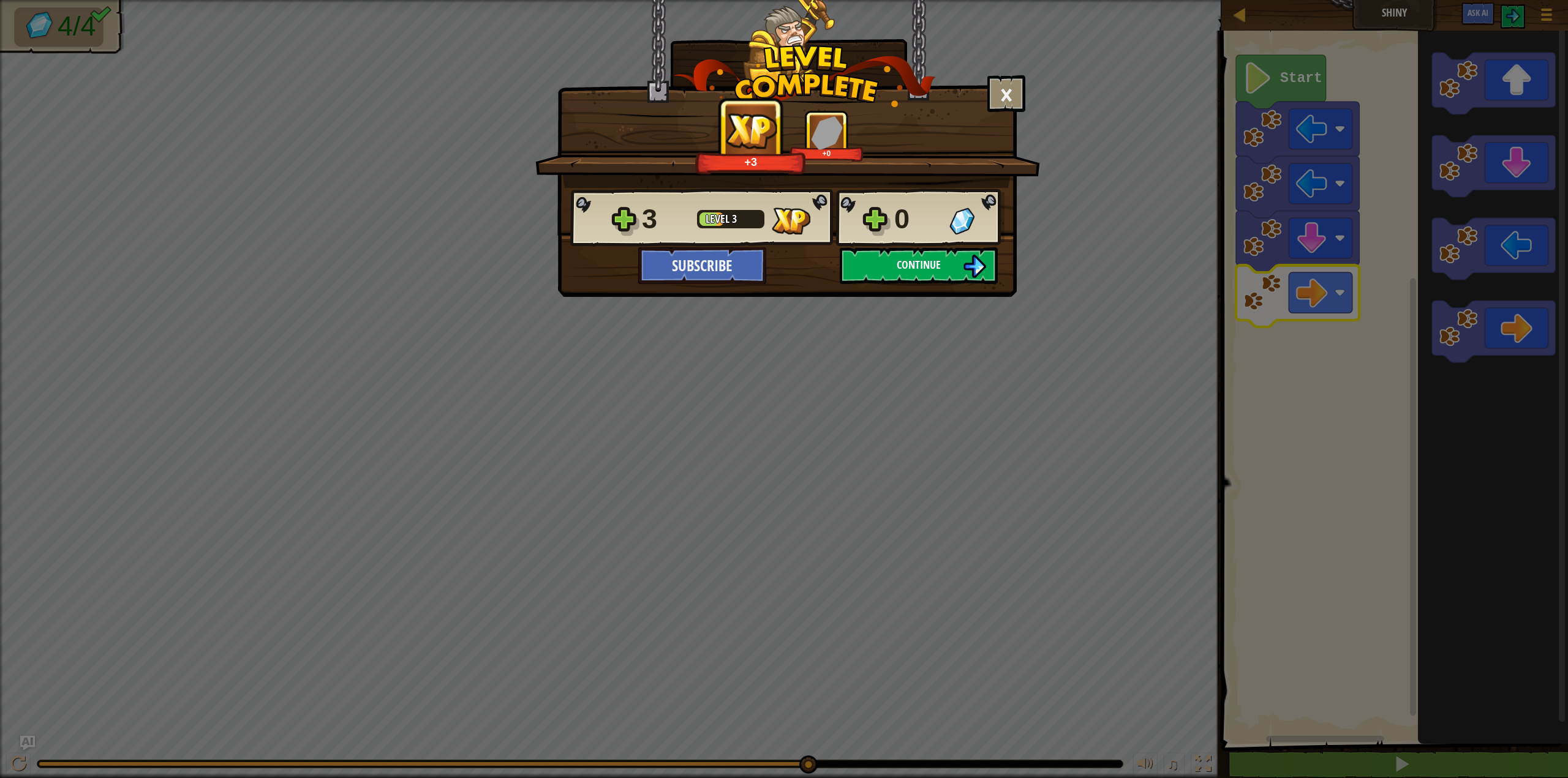
click at [948, 272] on button "Continue" at bounding box center [919, 265] width 158 height 36
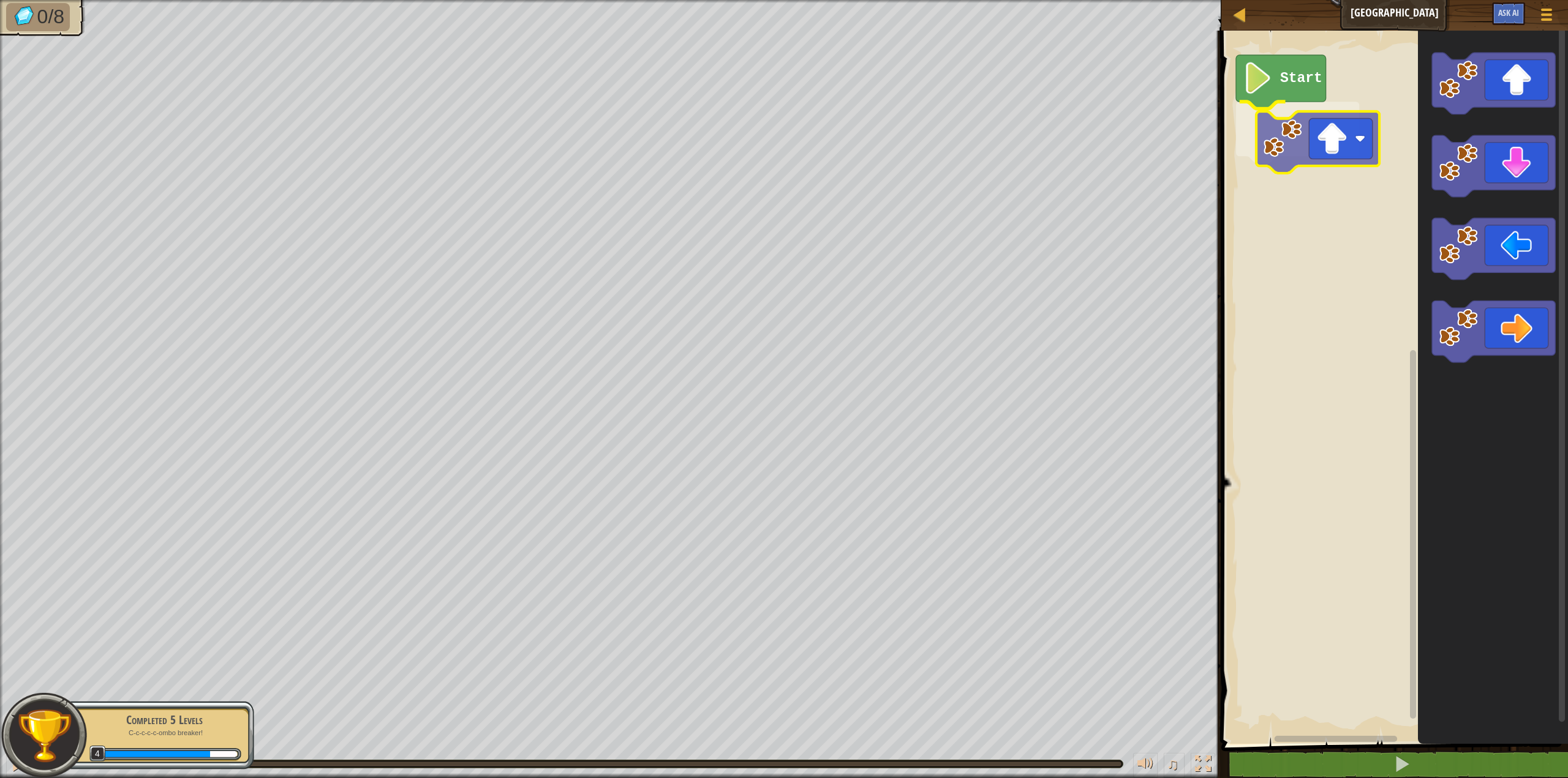
click at [1311, 106] on div "Start" at bounding box center [1392, 385] width 350 height 720
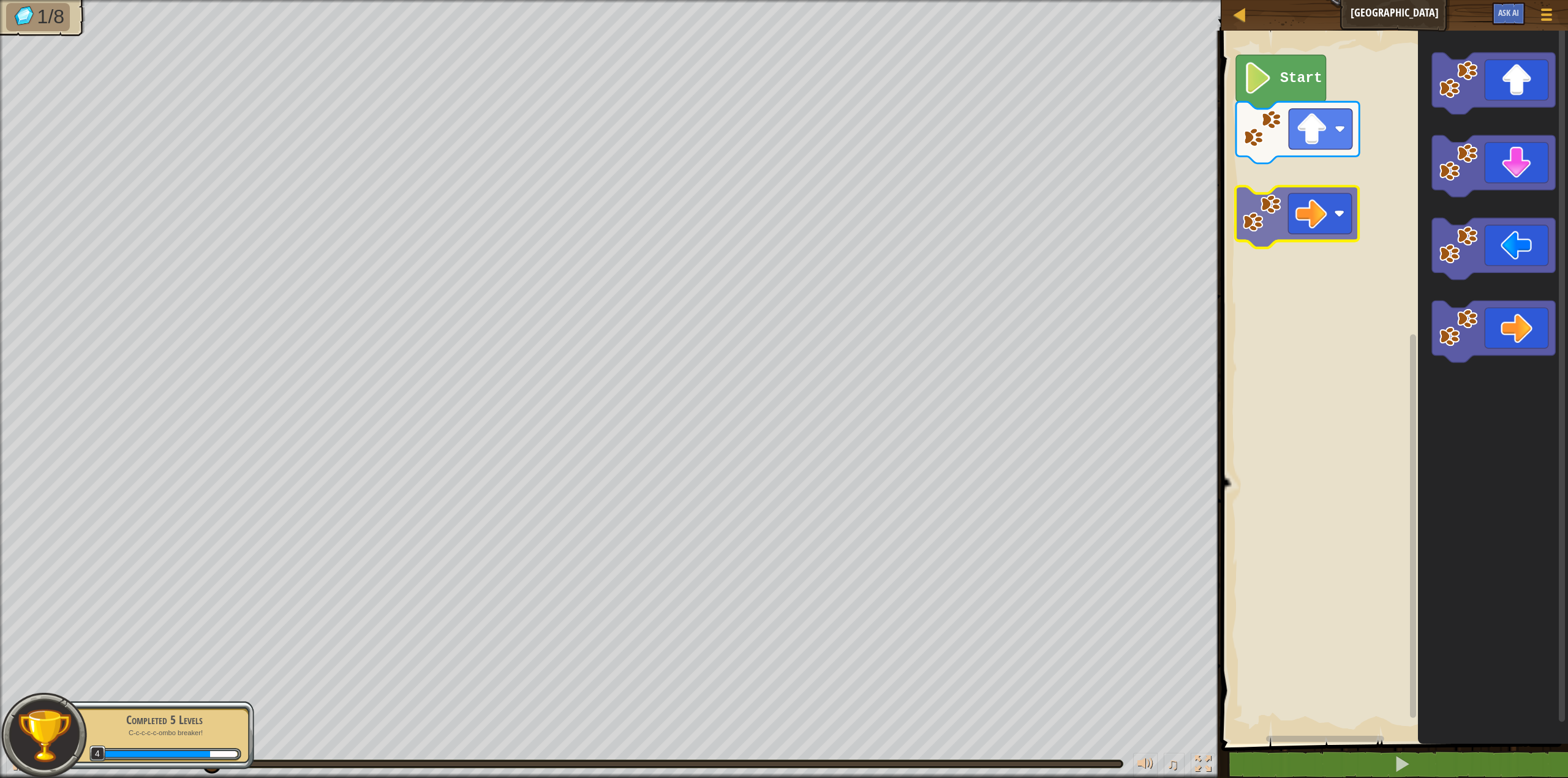
click at [1246, 187] on div "Start" at bounding box center [1392, 385] width 350 height 720
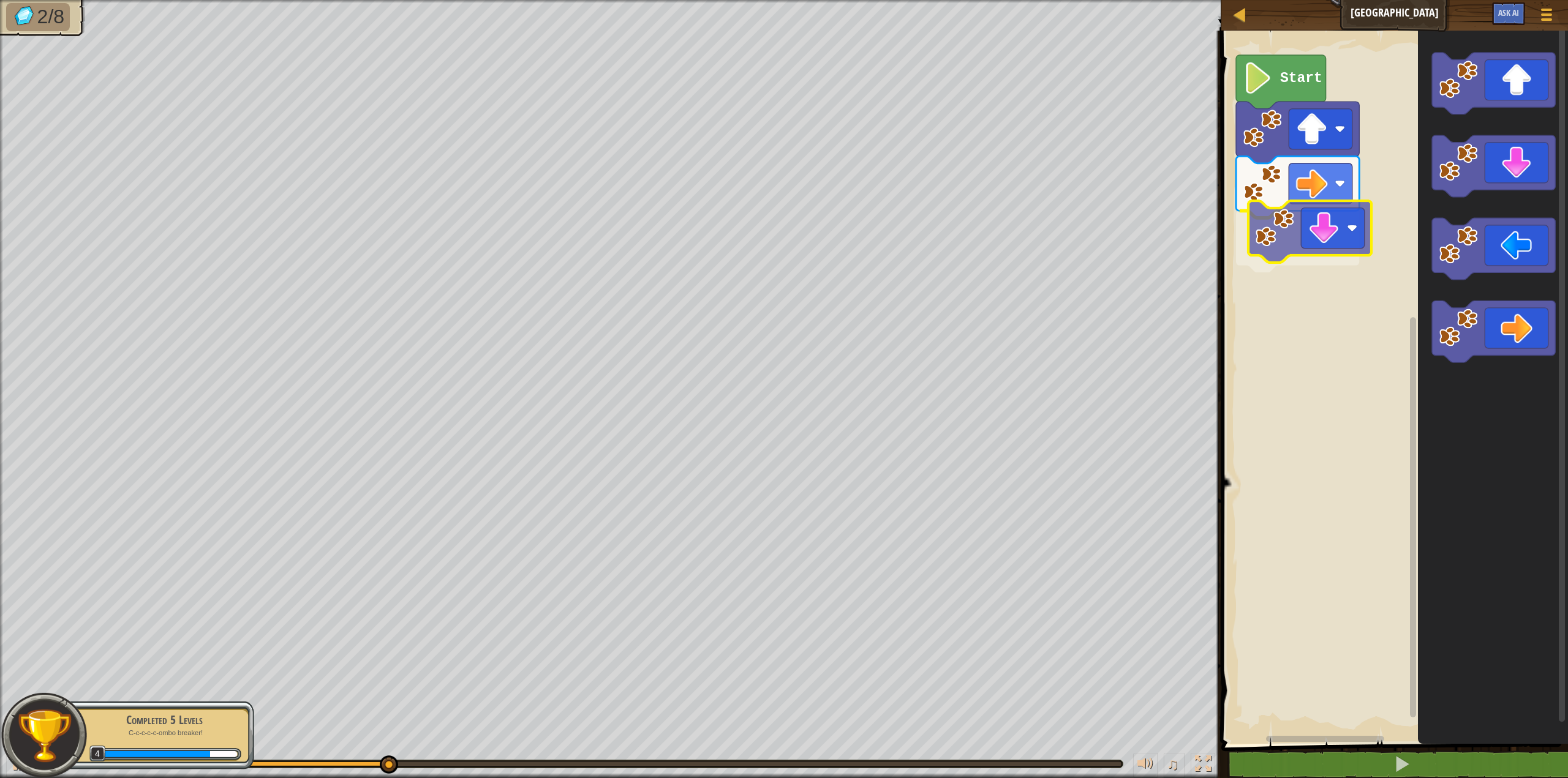
click at [1265, 228] on div "Start" at bounding box center [1392, 385] width 350 height 720
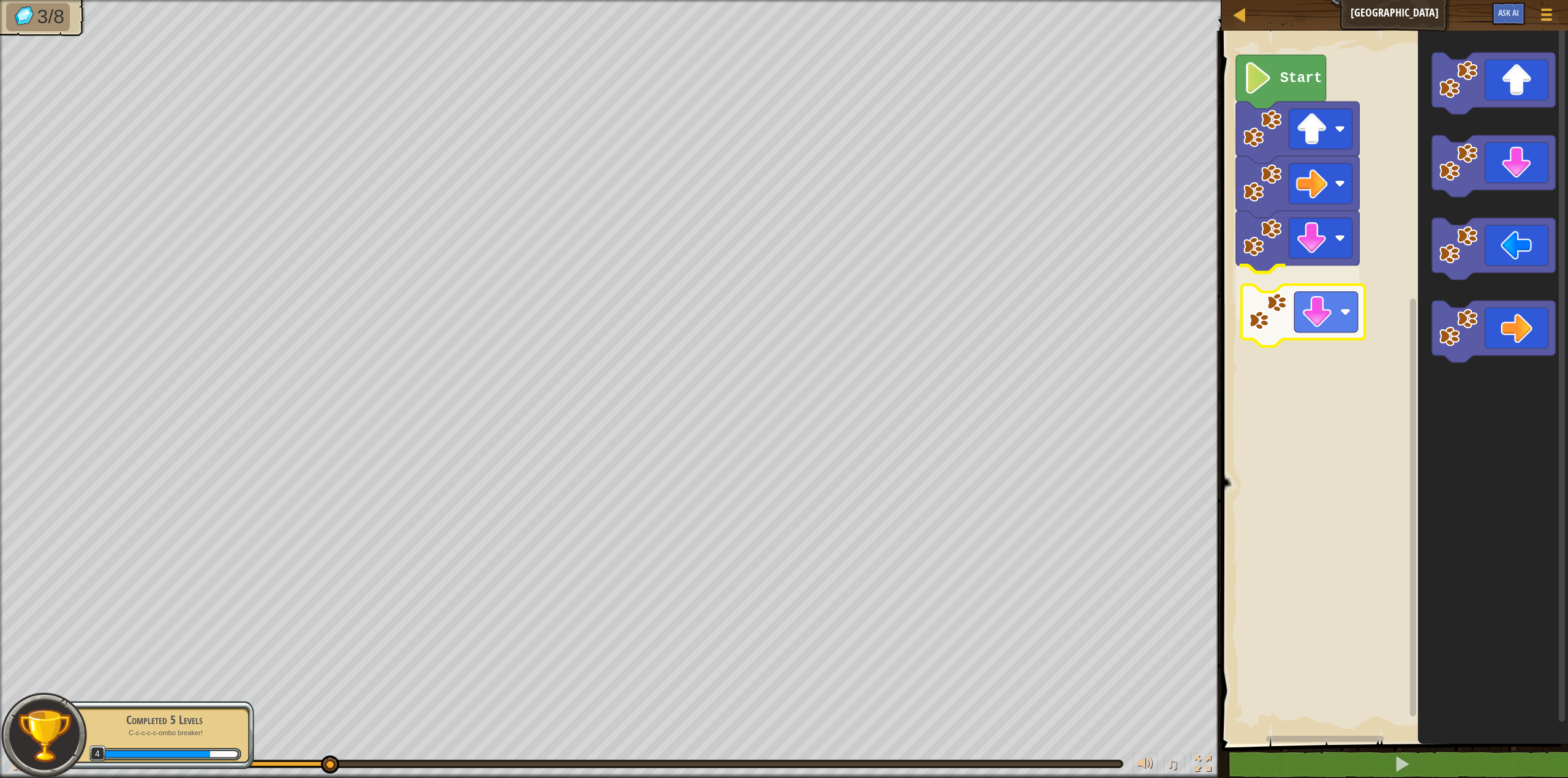
click at [1270, 314] on div "Start" at bounding box center [1392, 385] width 350 height 720
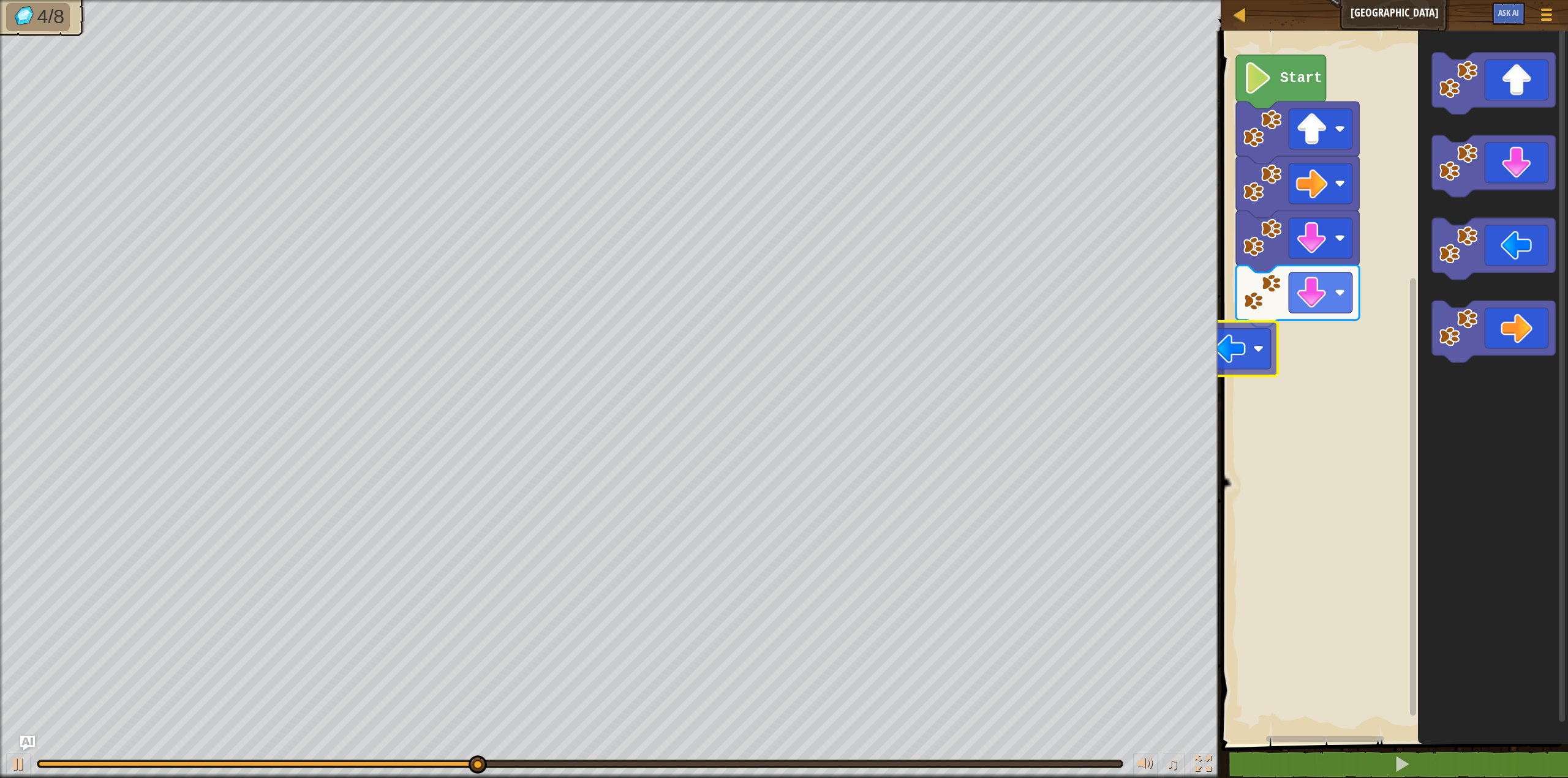
click at [1230, 355] on div "Start" at bounding box center [1392, 385] width 350 height 720
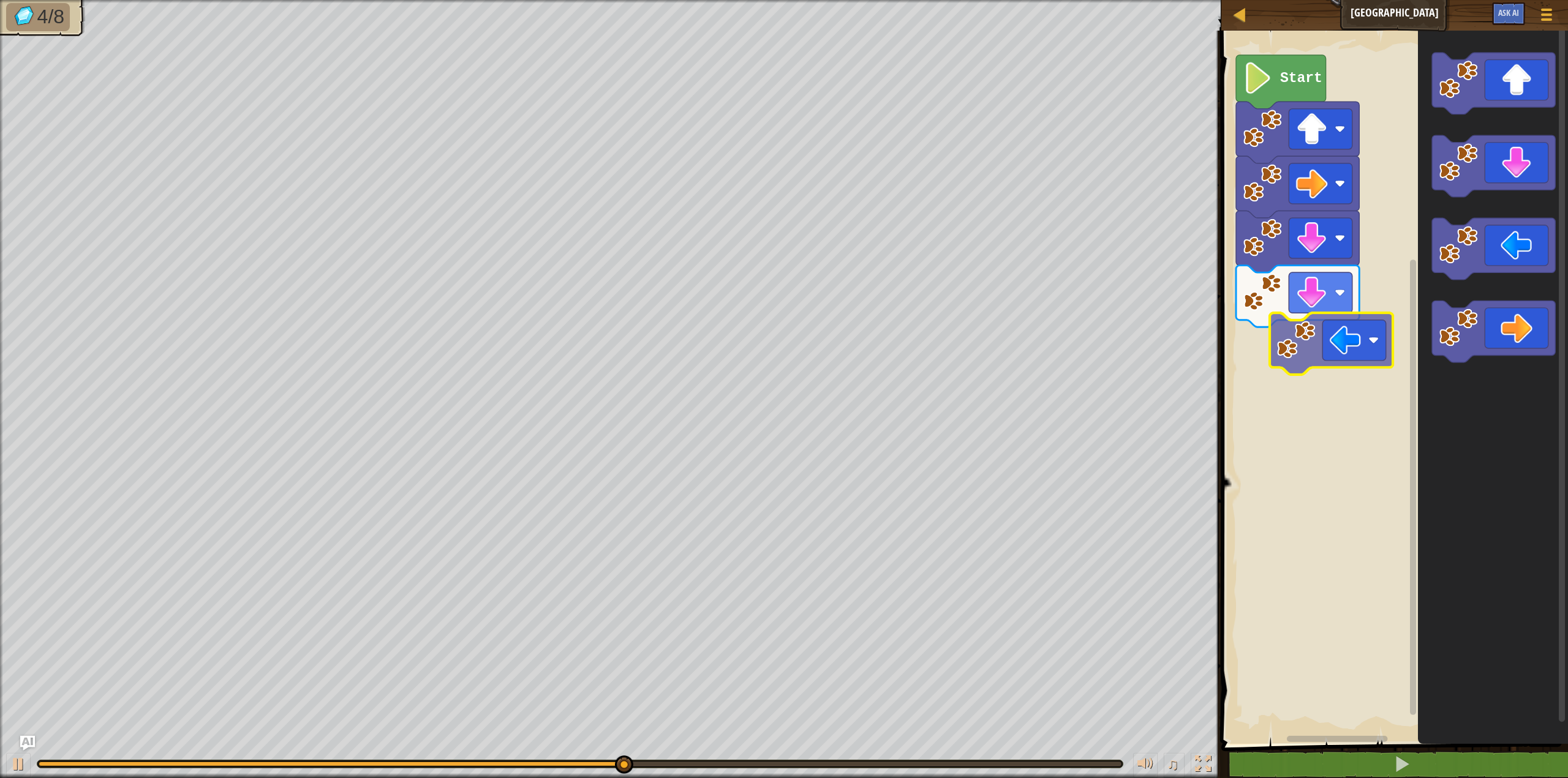
click at [1255, 370] on div "Start" at bounding box center [1392, 385] width 350 height 720
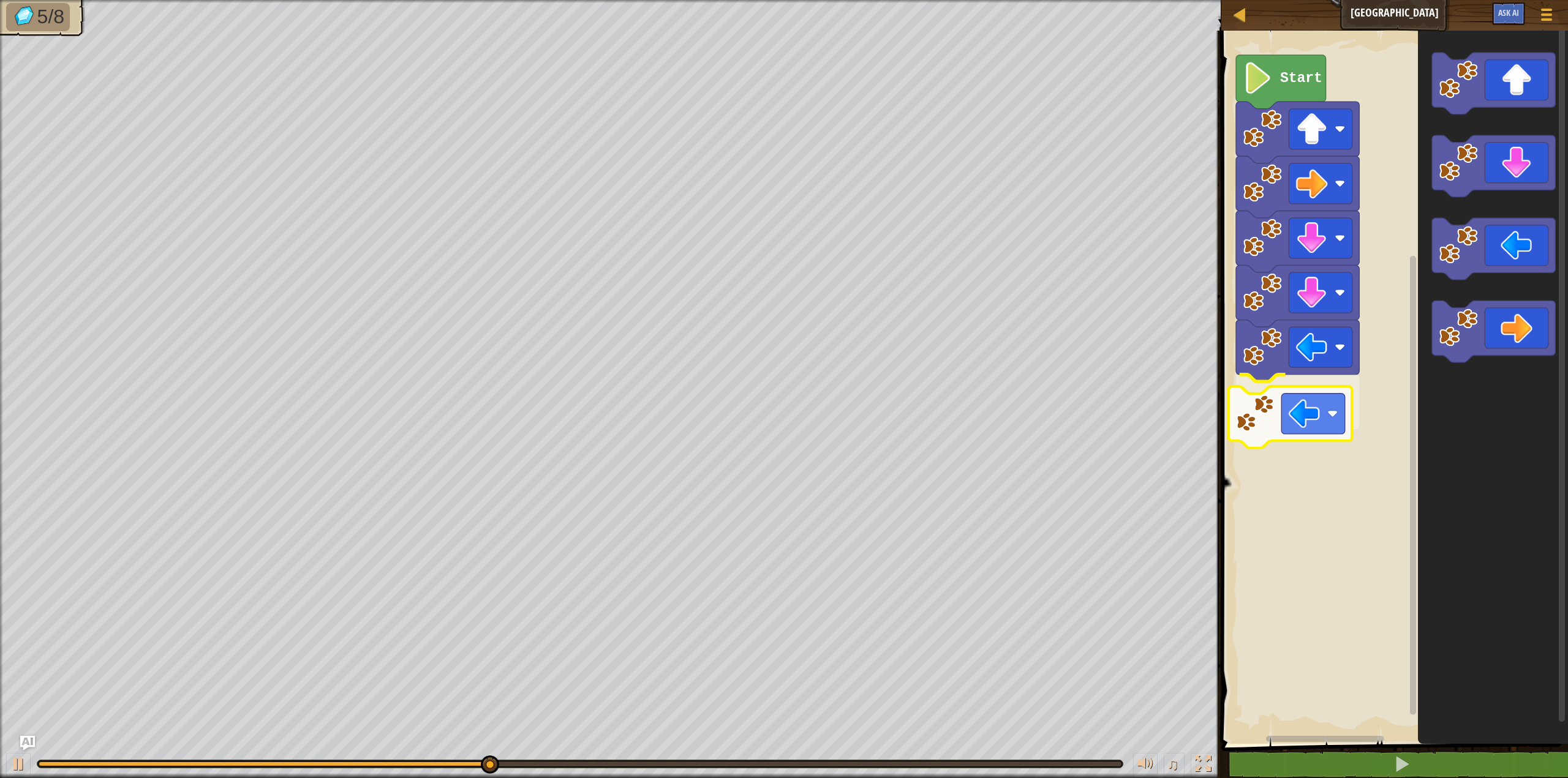
click at [1229, 430] on div "Start" at bounding box center [1392, 385] width 350 height 720
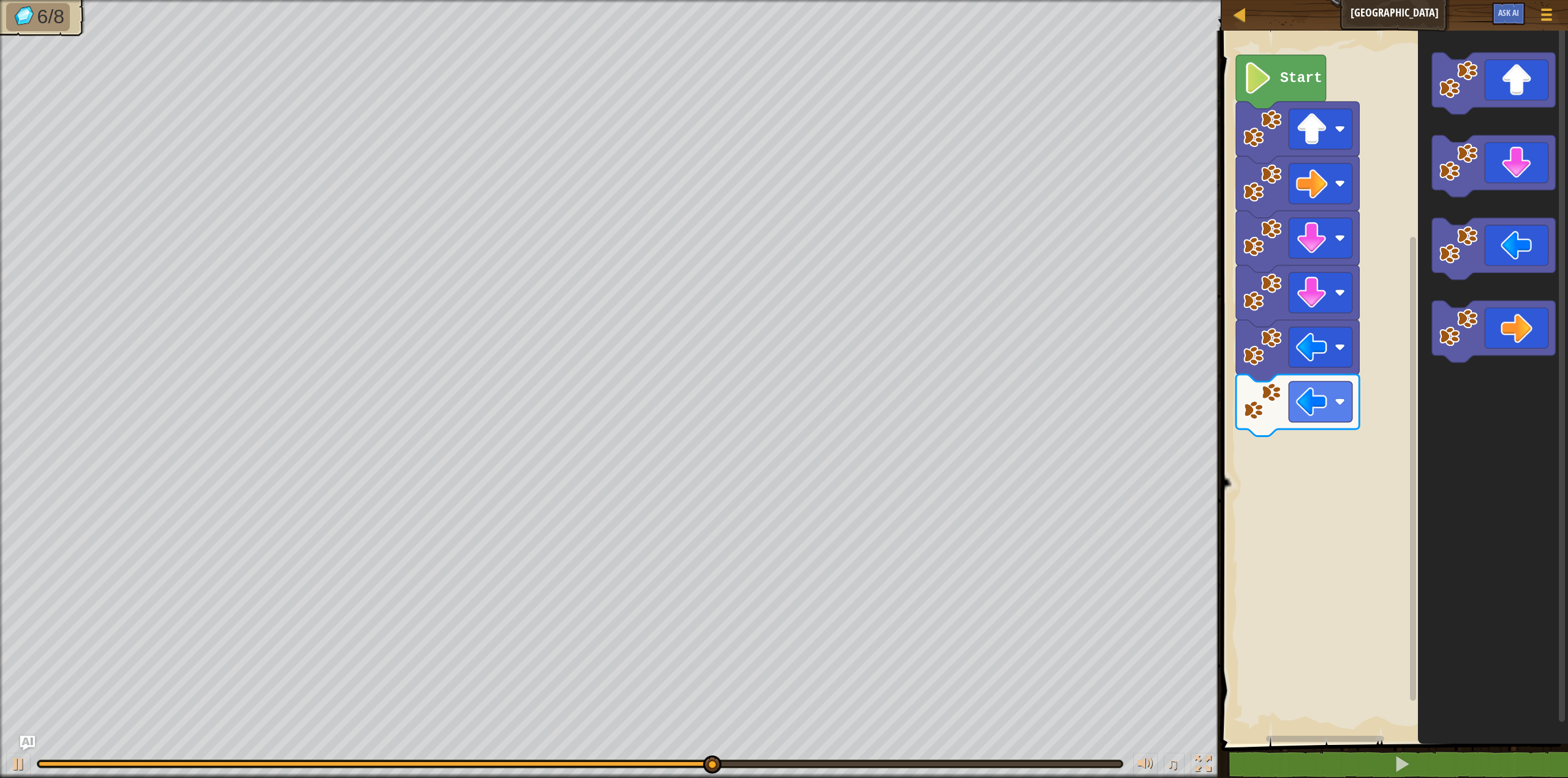
click at [1373, 231] on div "Start" at bounding box center [1392, 385] width 350 height 720
click at [1292, 458] on div "Start" at bounding box center [1392, 385] width 350 height 720
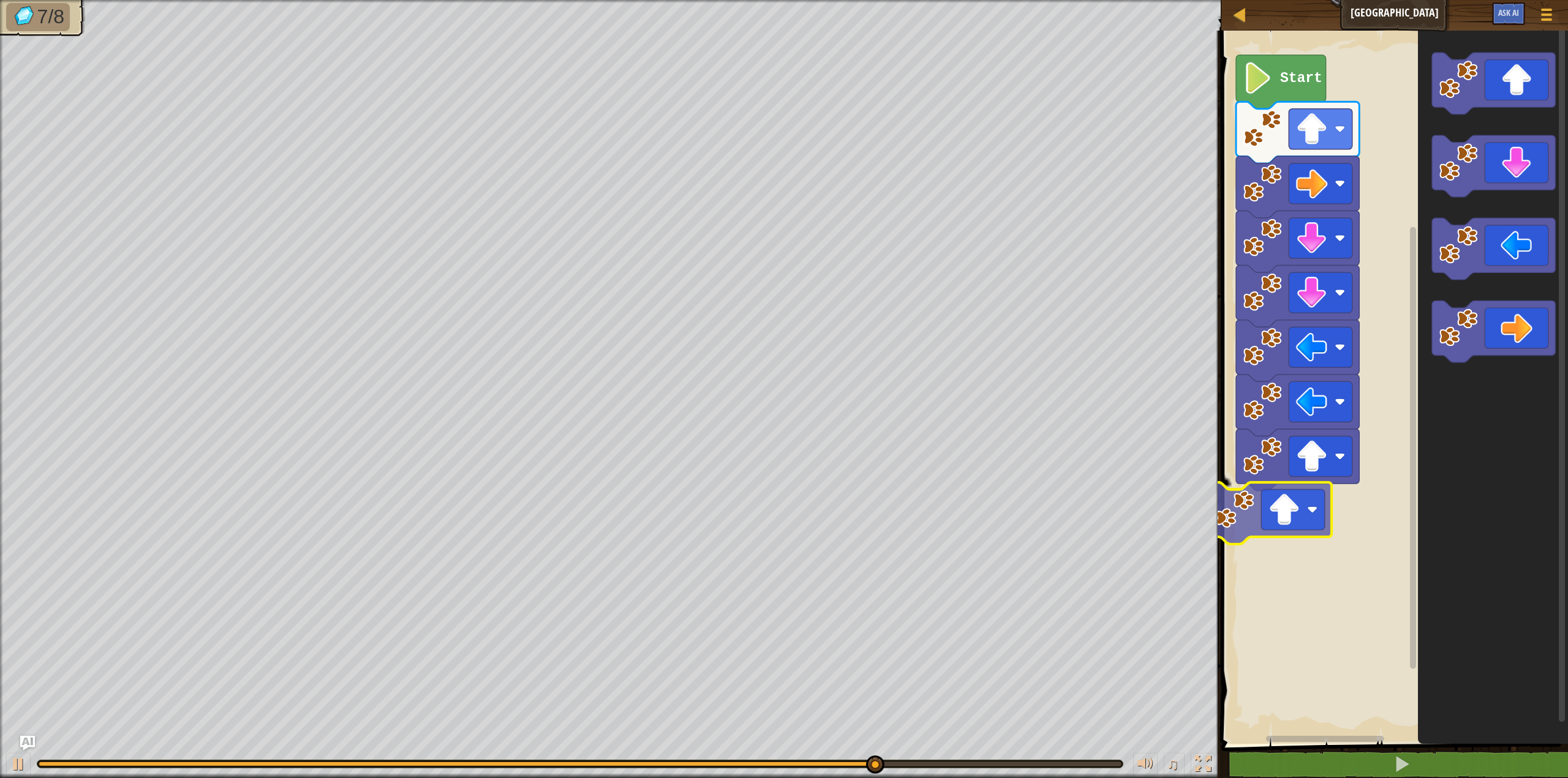
click at [1314, 508] on div "Start" at bounding box center [1392, 385] width 350 height 720
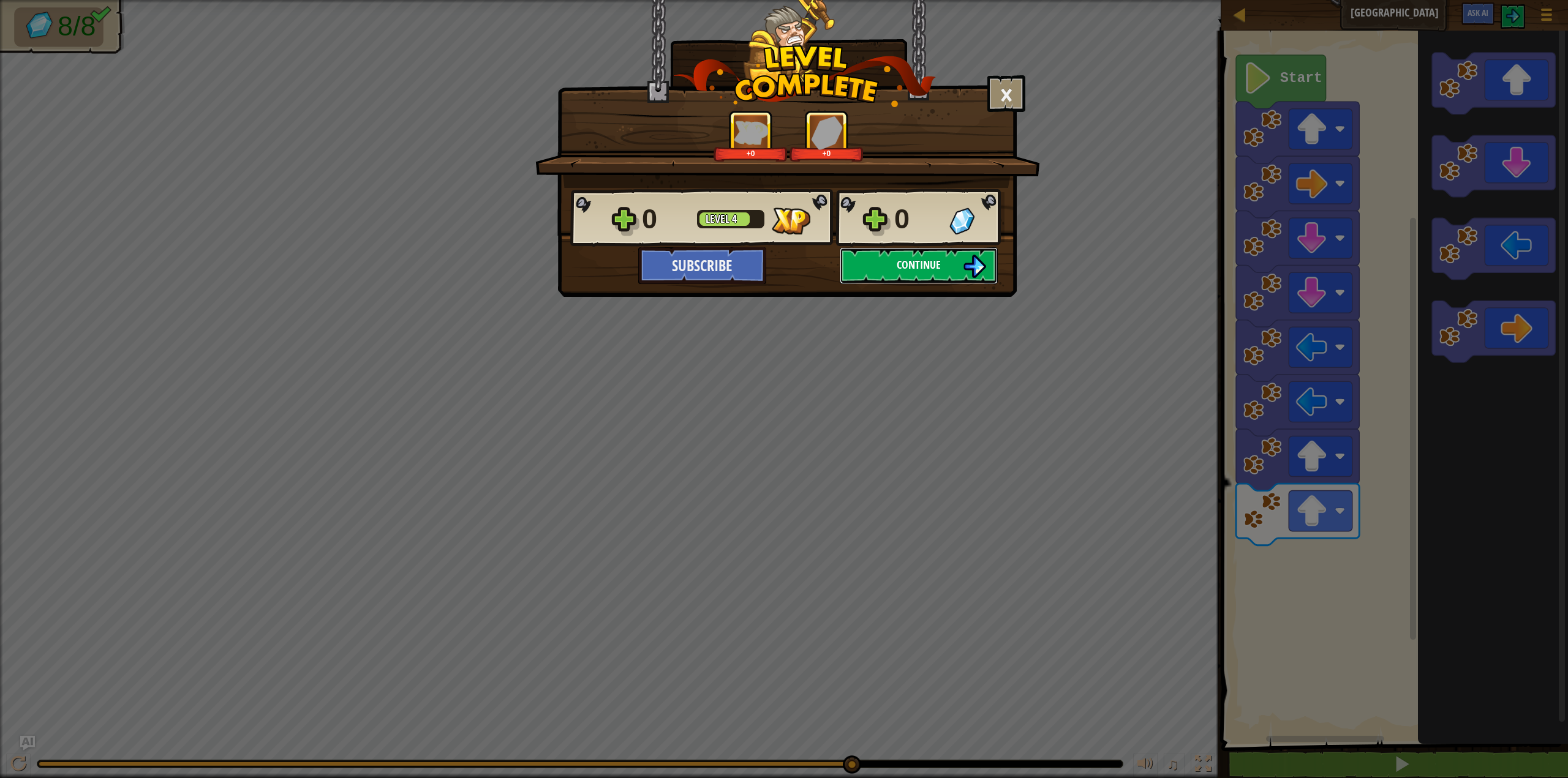
click at [916, 269] on span "Continue" at bounding box center [918, 265] width 44 height 16
